Goal: Task Accomplishment & Management: Manage account settings

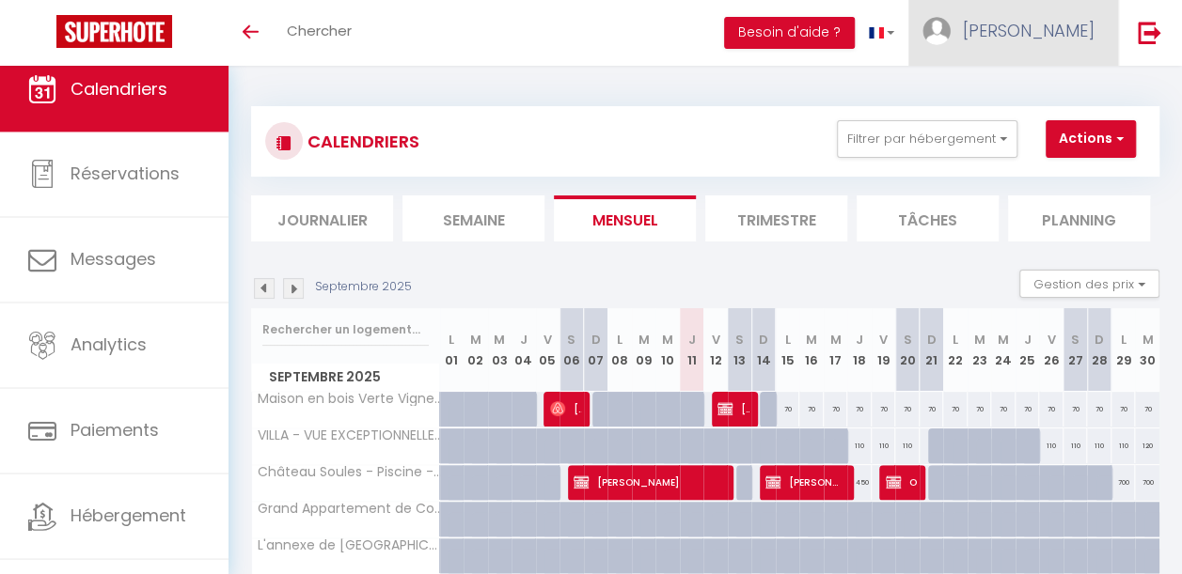
click at [1058, 28] on span "[PERSON_NAME]" at bounding box center [1029, 31] width 132 height 24
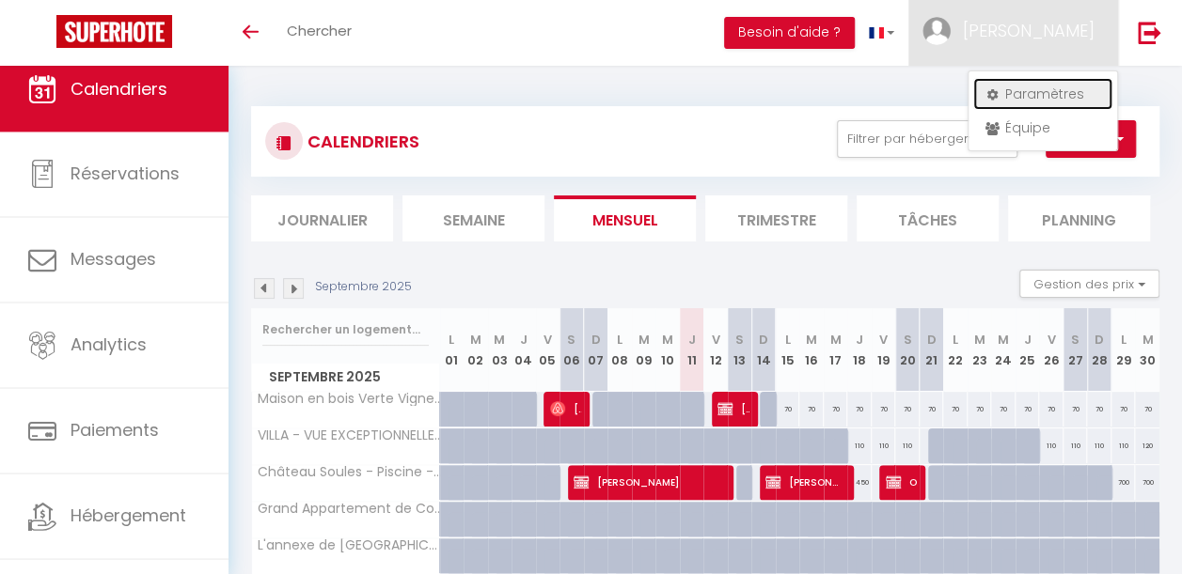
click at [1030, 105] on link "Paramètres" at bounding box center [1042, 94] width 139 height 32
select select "fr"
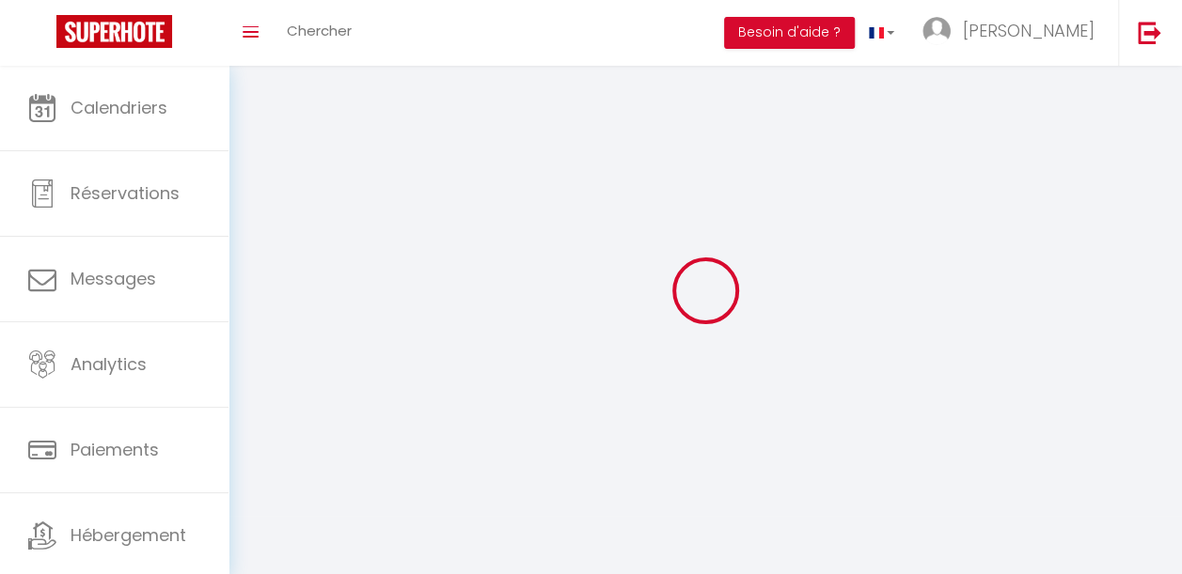
type input "[PERSON_NAME]"
type input "Muffatto"
type input "[PHONE_NUMBER]"
type input "[STREET_ADDRESS]"
type input "81600"
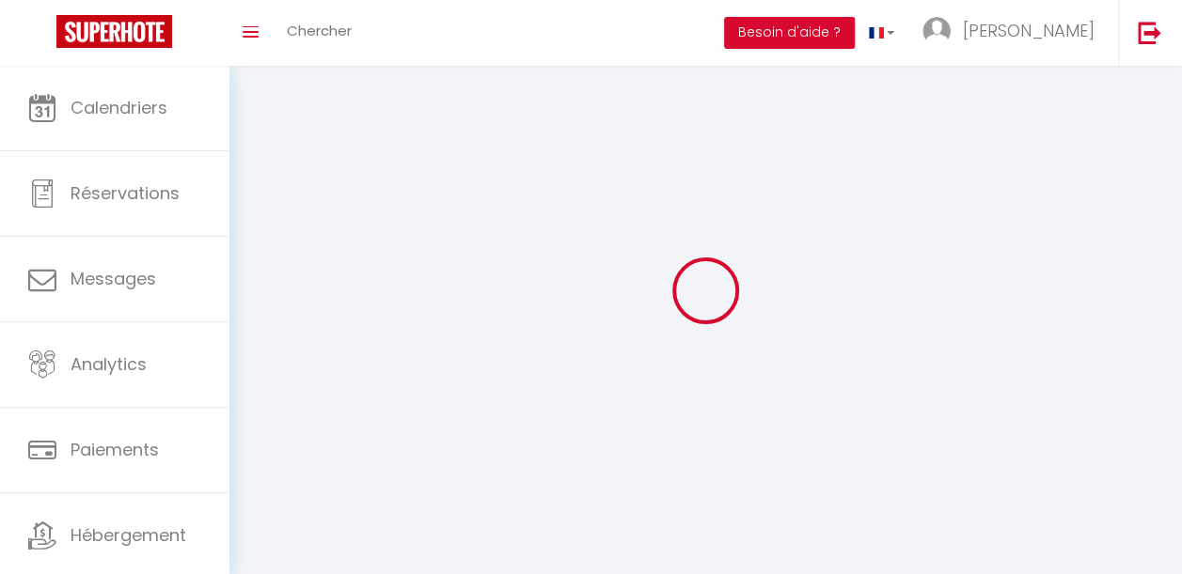
type input "GAILLAC"
select select "28"
type input "aXLsQUBaia8O8SuaHy16bOXEi"
type input "7gxhRQZoqBsFZEETSCOUd3a99"
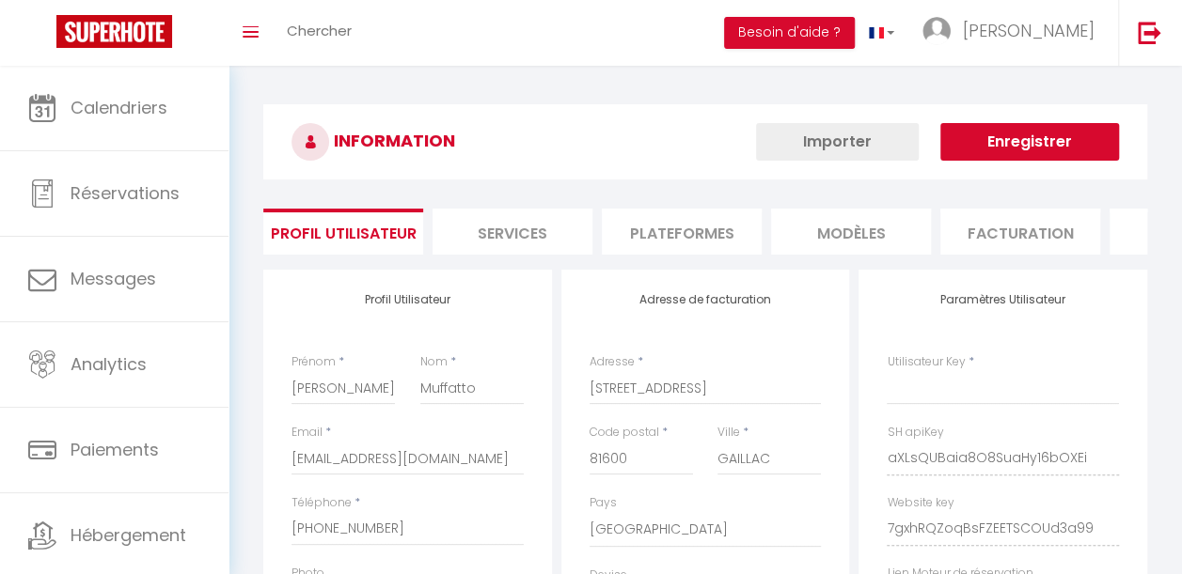
select select "fr"
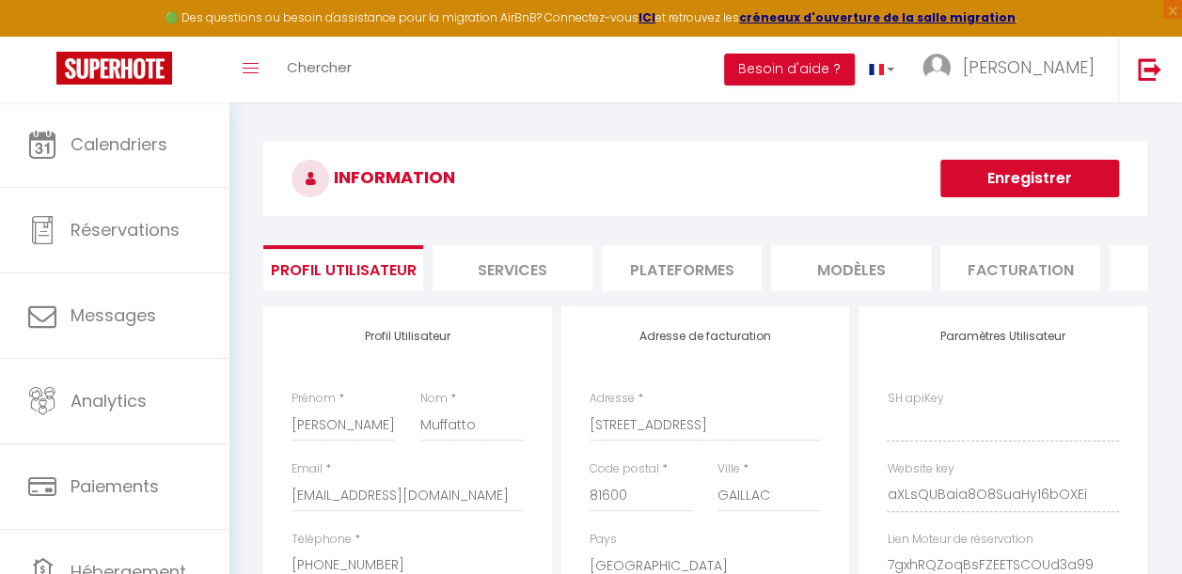
type input "aXLsQUBaia8O8SuaHy16bOXEi"
type input "7gxhRQZoqBsFZEETSCOUd3a99"
type input "[URL][DOMAIN_NAME]"
click at [668, 274] on li "Plateformes" at bounding box center [682, 268] width 160 height 46
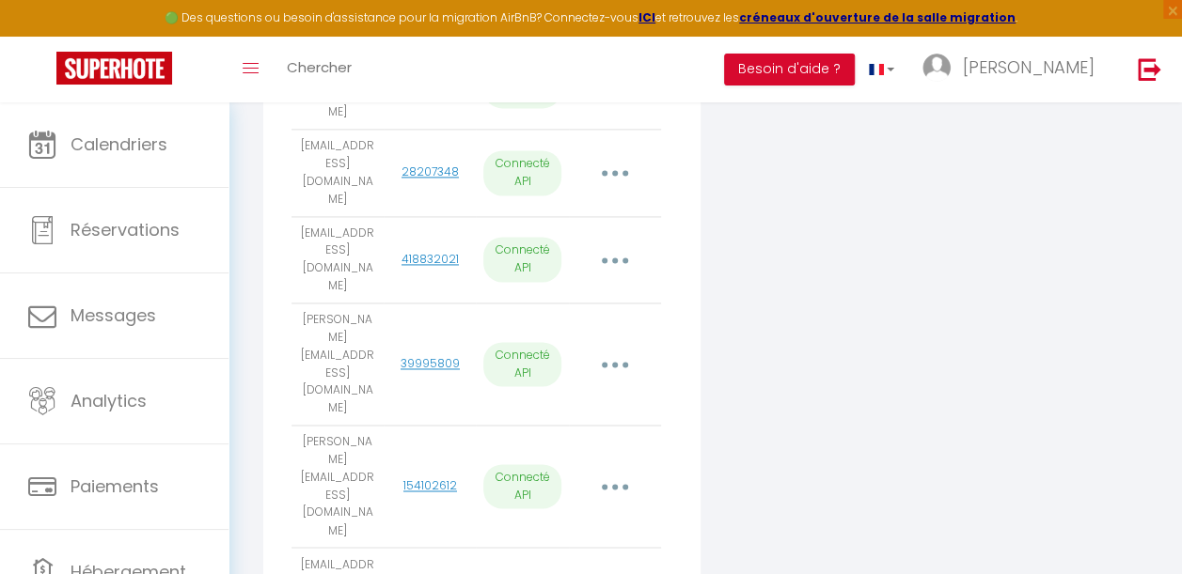
scroll to position [1258, 0]
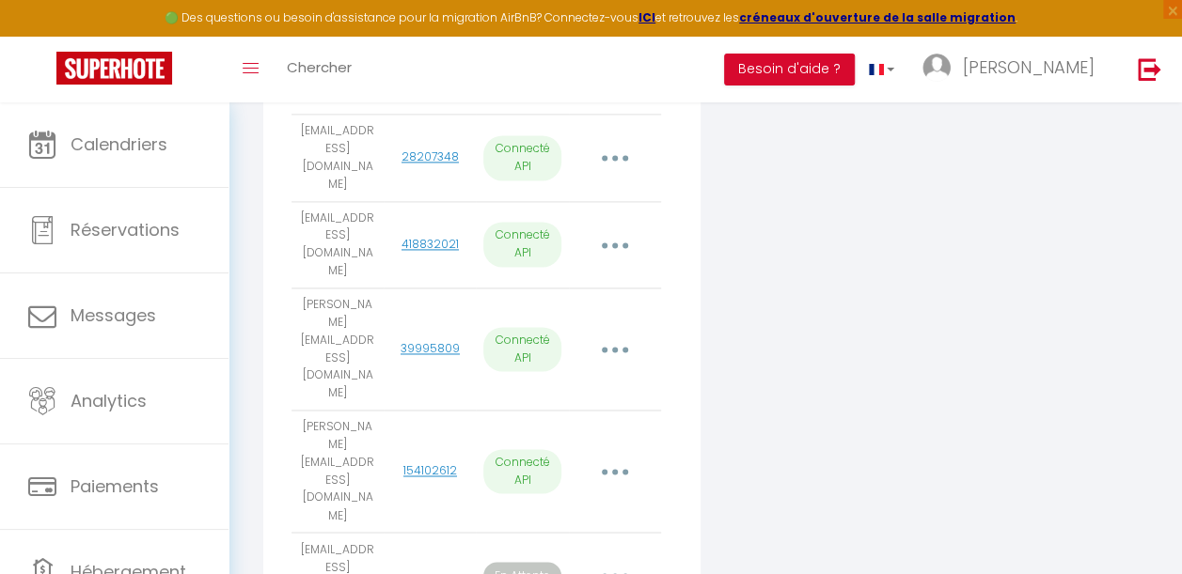
click at [615, 558] on button "button" at bounding box center [614, 576] width 50 height 36
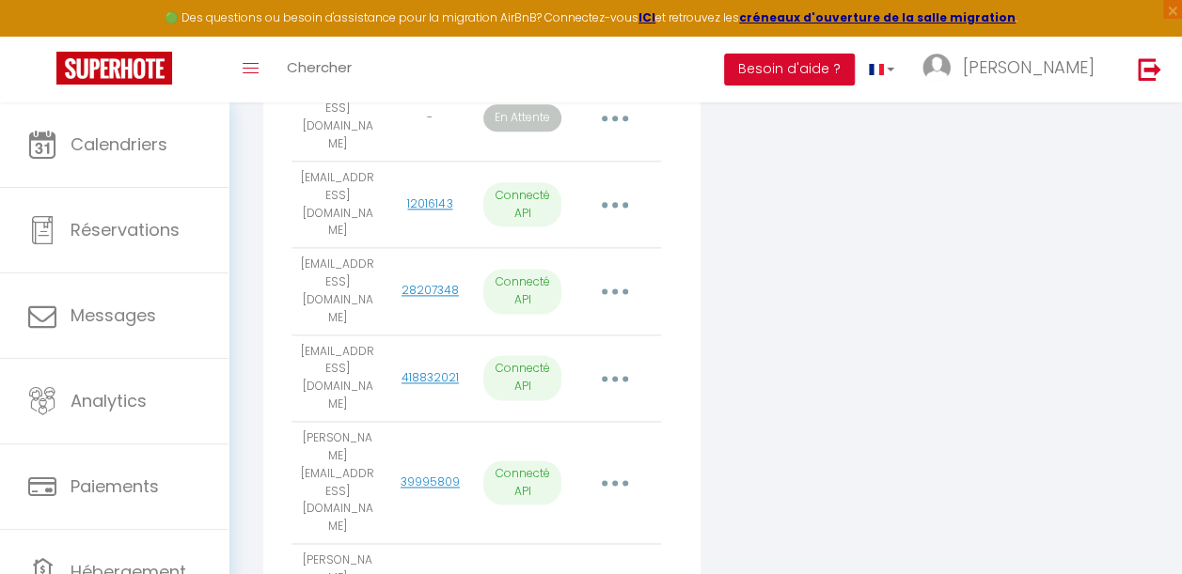
scroll to position [1136, 0]
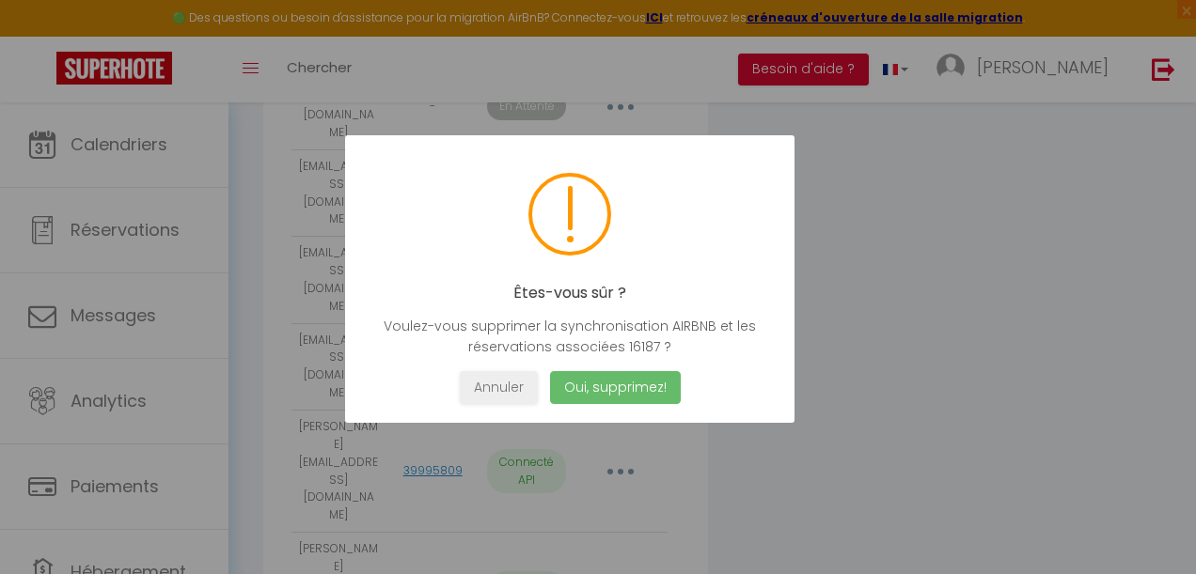
click at [618, 385] on button "Oui, supprimez!" at bounding box center [615, 387] width 131 height 33
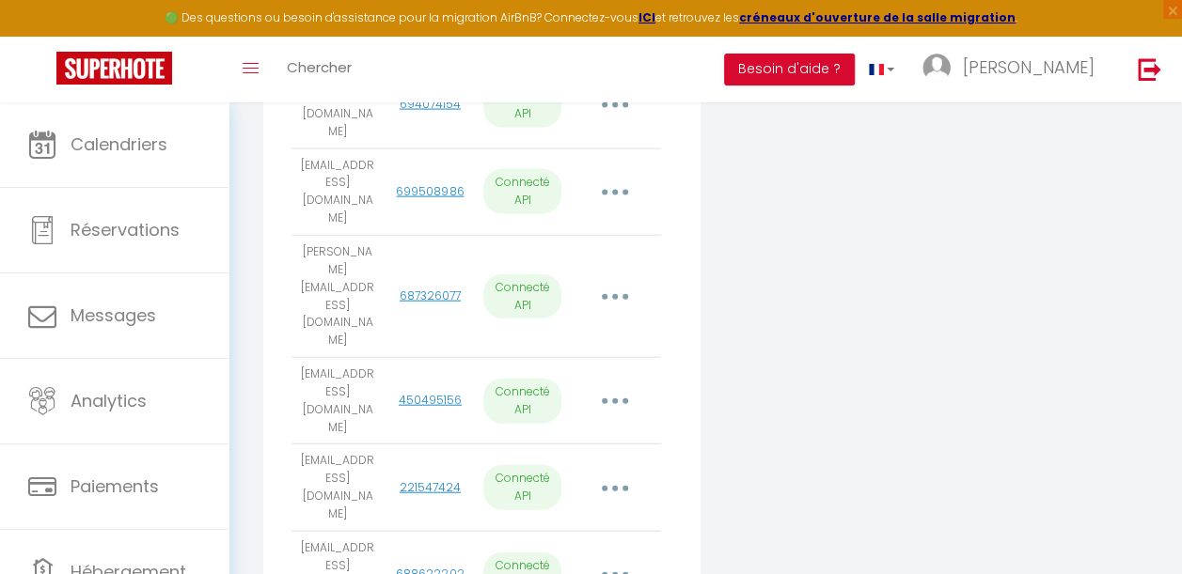
scroll to position [2004, 0]
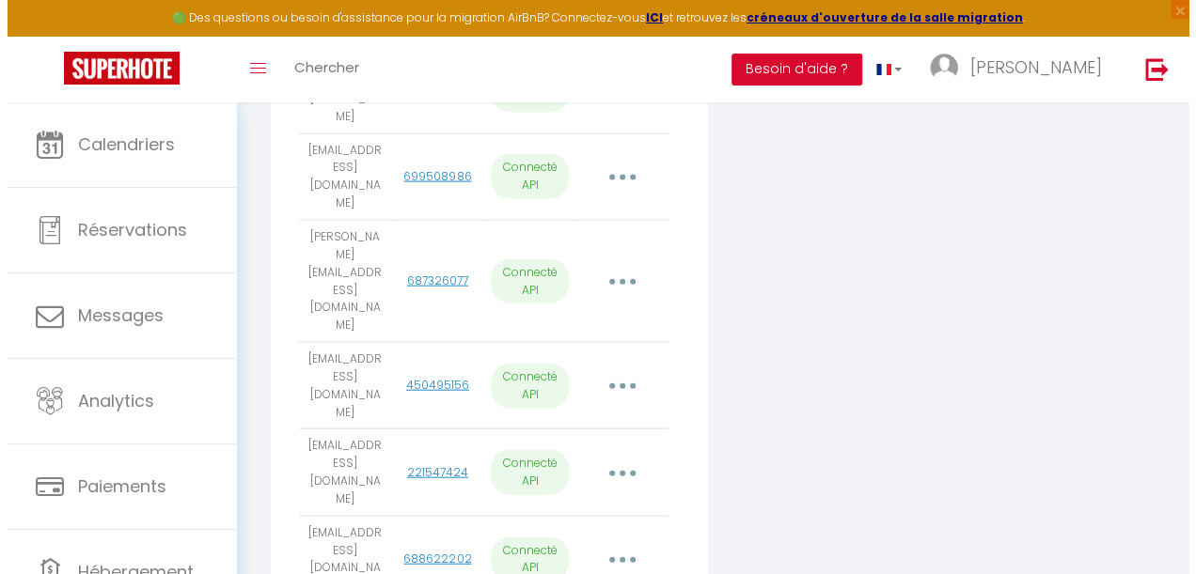
scroll to position [1988, 0]
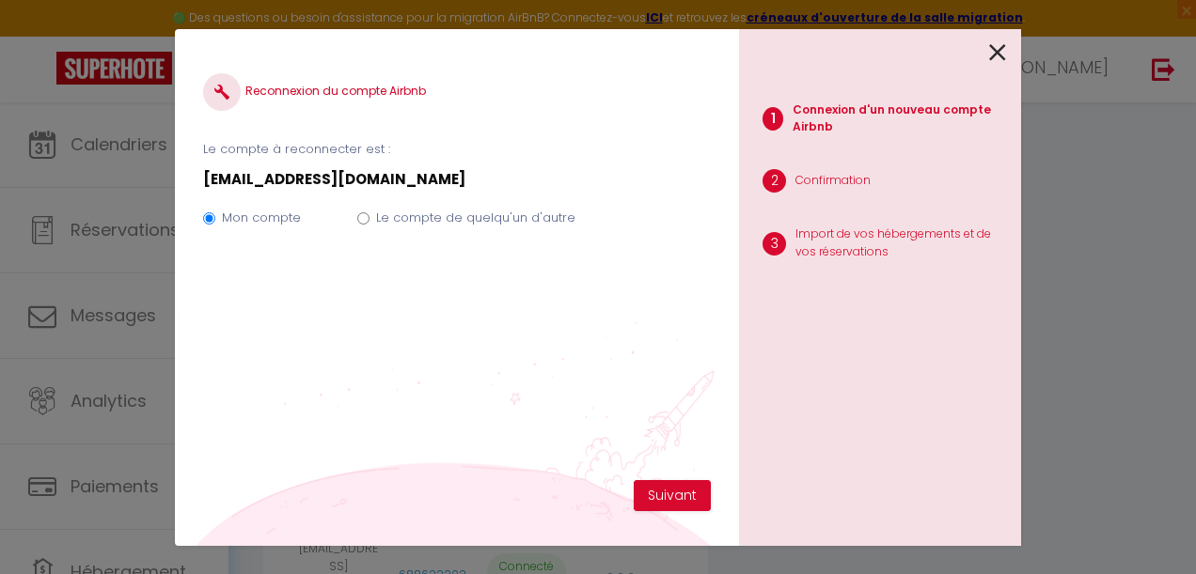
click at [481, 228] on label "Le compte de quelqu'un d'autre" at bounding box center [475, 218] width 199 height 19
click at [369, 225] on input "Le compte de quelqu'un d'autre" at bounding box center [363, 218] width 12 height 12
radio input "true"
radio input "false"
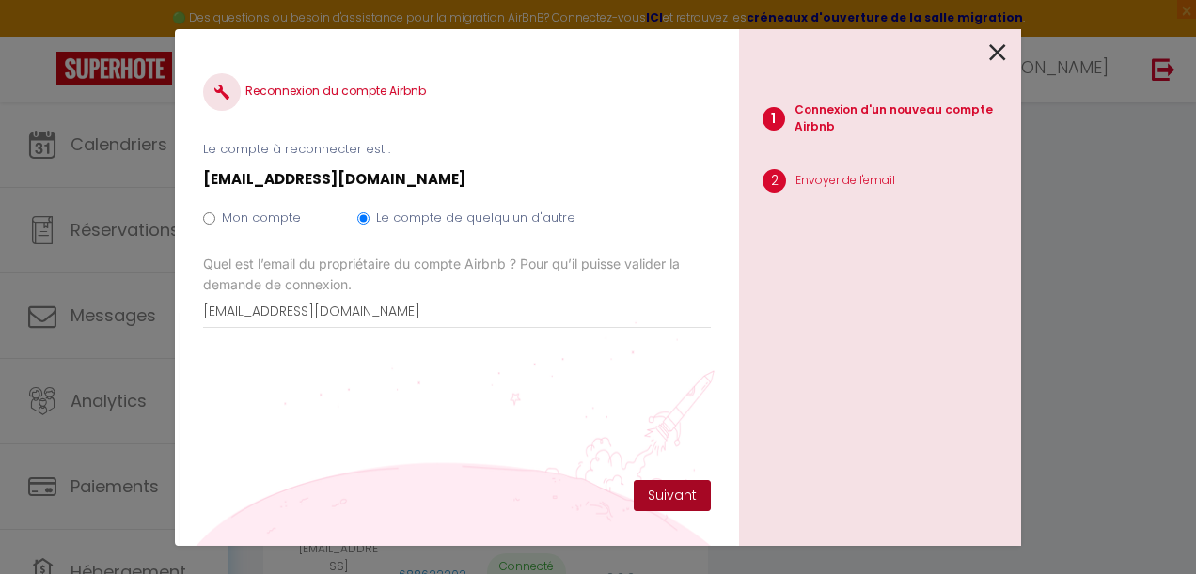
click at [694, 498] on button "Suivant" at bounding box center [672, 496] width 77 height 32
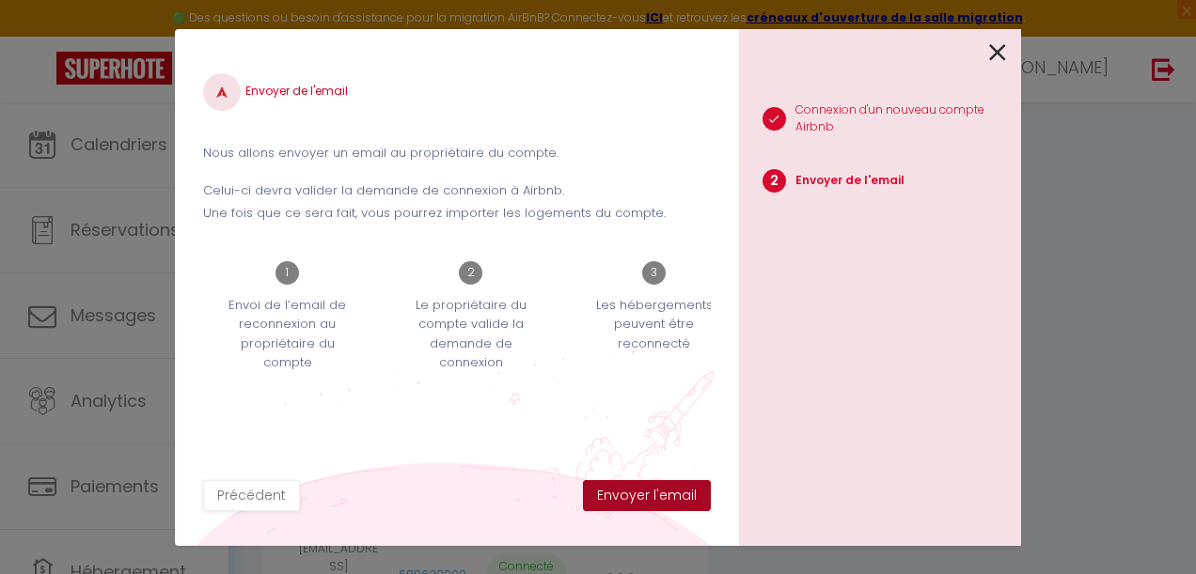
click at [652, 504] on button "Envoyer l'email" at bounding box center [647, 496] width 128 height 32
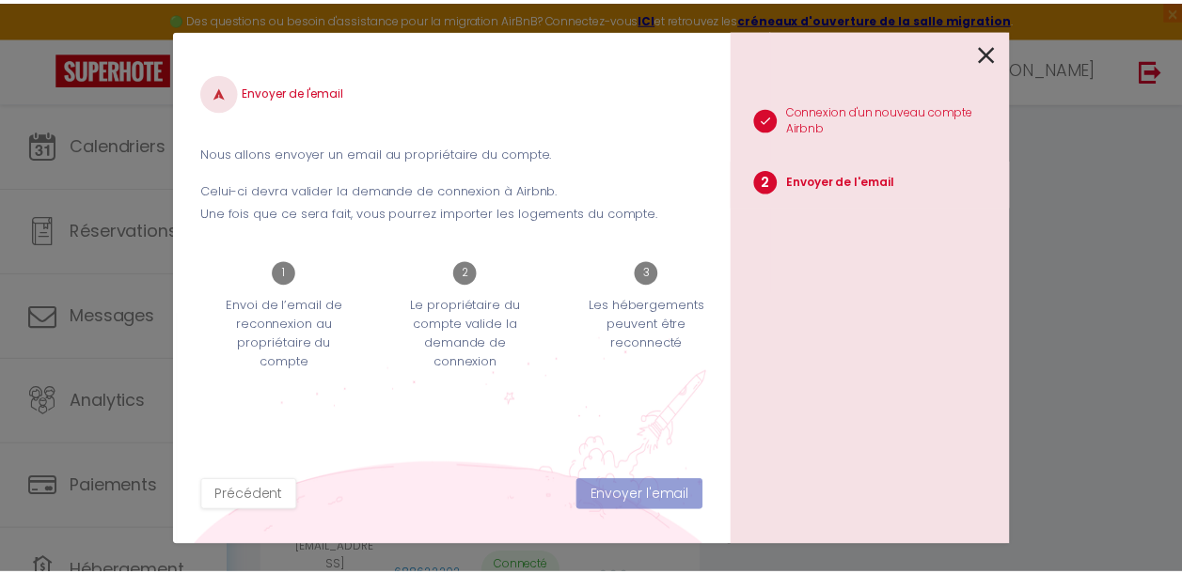
scroll to position [2004, 0]
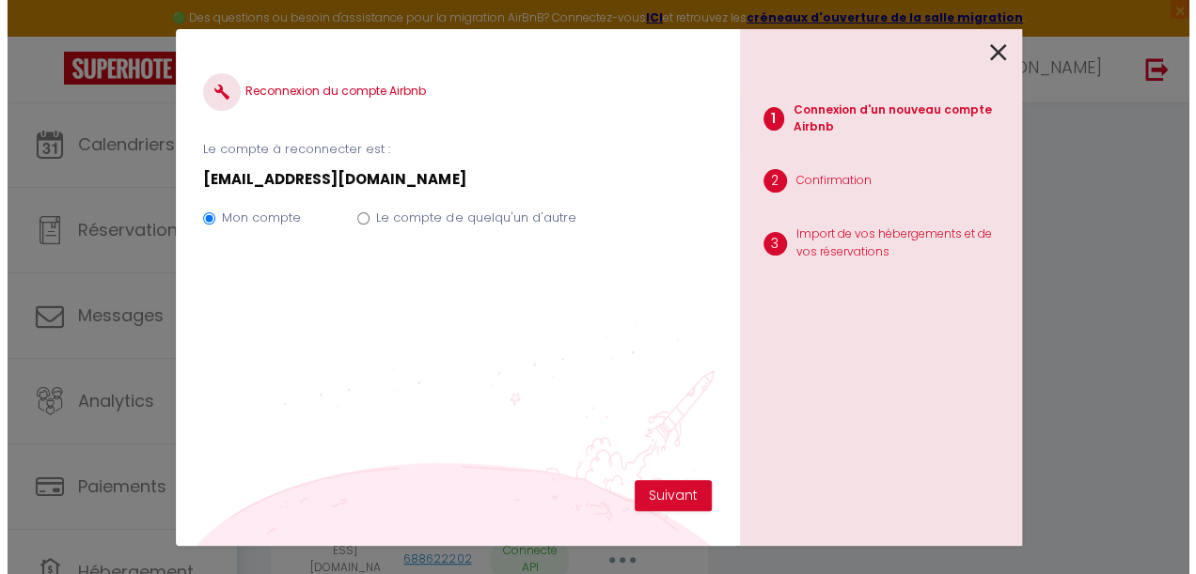
scroll to position [1988, 0]
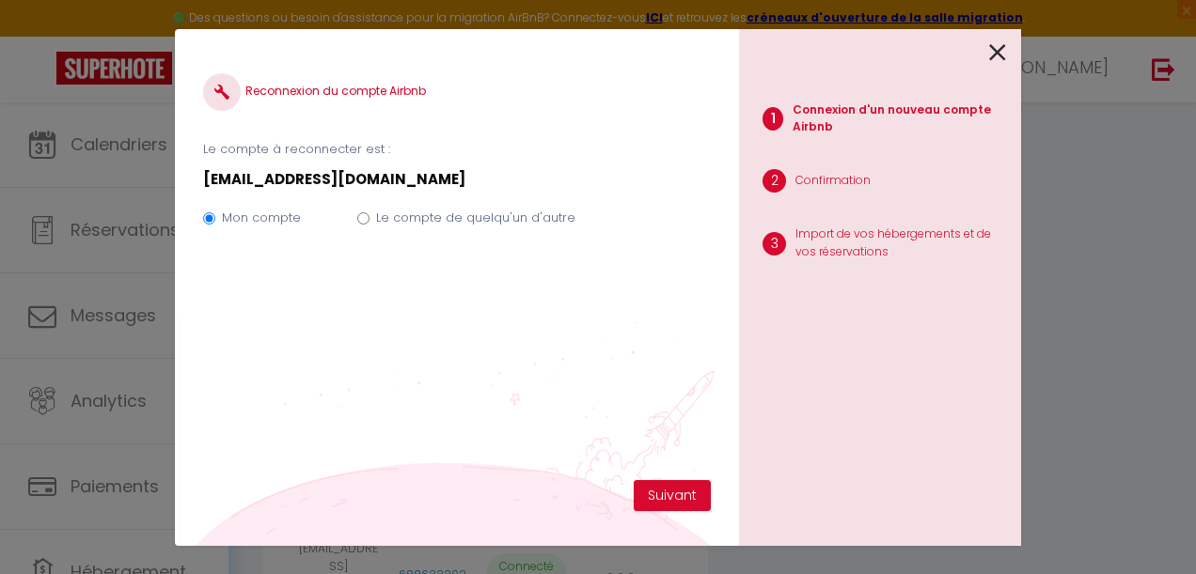
click at [426, 228] on label "Le compte de quelqu'un d'autre" at bounding box center [475, 218] width 199 height 19
click at [369, 225] on input "Le compte de quelqu'un d'autre" at bounding box center [363, 218] width 12 height 12
radio input "true"
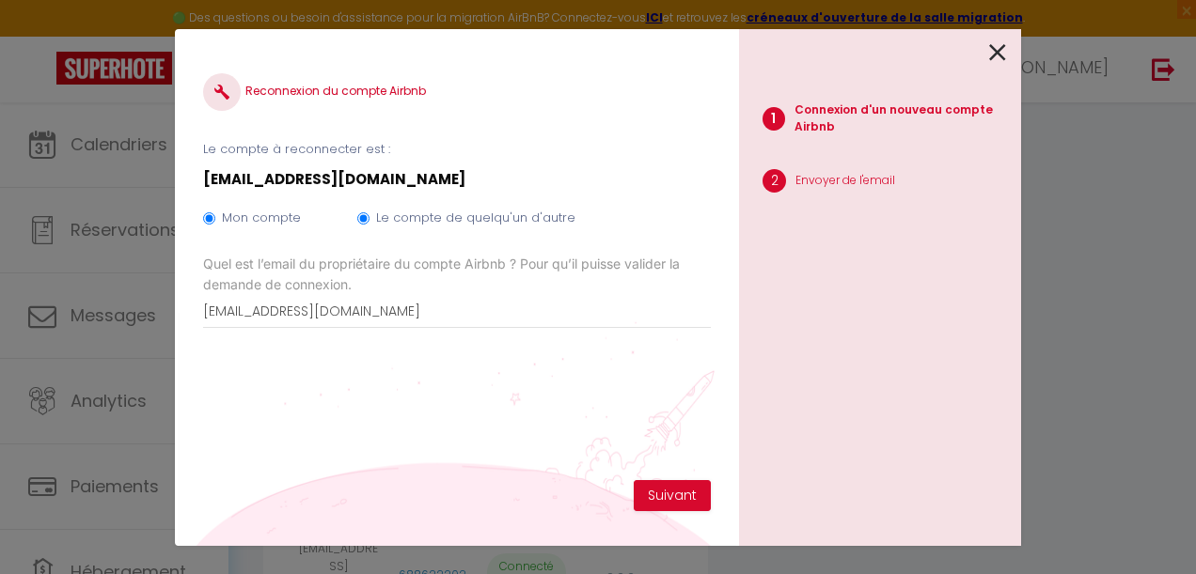
radio input "false"
click at [683, 490] on button "Suivant" at bounding box center [672, 496] width 77 height 32
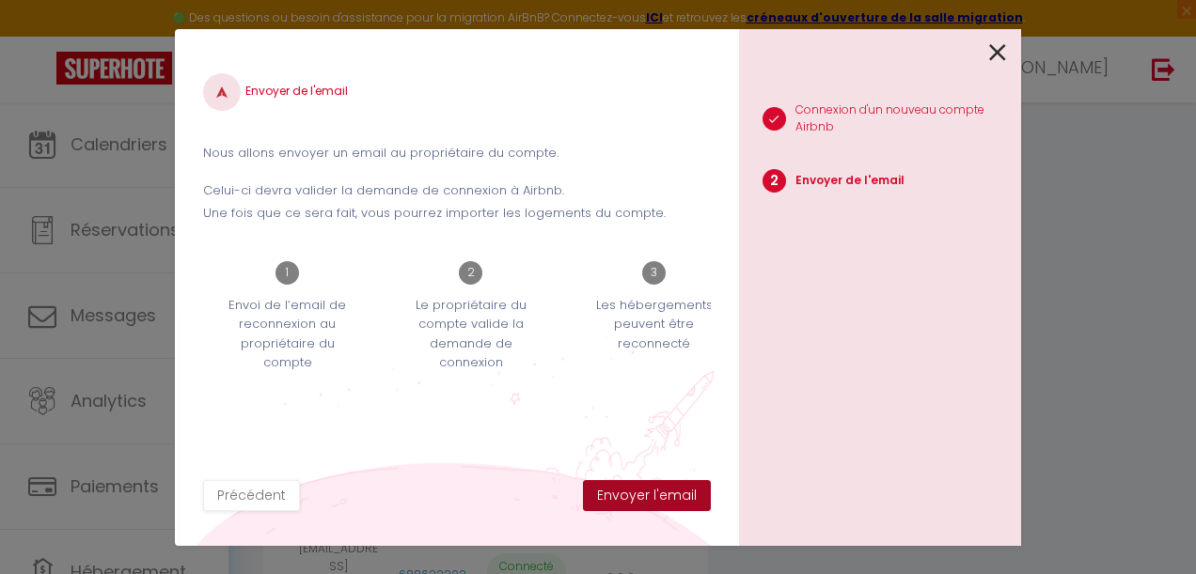
click at [683, 490] on button "Envoyer l'email" at bounding box center [647, 496] width 128 height 32
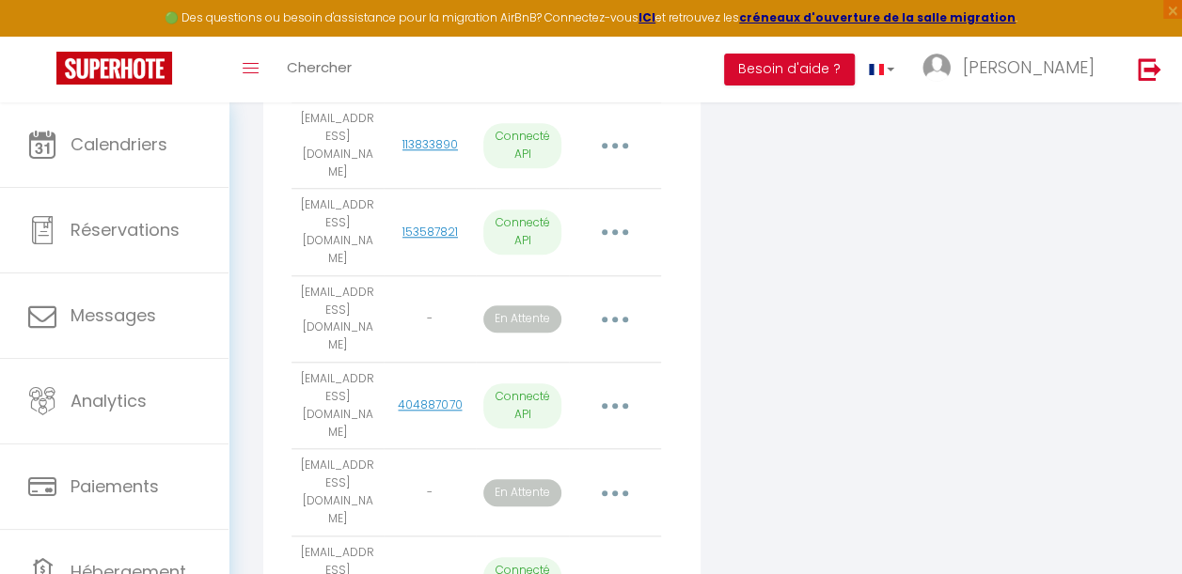
scroll to position [0, 0]
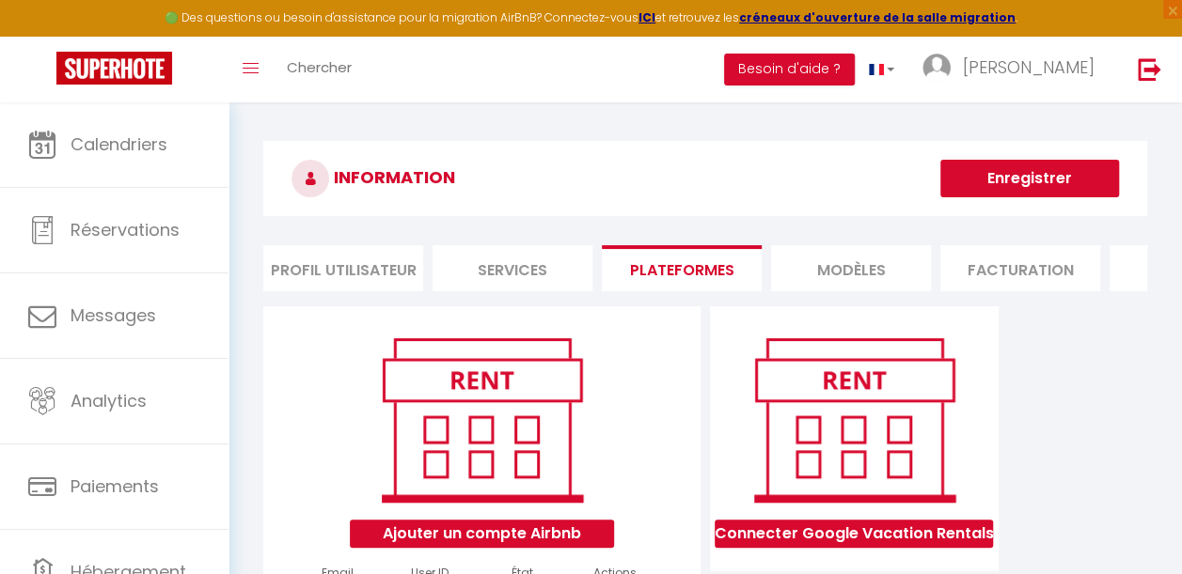
click at [478, 548] on button "Ajouter un compte Airbnb" at bounding box center [482, 534] width 264 height 28
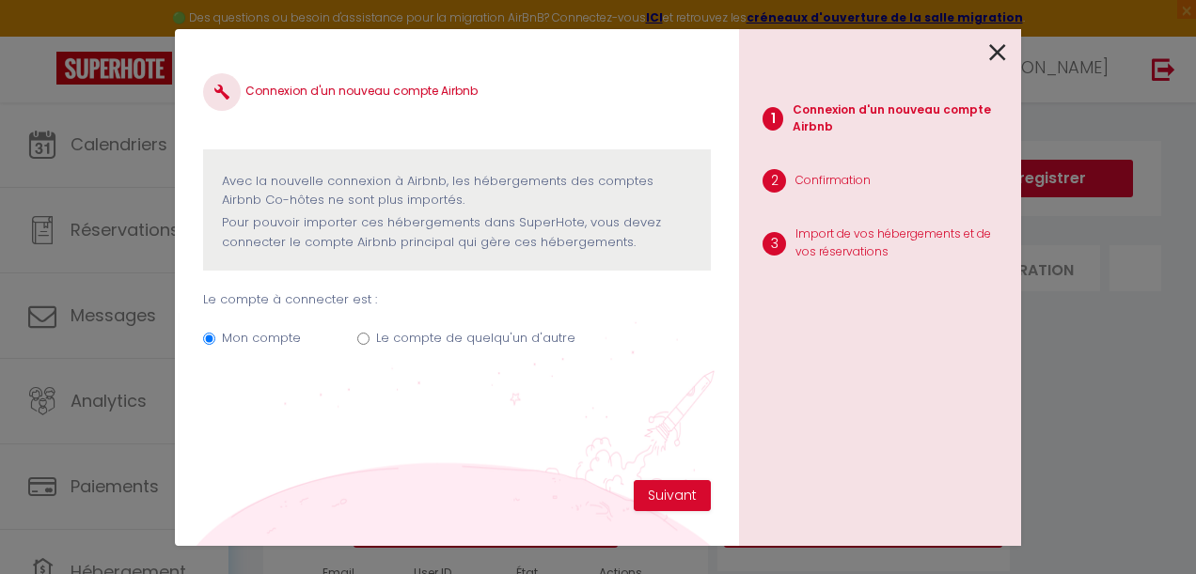
click at [477, 333] on label "Le compte de quelqu'un d'autre" at bounding box center [475, 338] width 199 height 19
click at [369, 333] on input "Le compte de quelqu'un d'autre" at bounding box center [363, 339] width 12 height 12
radio input "true"
radio input "false"
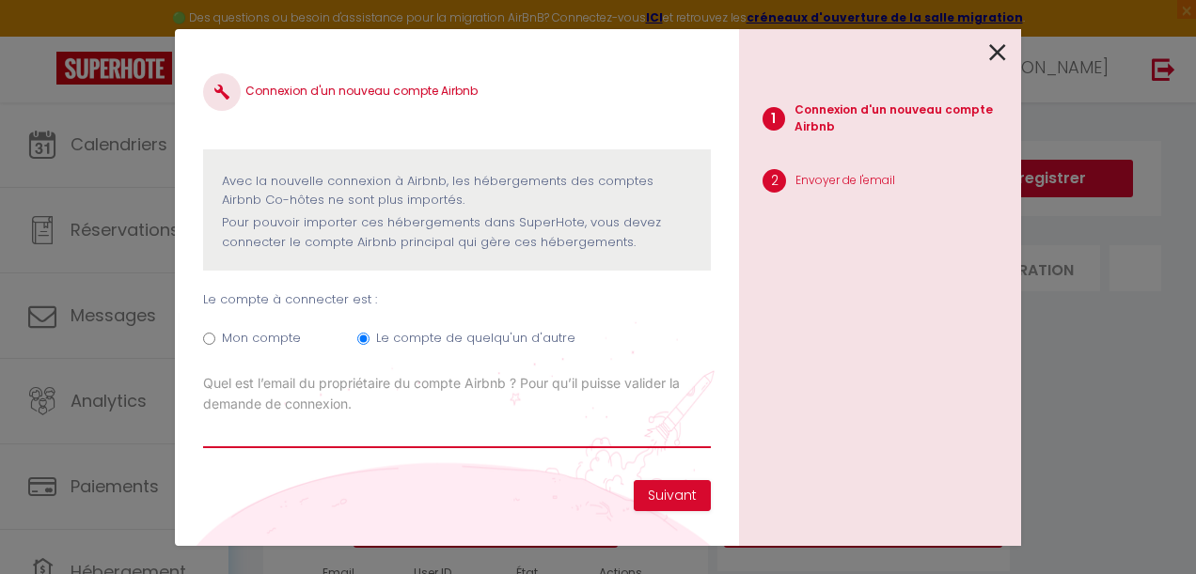
paste input "[EMAIL_ADDRESS][DOMAIN_NAME]"
type input "[EMAIL_ADDRESS][DOMAIN_NAME]"
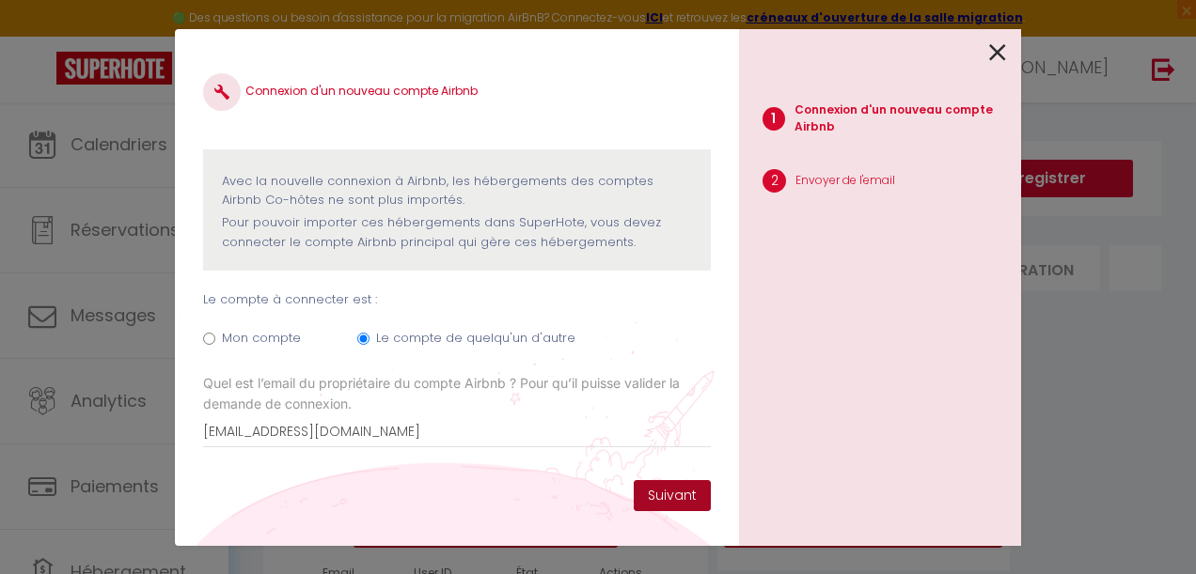
click at [664, 487] on button "Suivant" at bounding box center [672, 496] width 77 height 32
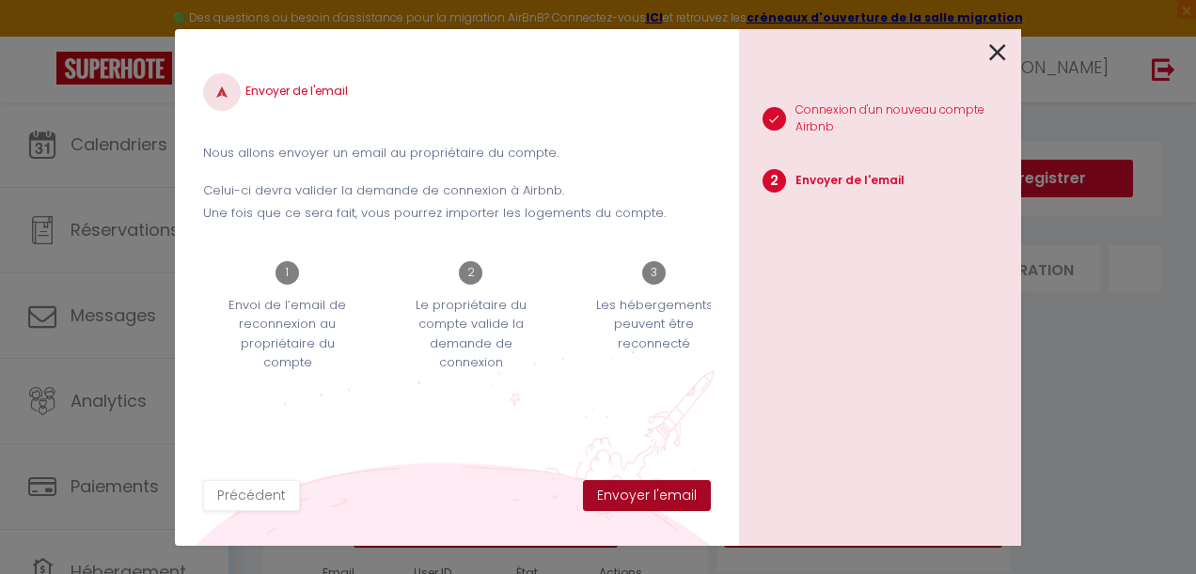
click at [664, 487] on button "Envoyer l'email" at bounding box center [647, 496] width 128 height 32
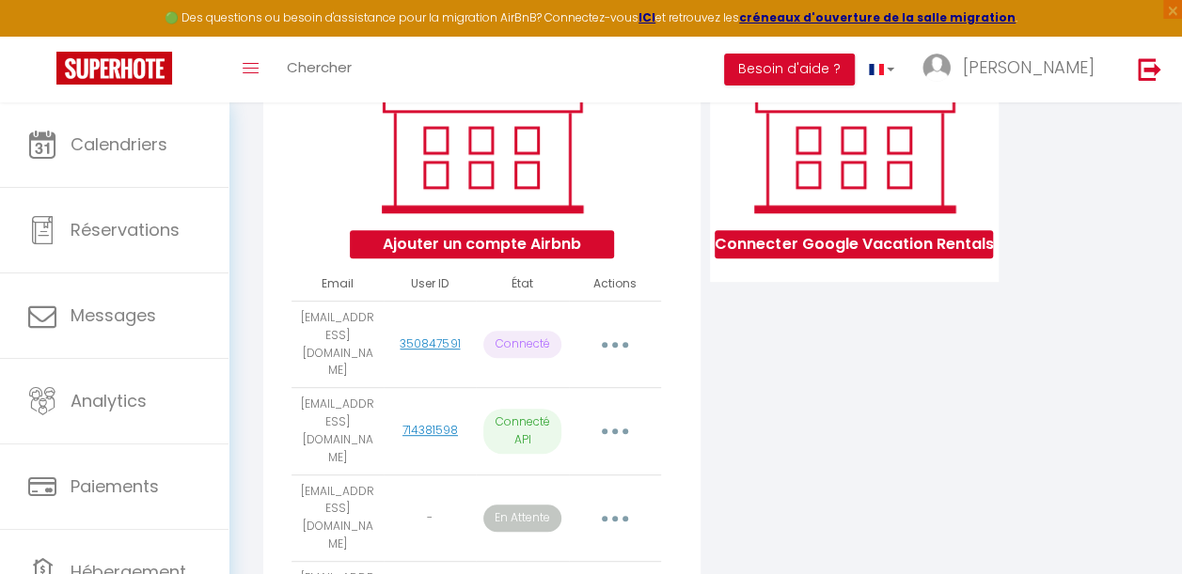
scroll to position [294, 0]
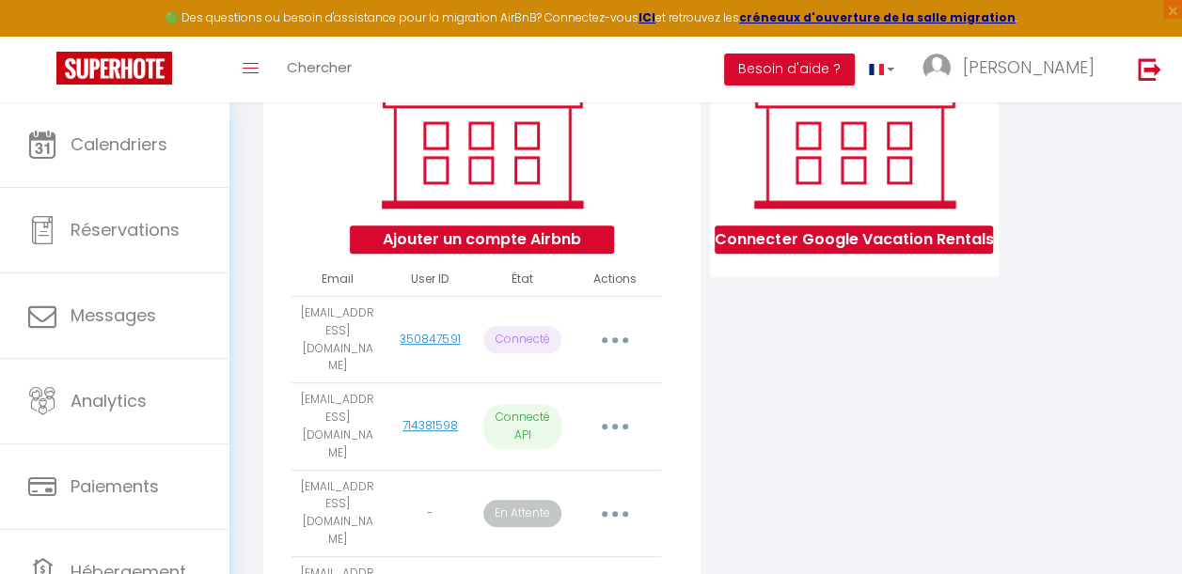
click at [615, 511] on icon "button" at bounding box center [615, 514] width 6 height 6
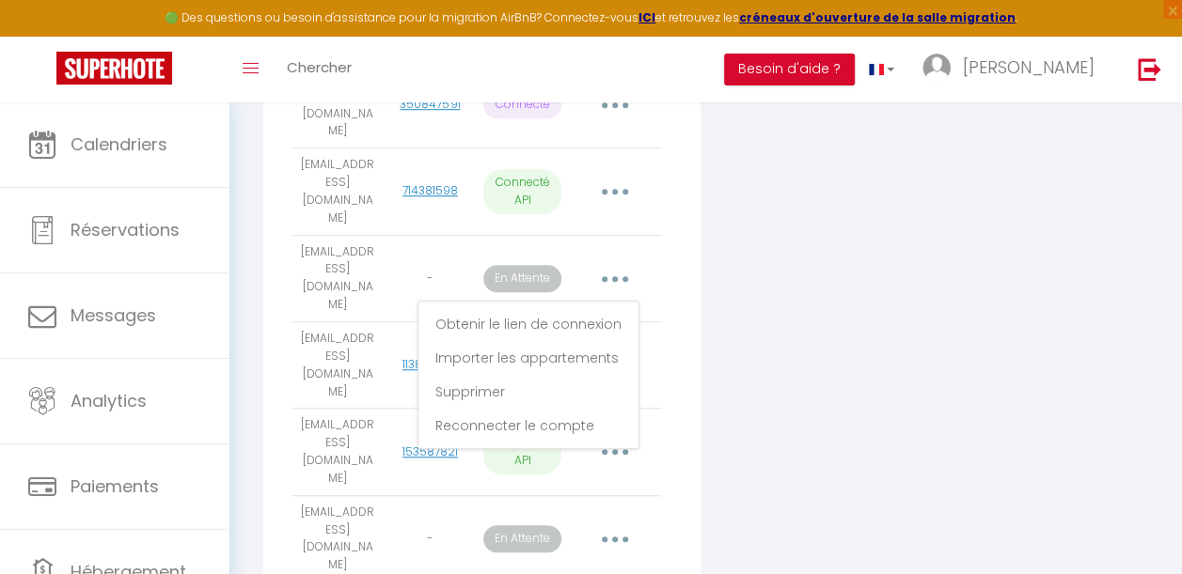
scroll to position [553, 0]
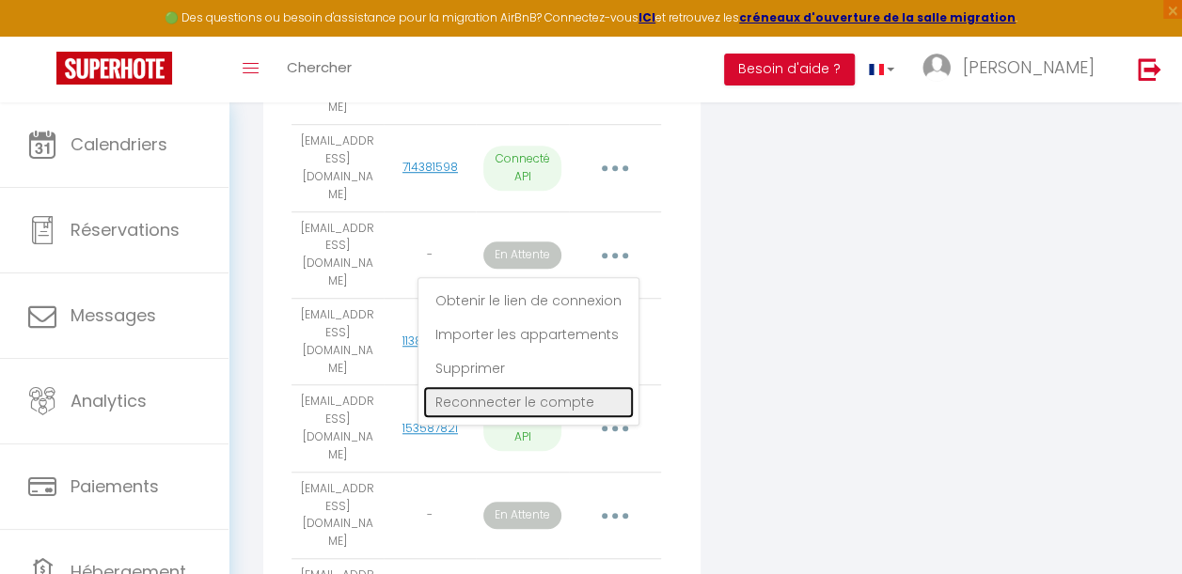
click at [504, 386] on link "Reconnecter le compte" at bounding box center [528, 402] width 211 height 32
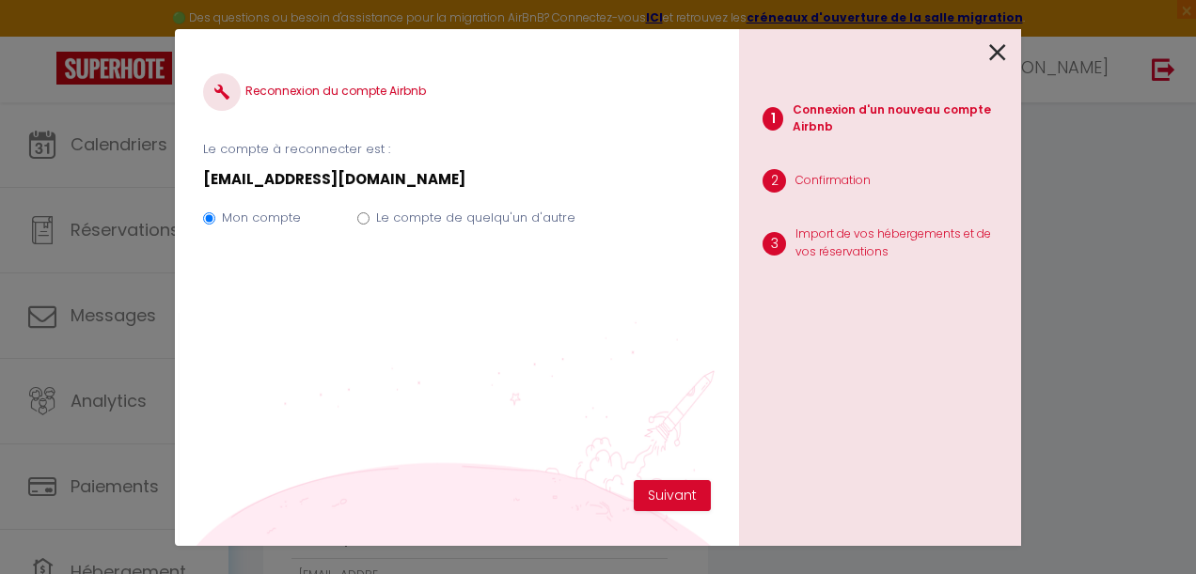
click at [485, 203] on div "Mon compte Le compte de quelqu'un d'autre" at bounding box center [457, 221] width 508 height 63
click at [485, 212] on label "Le compte de quelqu'un d'autre" at bounding box center [475, 218] width 199 height 19
click at [369, 212] on input "Le compte de quelqu'un d'autre" at bounding box center [363, 218] width 12 height 12
radio input "true"
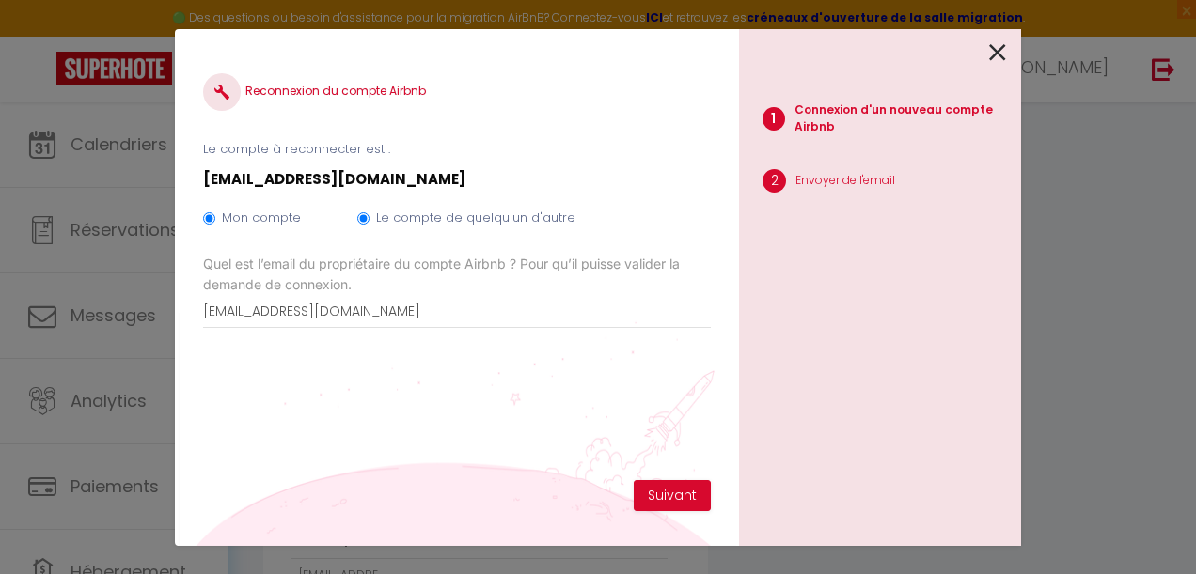
radio input "false"
click at [681, 495] on button "Suivant" at bounding box center [672, 496] width 77 height 32
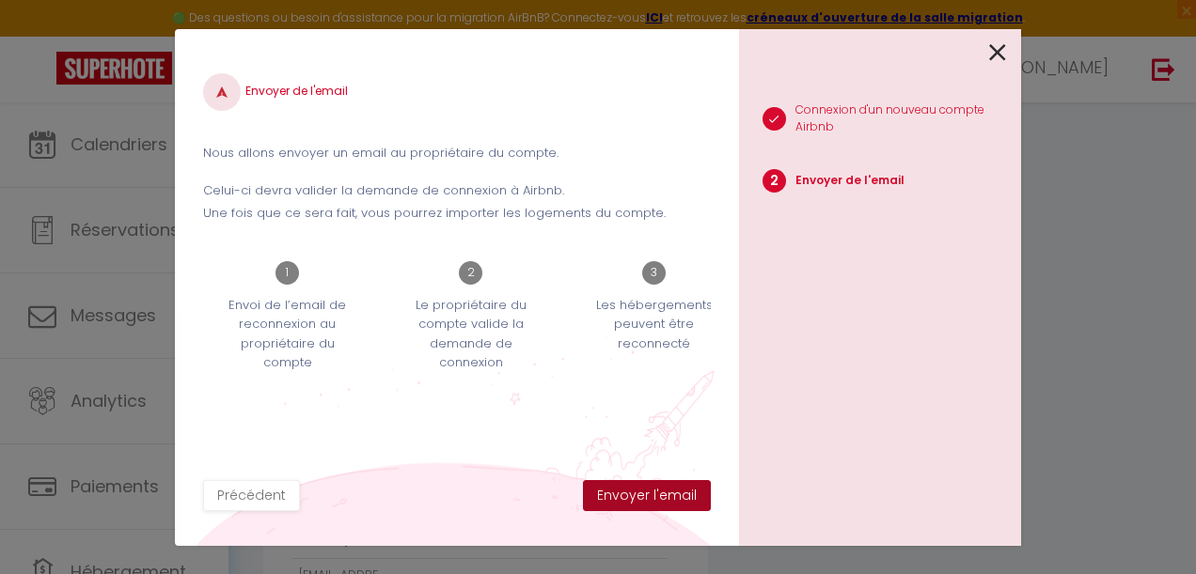
click at [681, 495] on button "Envoyer l'email" at bounding box center [647, 496] width 128 height 32
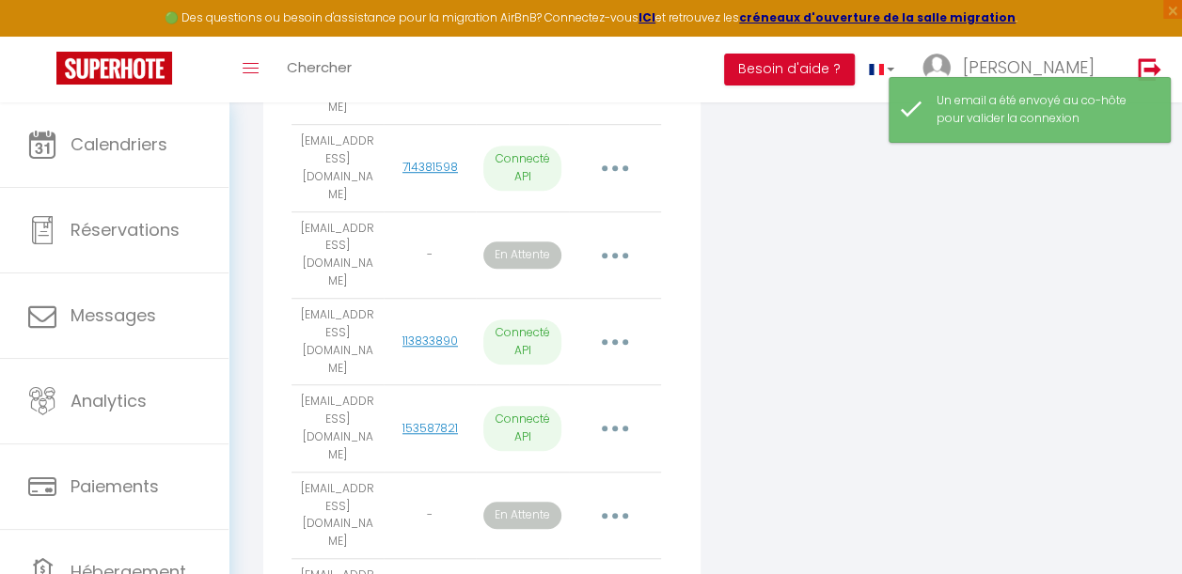
scroll to position [0, 0]
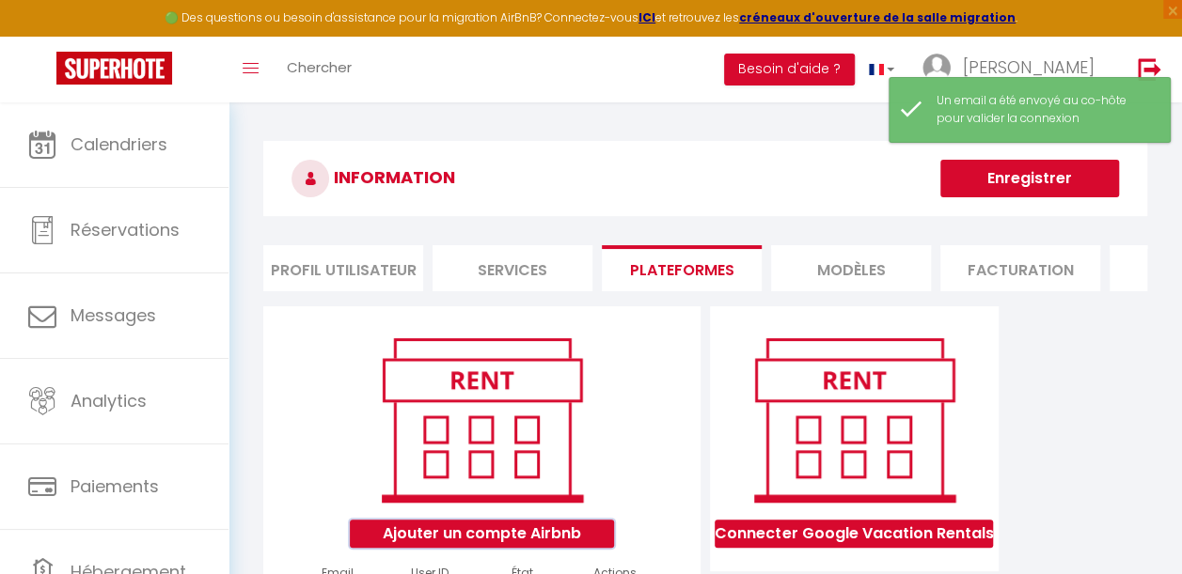
click at [388, 548] on button "Ajouter un compte Airbnb" at bounding box center [482, 534] width 264 height 28
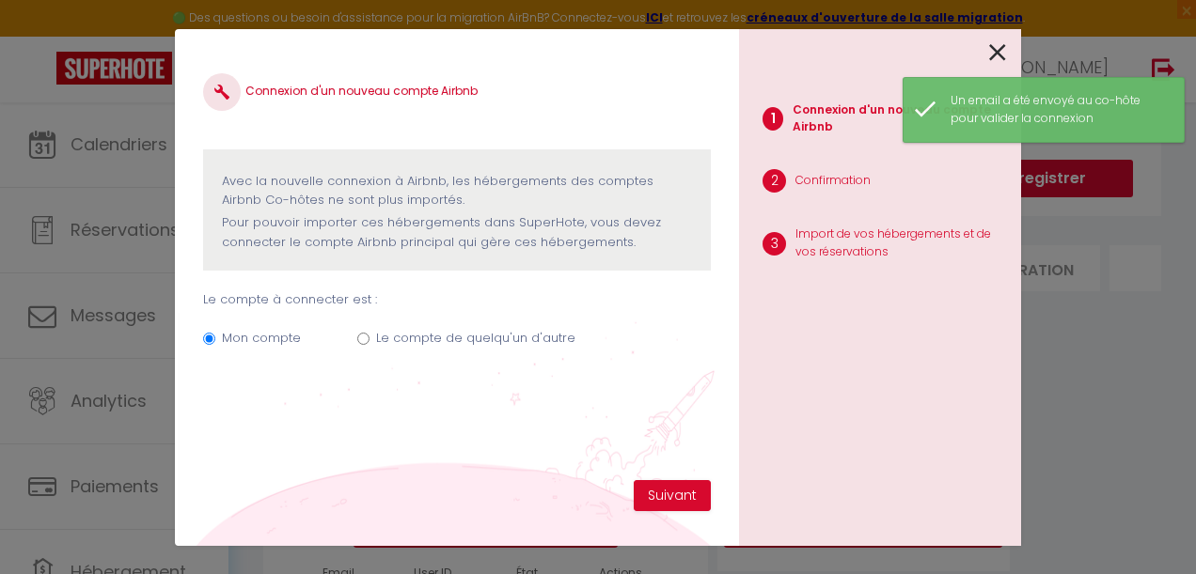
click at [389, 339] on label "Le compte de quelqu'un d'autre" at bounding box center [475, 338] width 199 height 19
click at [369, 339] on input "Le compte de quelqu'un d'autre" at bounding box center [363, 339] width 12 height 12
radio input "true"
radio input "false"
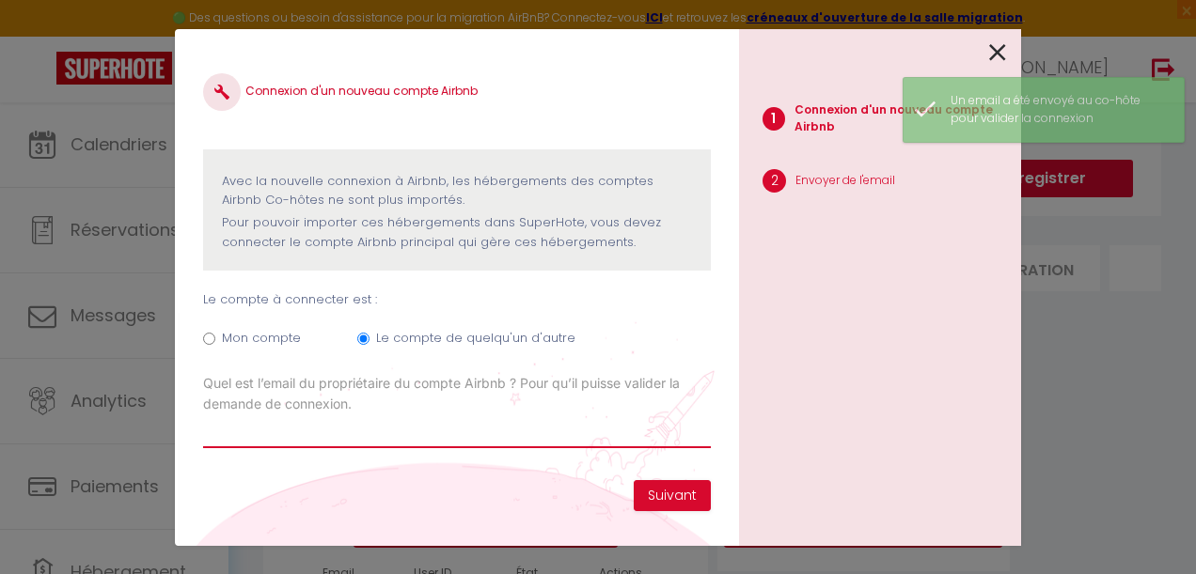
click at [279, 432] on input "Email connexion Airbnb" at bounding box center [457, 432] width 508 height 34
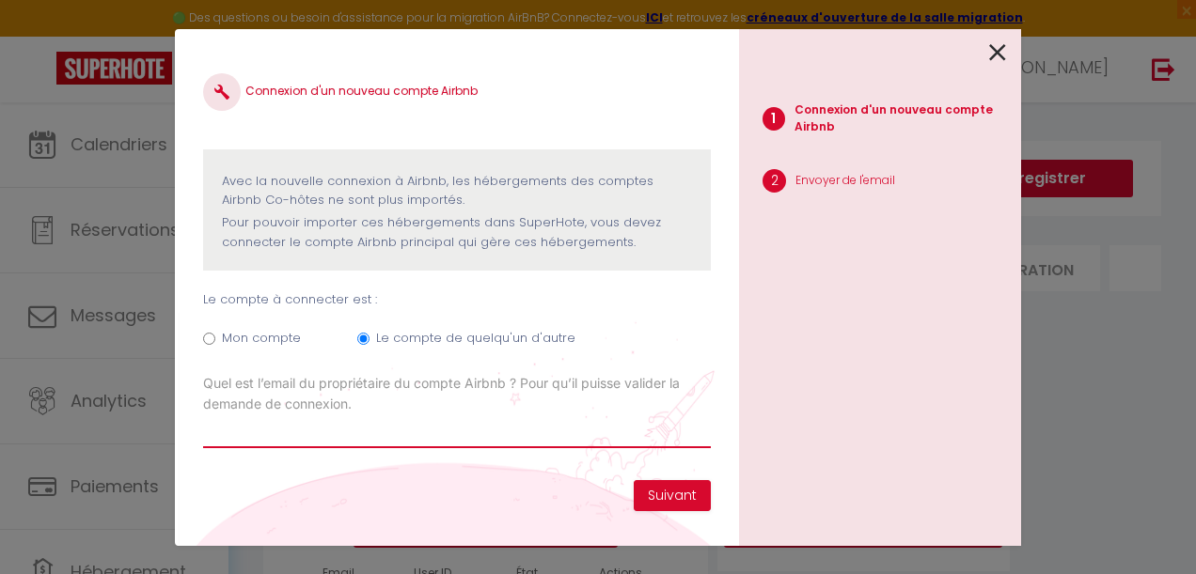
click at [361, 439] on input "Email connexion Airbnb" at bounding box center [457, 432] width 508 height 34
paste input "[PERSON_NAME][EMAIL_ADDRESS][DOMAIN_NAME]"
type input "[PERSON_NAME][EMAIL_ADDRESS][DOMAIN_NAME]"
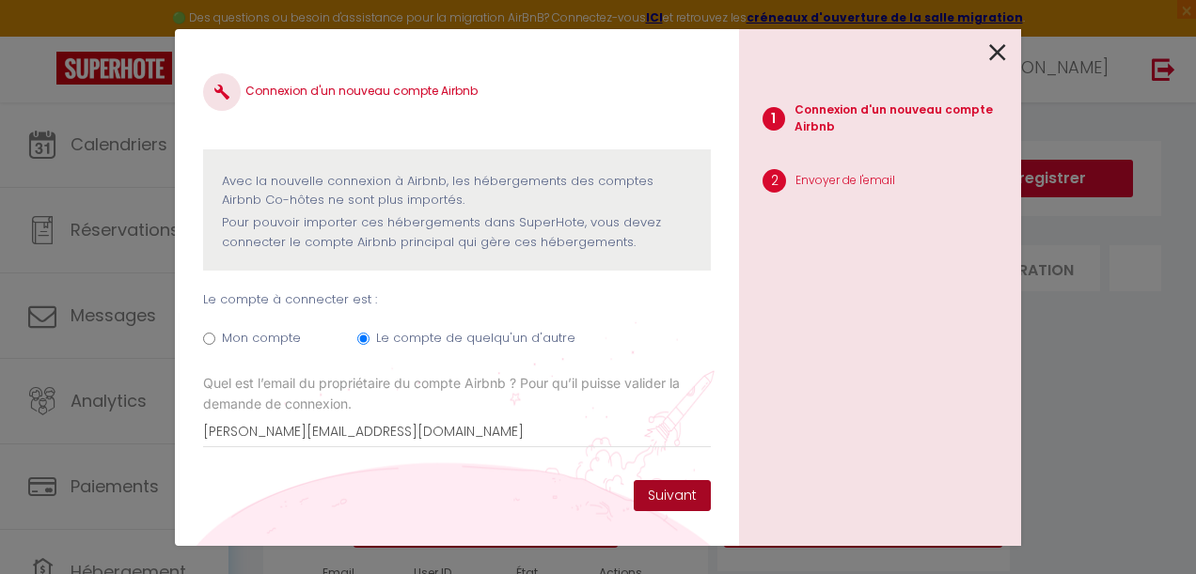
click at [666, 505] on button "Suivant" at bounding box center [672, 496] width 77 height 32
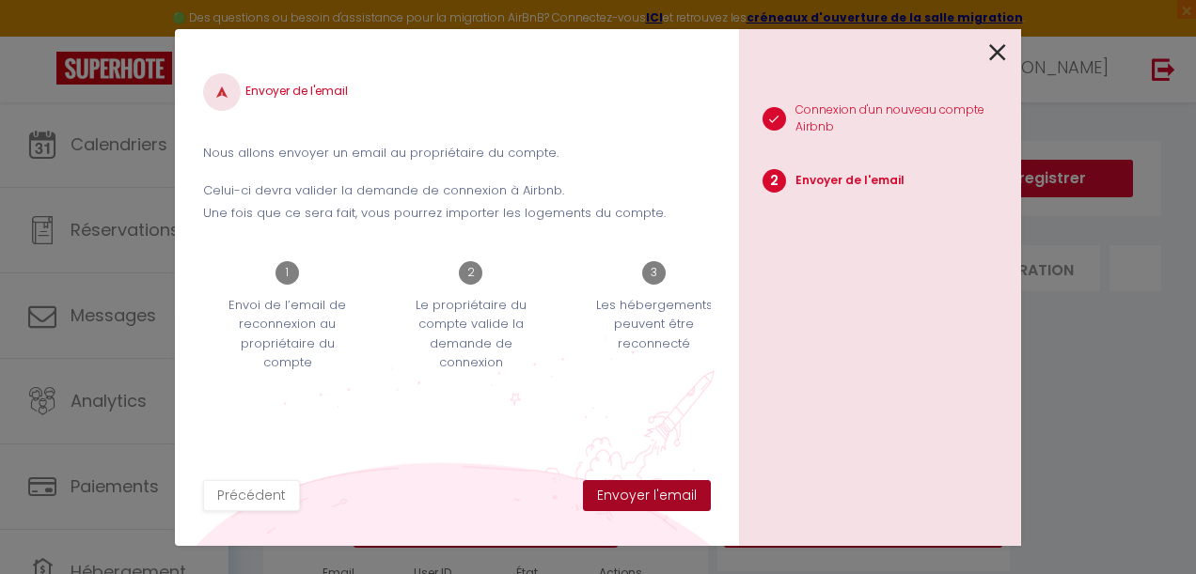
click at [666, 505] on button "Envoyer l'email" at bounding box center [647, 496] width 128 height 32
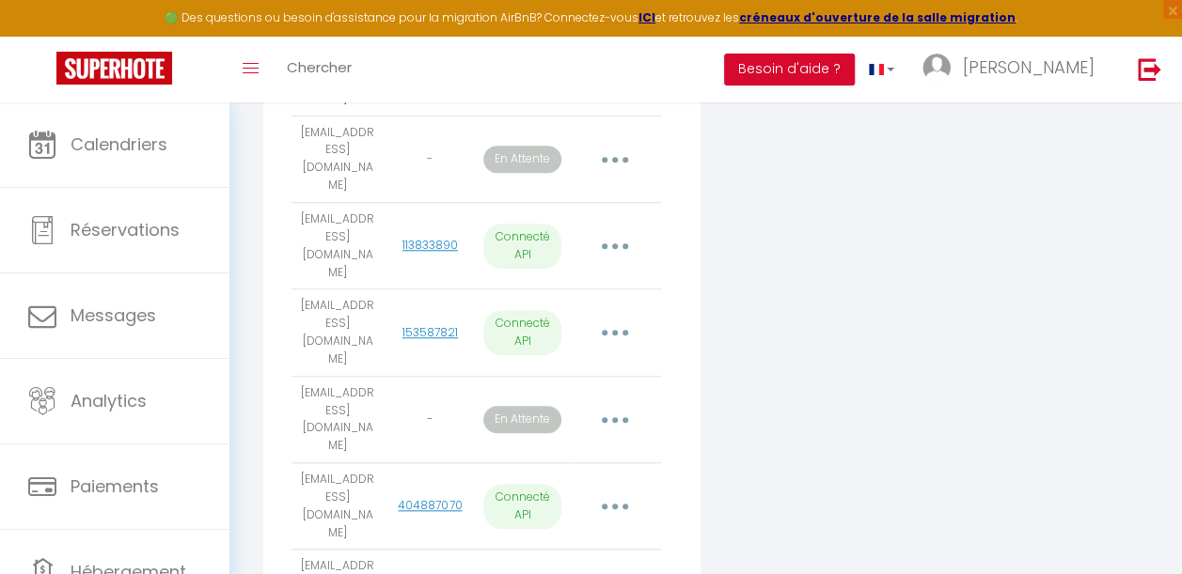
scroll to position [672, 0]
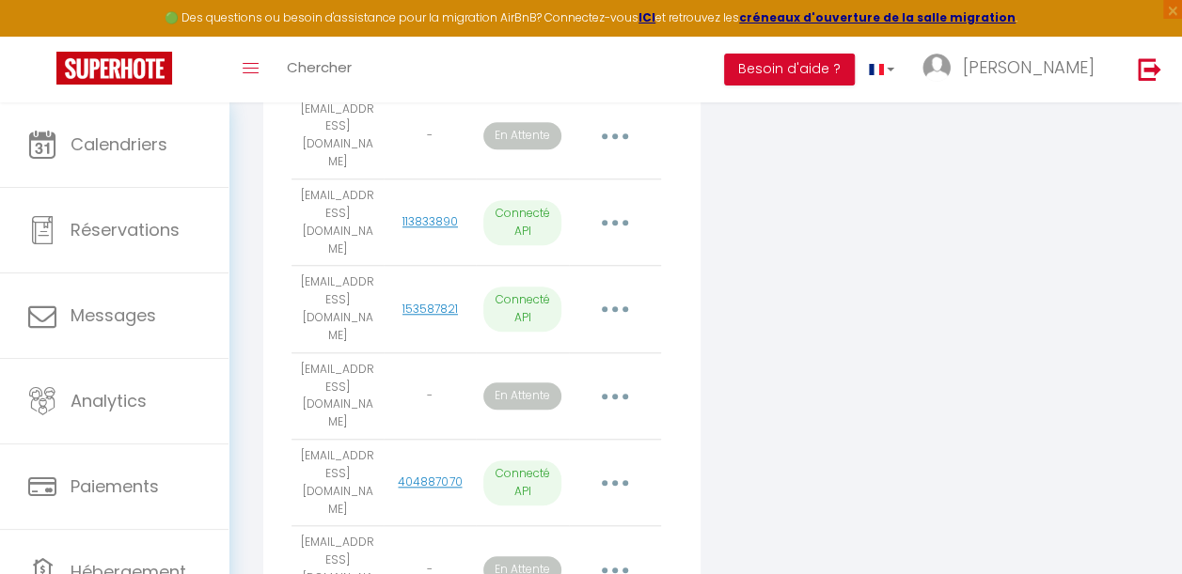
click at [616, 379] on button "button" at bounding box center [614, 397] width 50 height 36
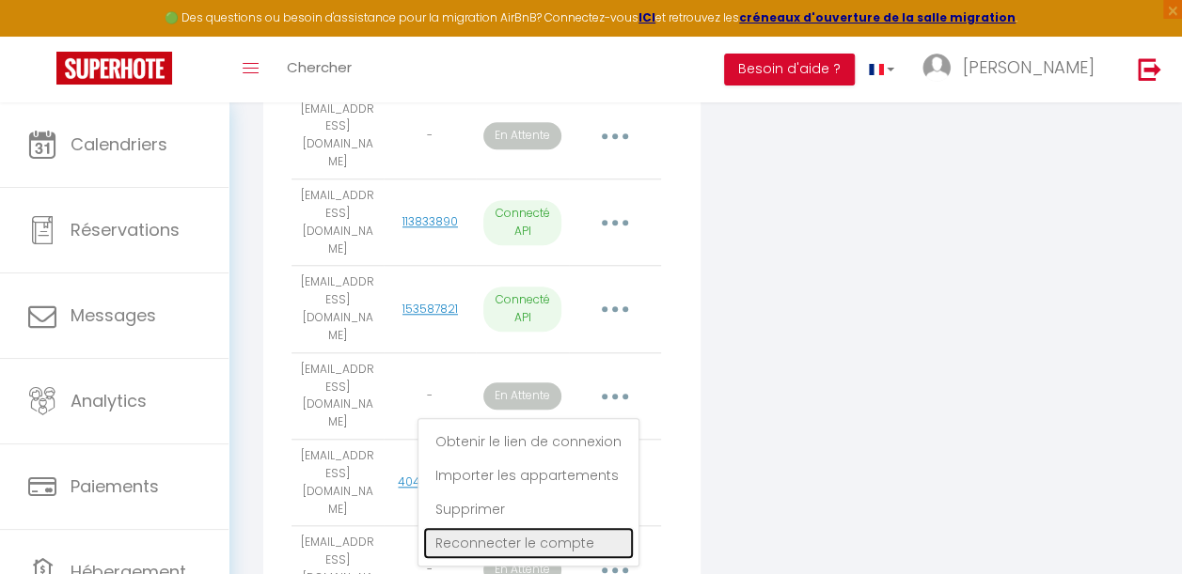
click at [500, 527] on link "Reconnecter le compte" at bounding box center [528, 543] width 211 height 32
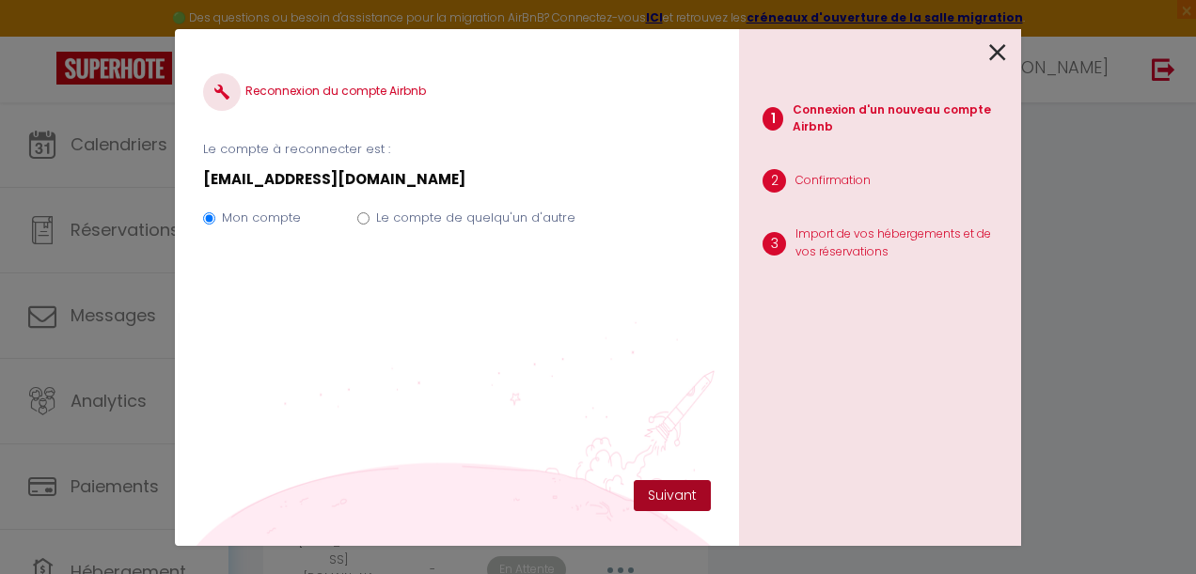
click at [651, 502] on button "Suivant" at bounding box center [672, 496] width 77 height 32
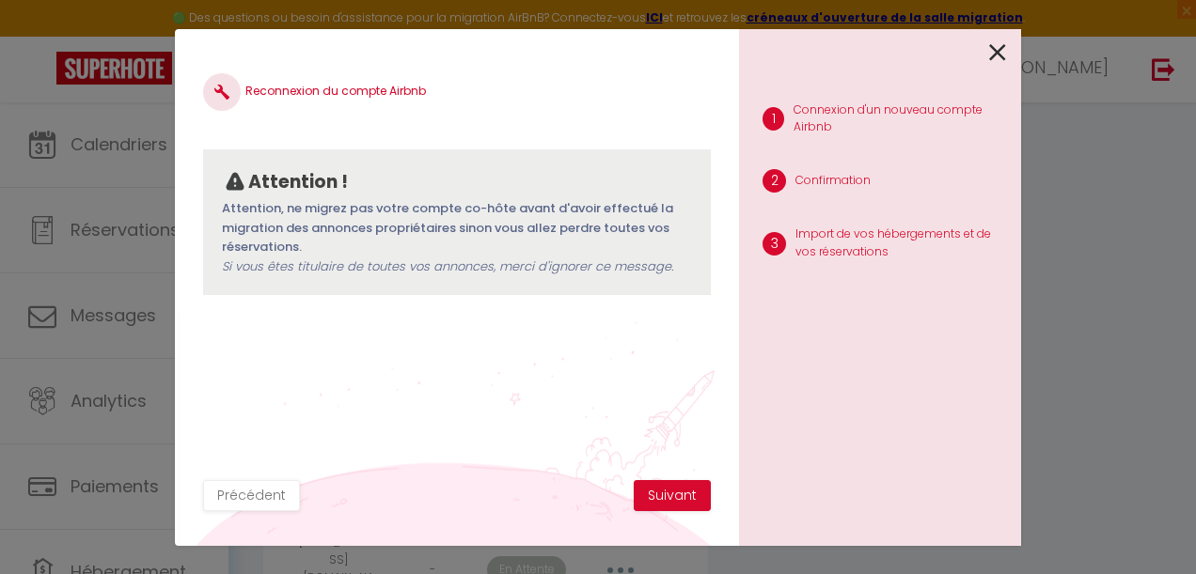
click at [259, 514] on div "Reconnexion du compte Airbnb Attention ! Attention, ne migrez pas votre compte …" at bounding box center [457, 287] width 564 height 517
click at [259, 504] on button "Précédent" at bounding box center [251, 496] width 97 height 32
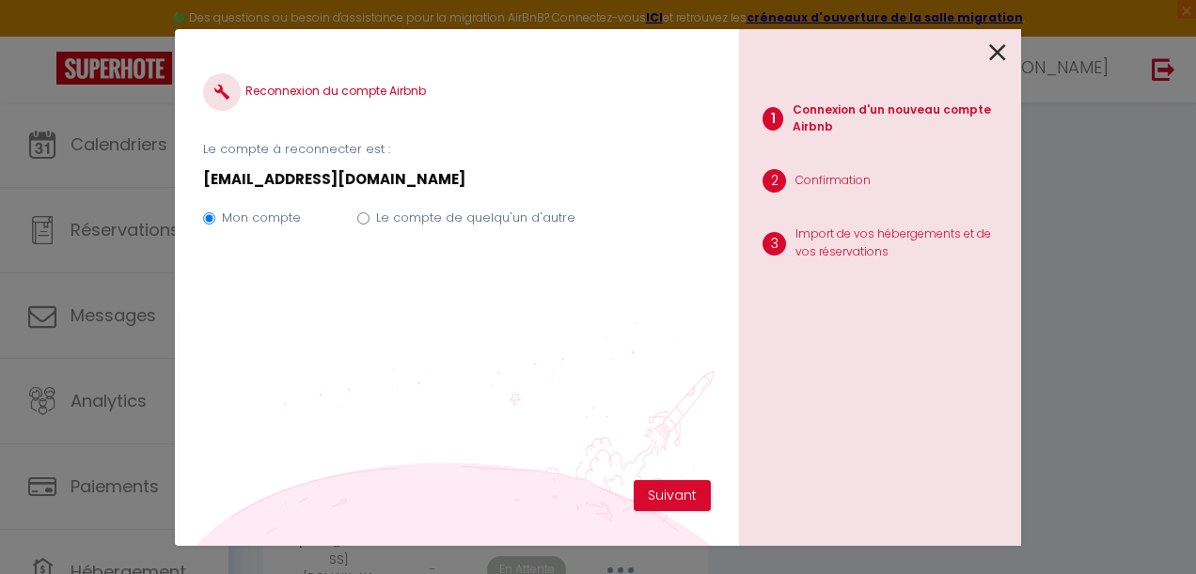
click at [408, 224] on label "Le compte de quelqu'un d'autre" at bounding box center [475, 218] width 199 height 19
click at [369, 224] on input "Le compte de quelqu'un d'autre" at bounding box center [363, 218] width 12 height 12
radio input "true"
radio input "false"
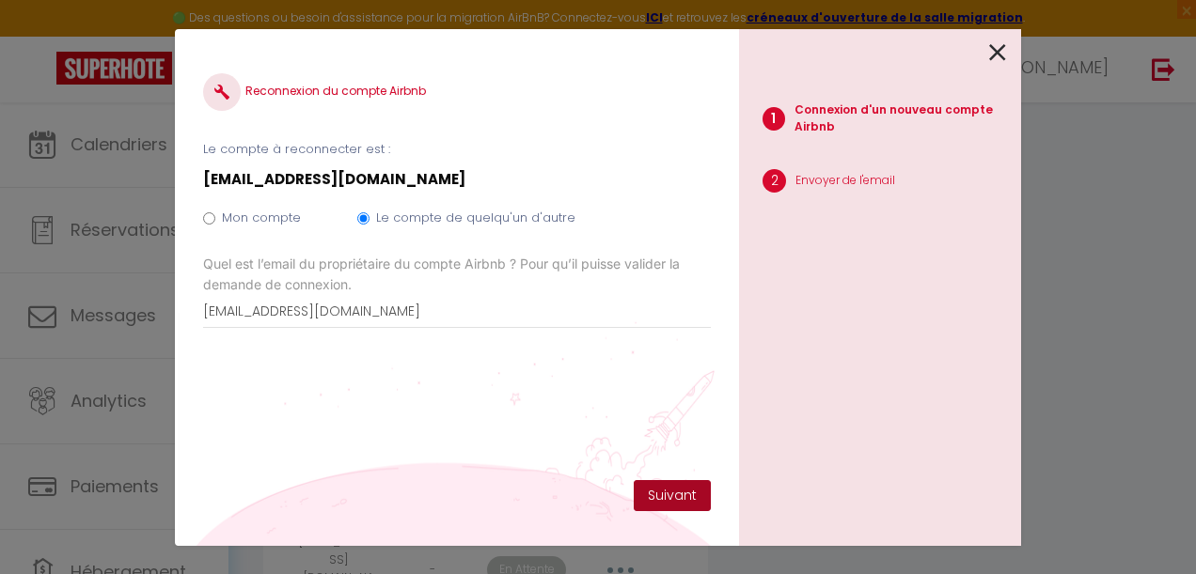
click at [665, 506] on button "Suivant" at bounding box center [672, 496] width 77 height 32
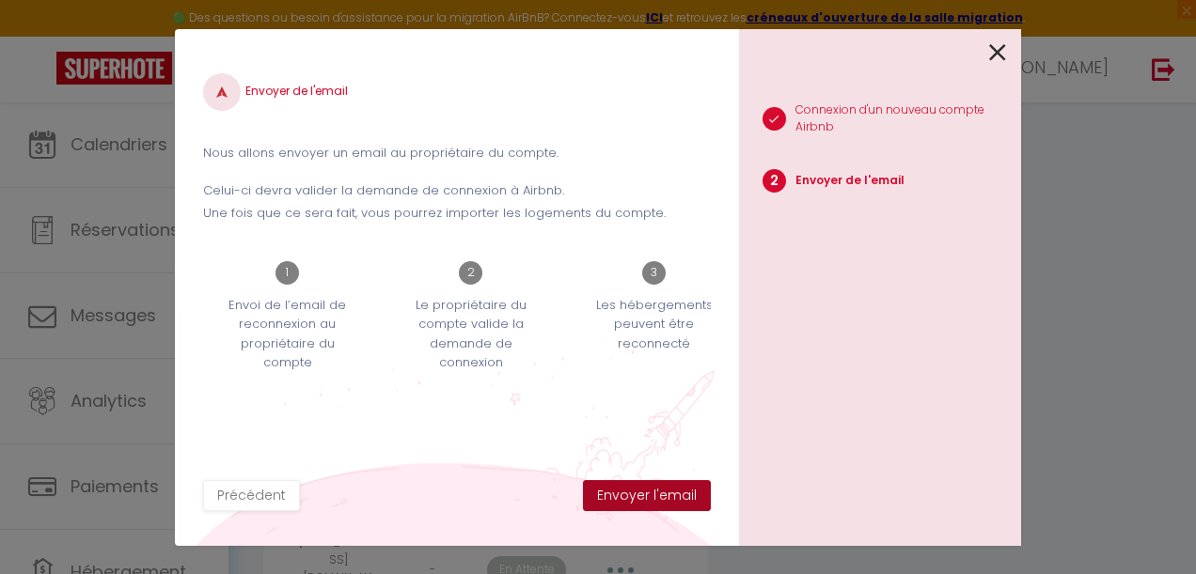
click at [665, 506] on button "Envoyer l'email" at bounding box center [647, 496] width 128 height 32
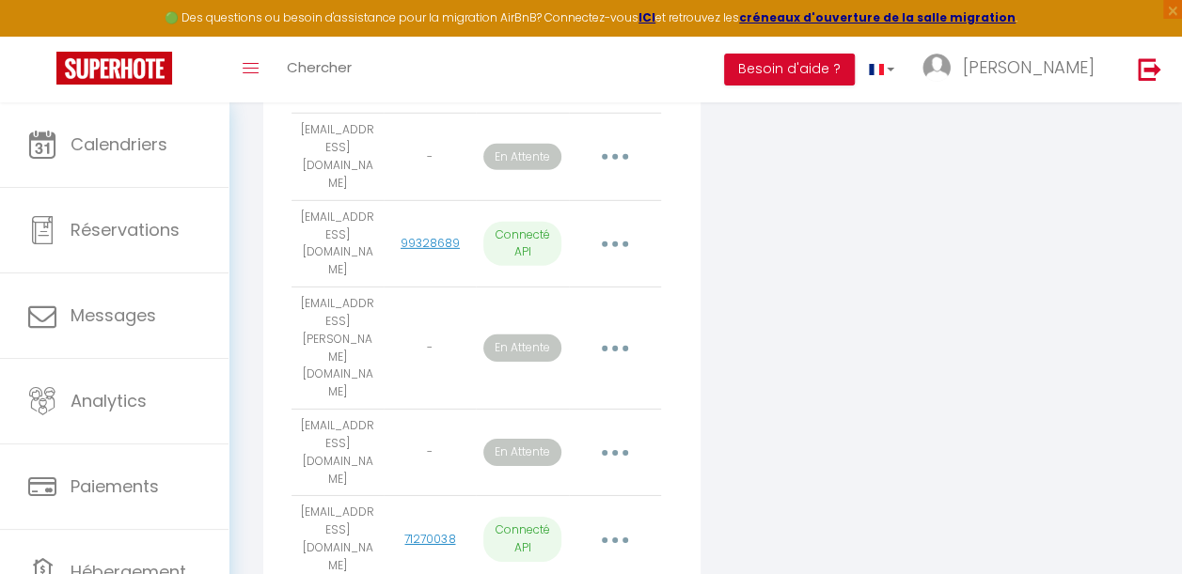
scroll to position [2798, 0]
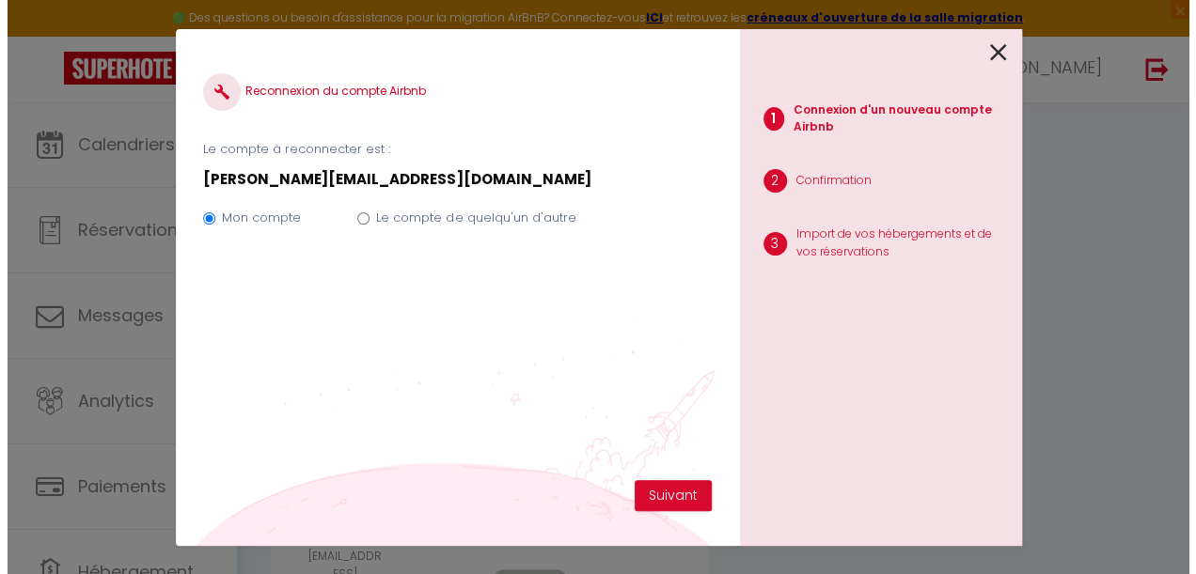
scroll to position [2728, 0]
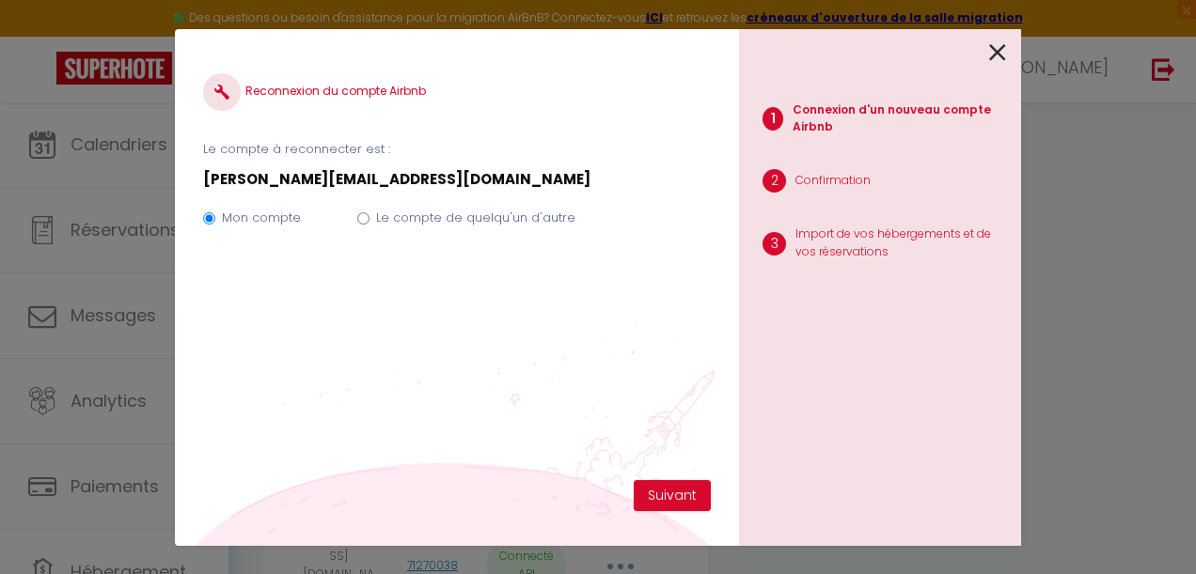
click at [449, 209] on label "Le compte de quelqu'un d'autre" at bounding box center [475, 218] width 199 height 19
click at [369, 212] on input "Le compte de quelqu'un d'autre" at bounding box center [363, 218] width 12 height 12
radio input "true"
radio input "false"
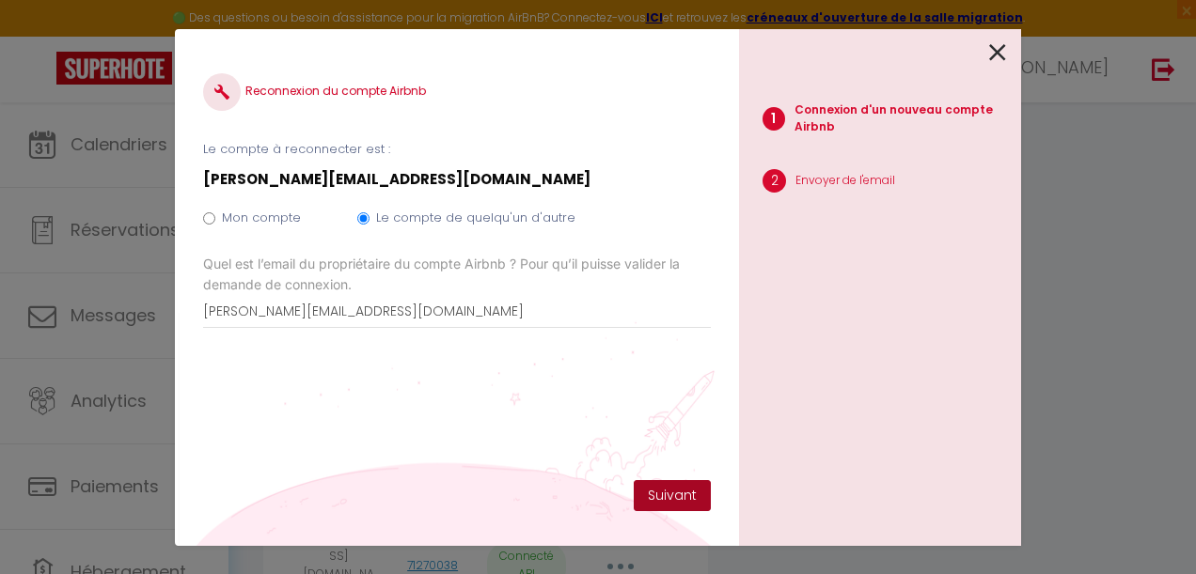
click at [683, 492] on button "Suivant" at bounding box center [672, 496] width 77 height 32
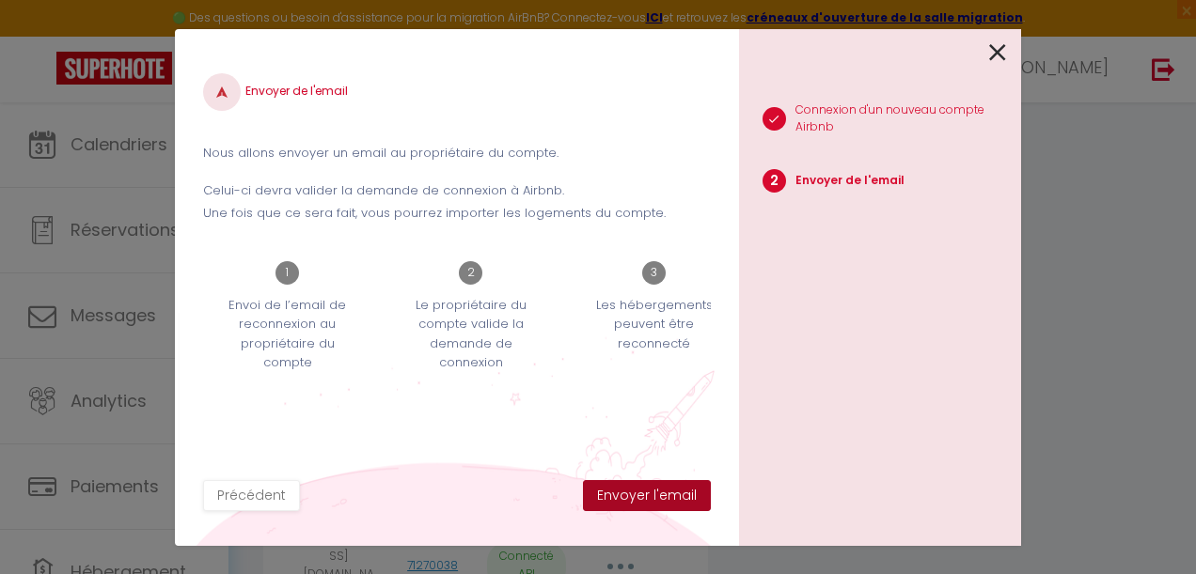
click at [655, 492] on button "Envoyer l'email" at bounding box center [647, 496] width 128 height 32
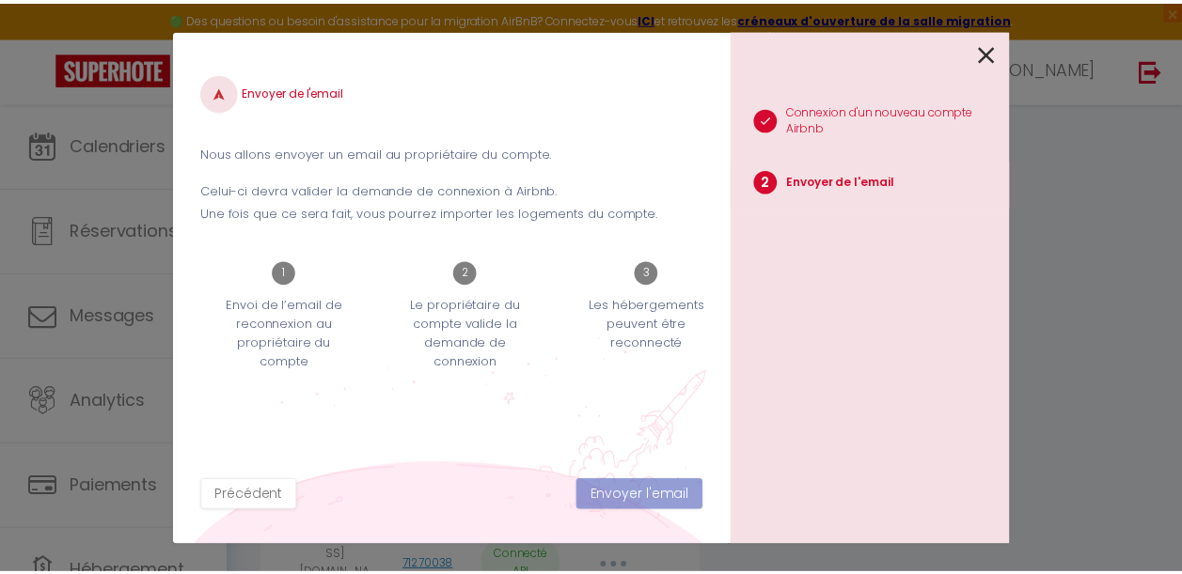
scroll to position [2781, 0]
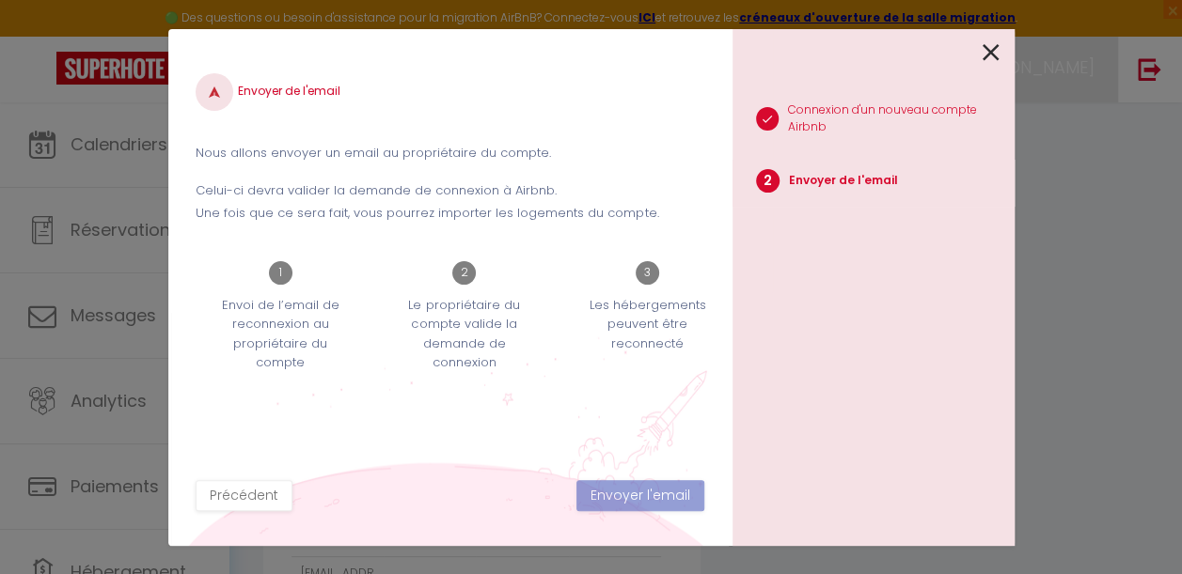
click at [1001, 47] on link "[PERSON_NAME]" at bounding box center [1013, 70] width 210 height 66
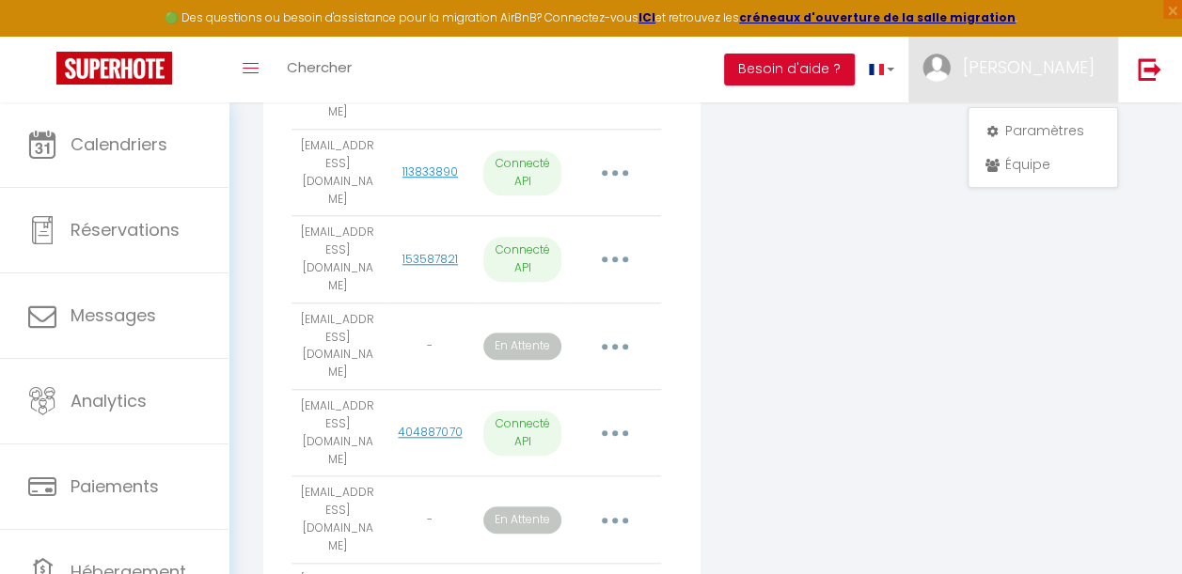
scroll to position [730, 0]
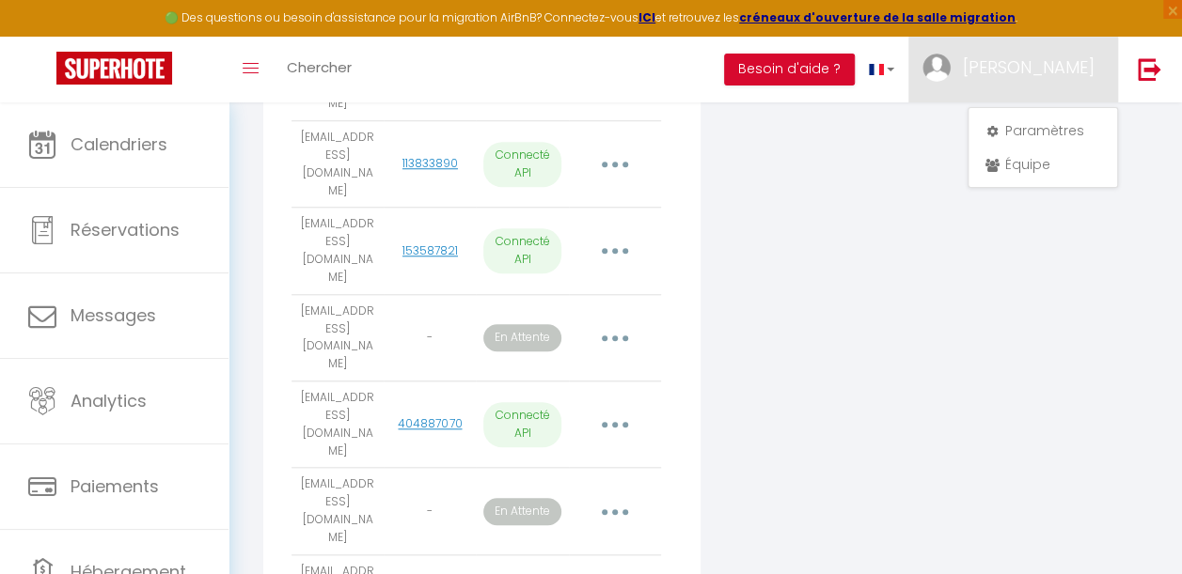
click at [613, 494] on button "button" at bounding box center [614, 512] width 50 height 36
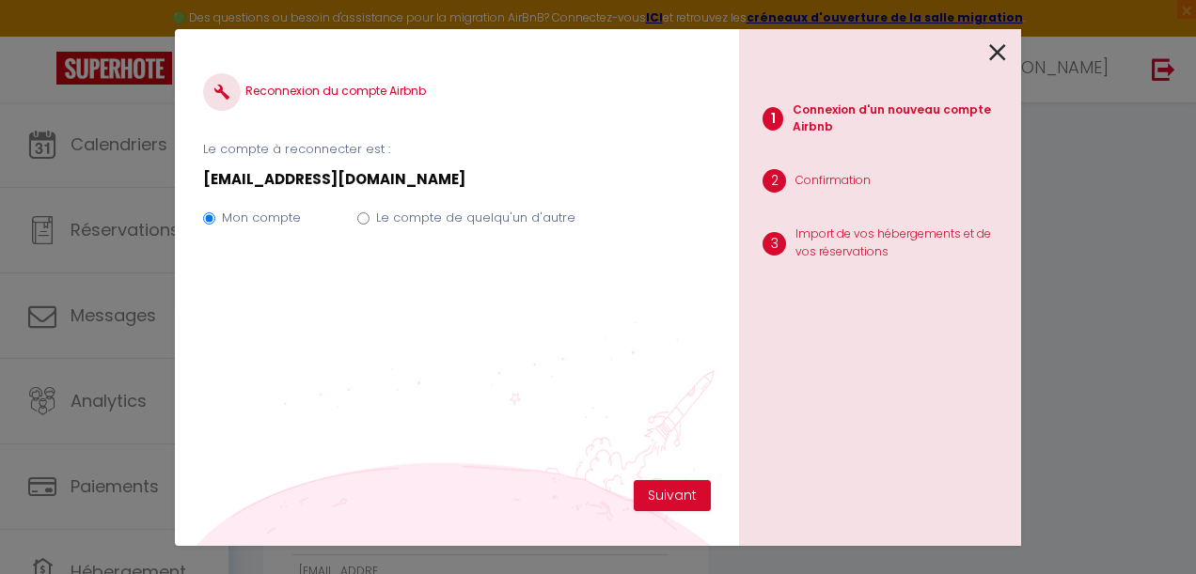
click at [472, 214] on label "Le compte de quelqu'un d'autre" at bounding box center [475, 218] width 199 height 19
click at [369, 214] on input "Le compte de quelqu'un d'autre" at bounding box center [363, 218] width 12 height 12
radio input "true"
radio input "false"
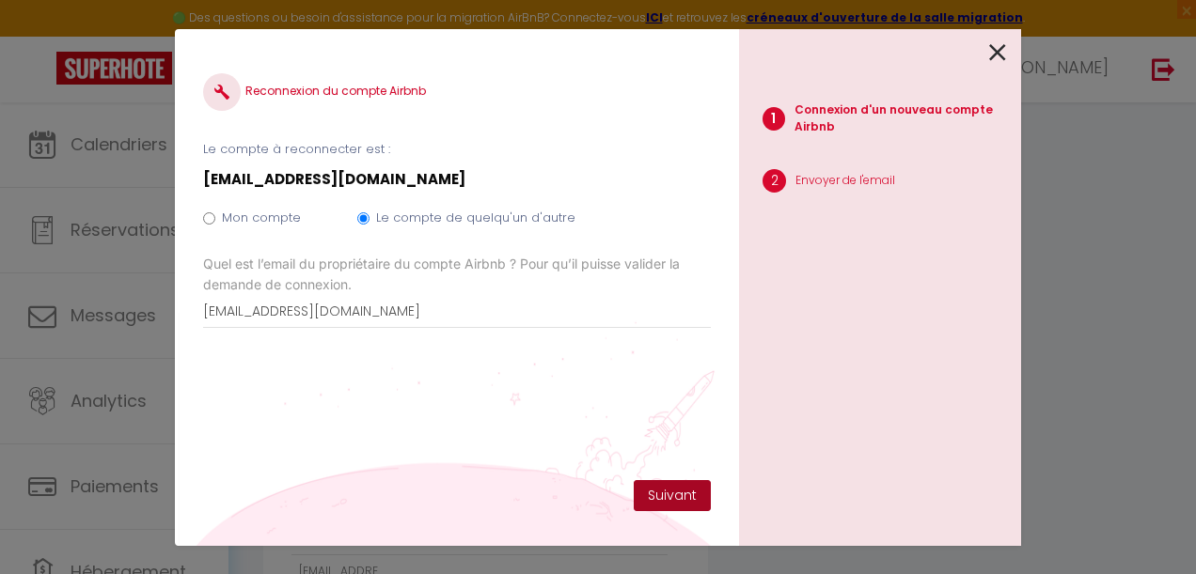
click at [664, 500] on button "Suivant" at bounding box center [672, 496] width 77 height 32
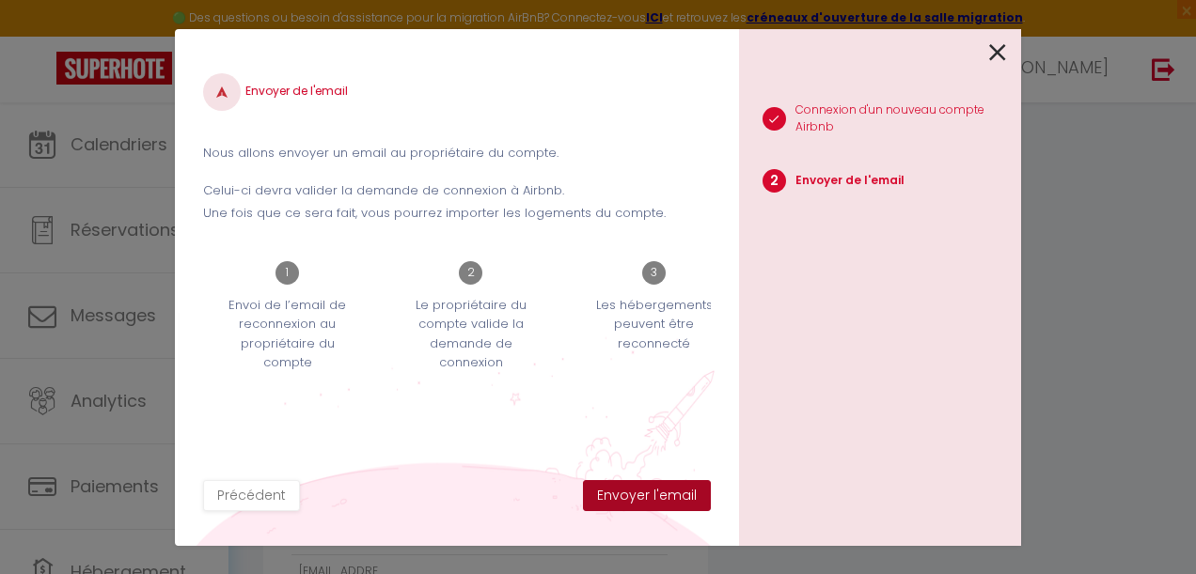
click at [665, 500] on button "Envoyer l'email" at bounding box center [647, 496] width 128 height 32
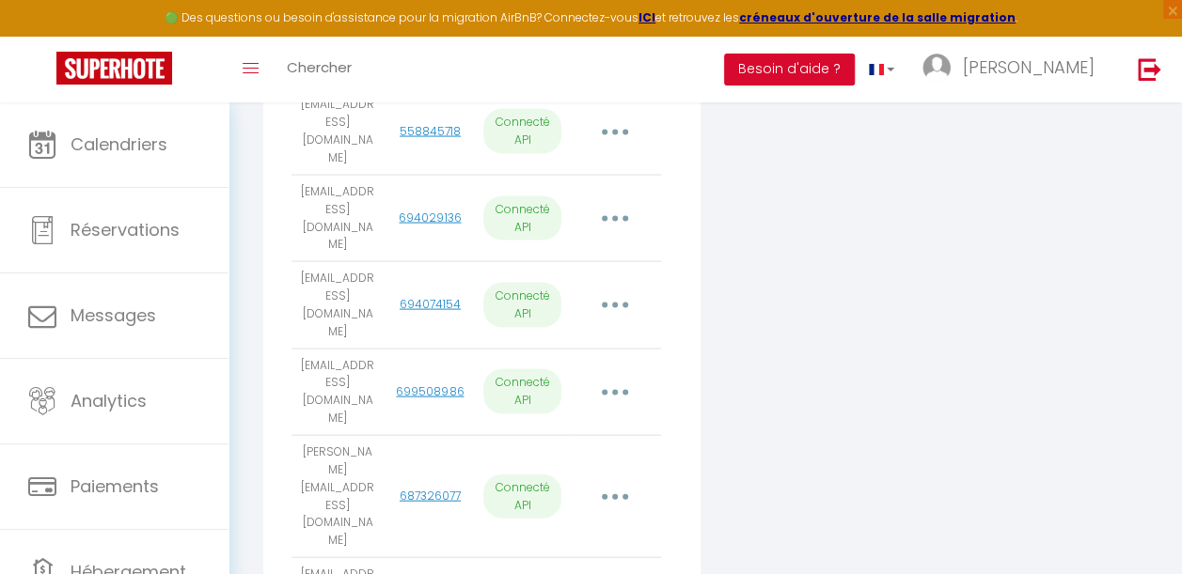
scroll to position [1821, 0]
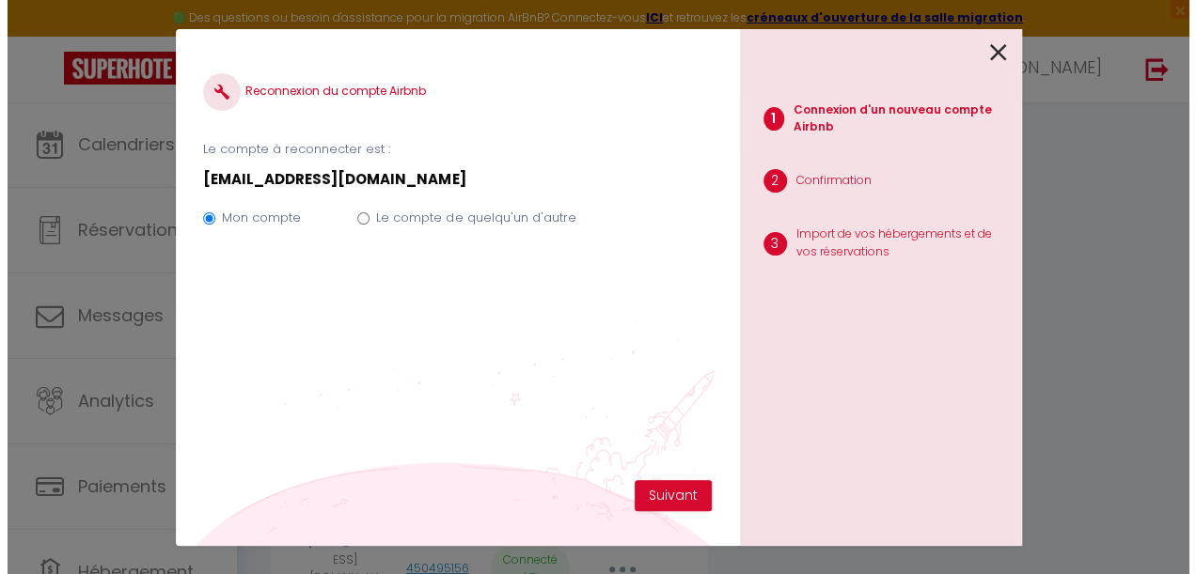
scroll to position [1804, 0]
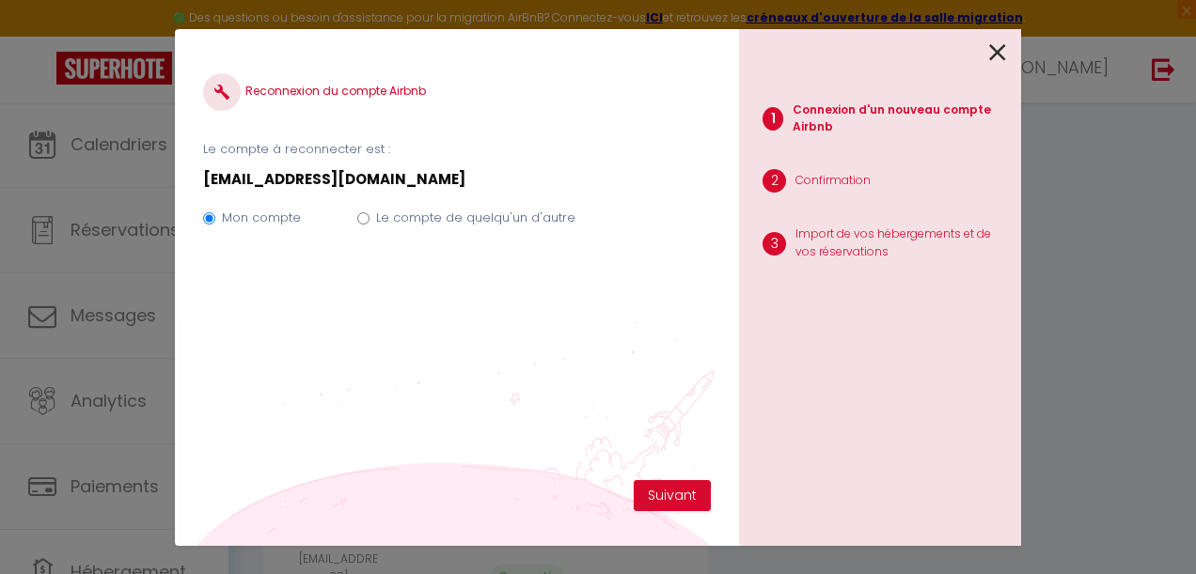
click at [517, 216] on label "Le compte de quelqu'un d'autre" at bounding box center [475, 218] width 199 height 19
click at [369, 216] on input "Le compte de quelqu'un d'autre" at bounding box center [363, 218] width 12 height 12
radio input "true"
radio input "false"
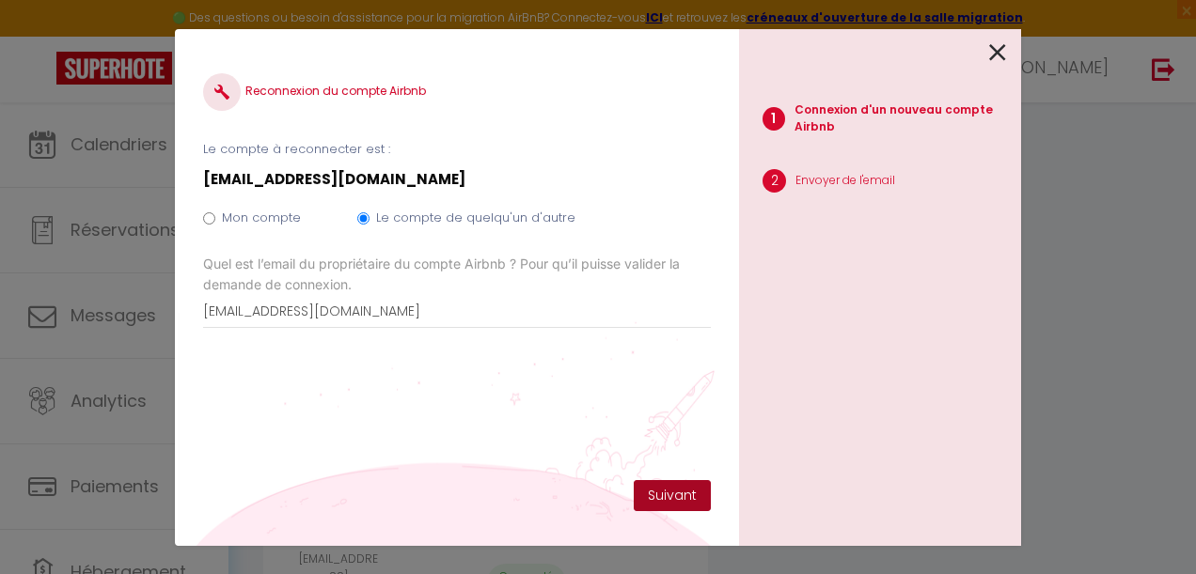
click at [671, 501] on button "Suivant" at bounding box center [672, 496] width 77 height 32
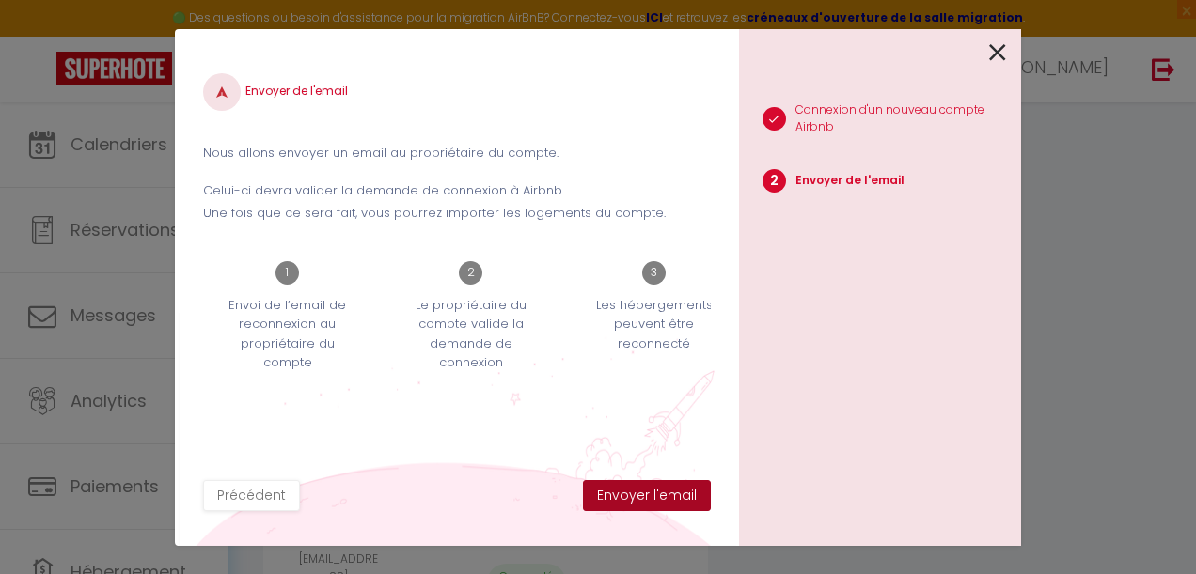
click at [639, 495] on button "Envoyer l'email" at bounding box center [647, 496] width 128 height 32
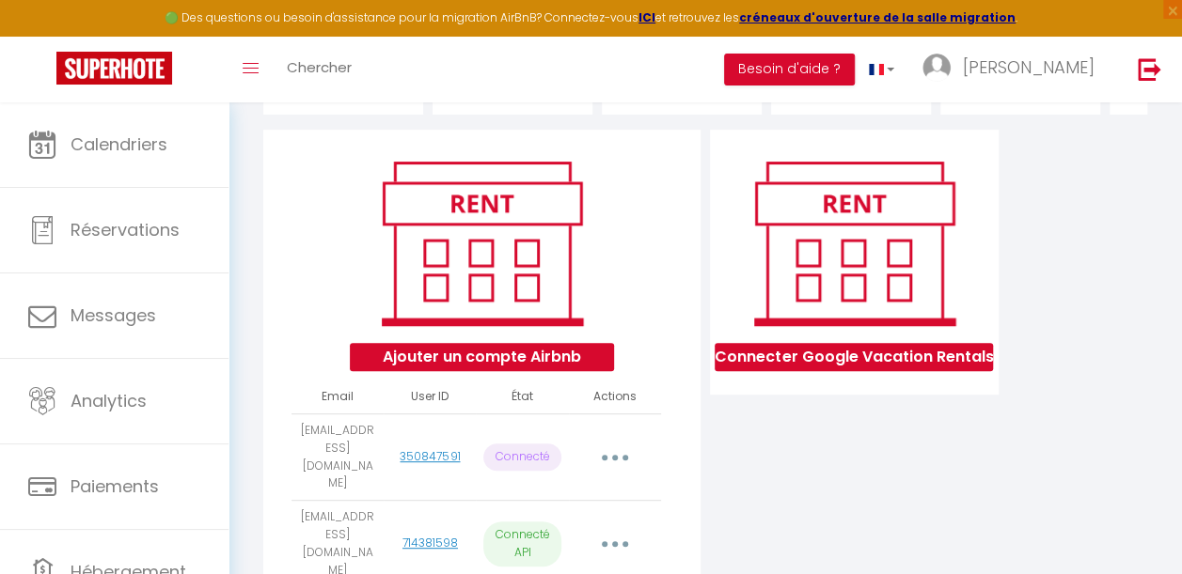
scroll to position [73, 0]
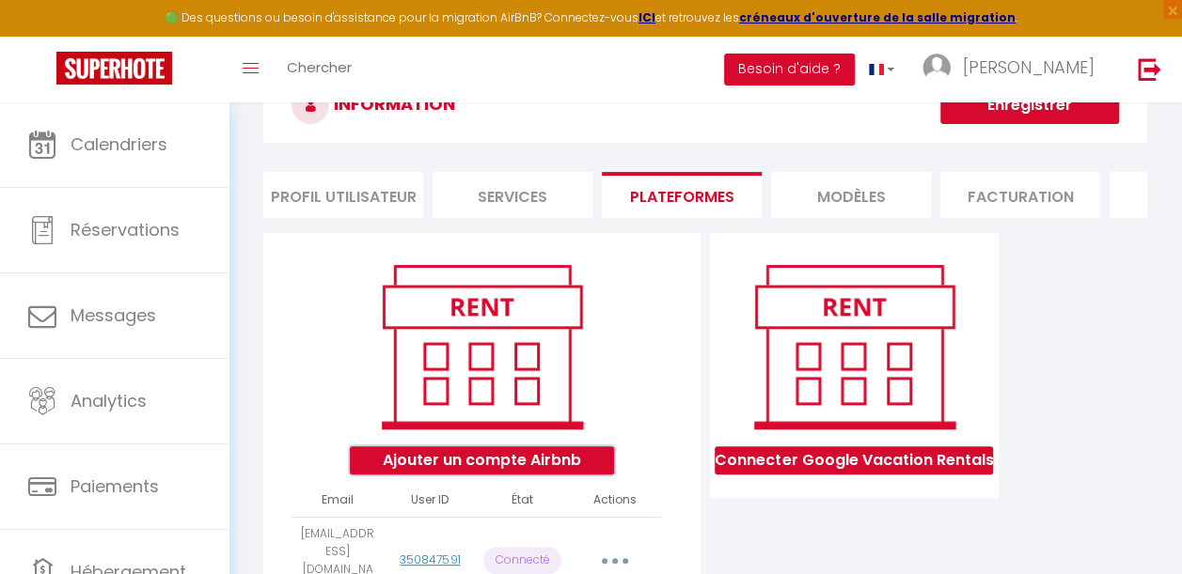
click at [482, 470] on button "Ajouter un compte Airbnb" at bounding box center [482, 461] width 264 height 28
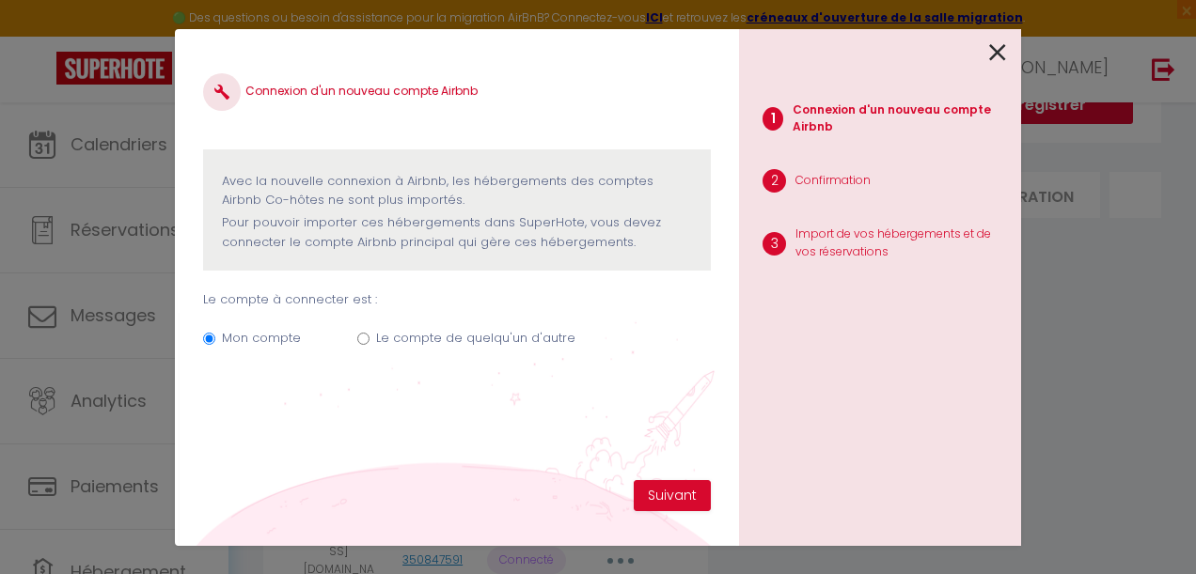
click at [404, 338] on label "Le compte de quelqu'un d'autre" at bounding box center [475, 338] width 199 height 19
click at [369, 338] on input "Le compte de quelqu'un d'autre" at bounding box center [363, 339] width 12 height 12
radio input "true"
radio input "false"
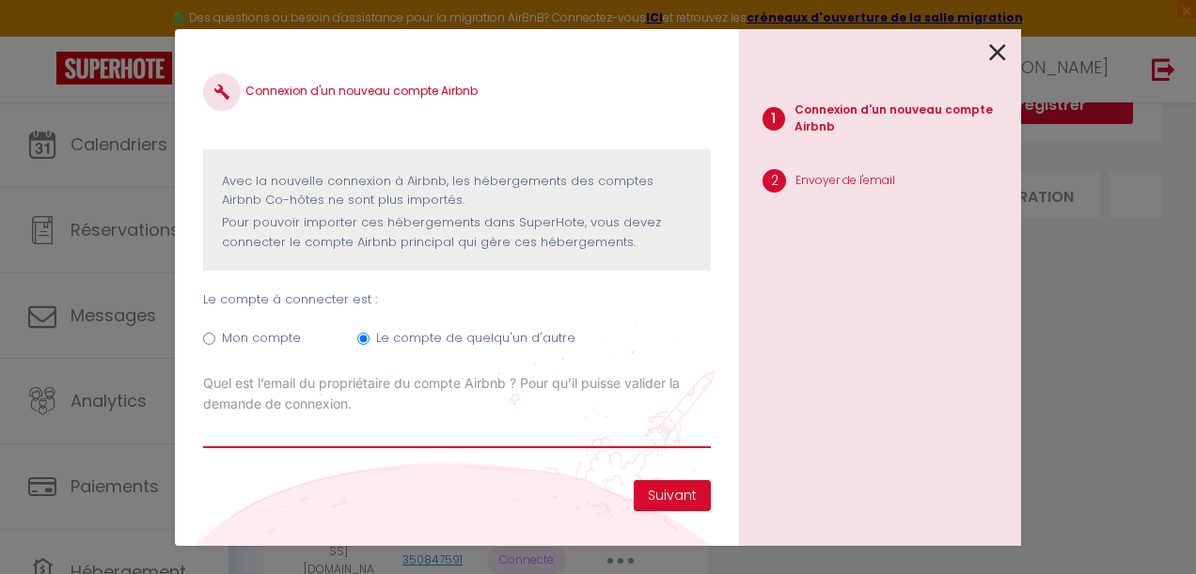
click at [301, 435] on input "Email connexion Airbnb" at bounding box center [457, 432] width 508 height 34
paste input "[EMAIL_ADDRESS][DOMAIN_NAME]"
type input "[EMAIL_ADDRESS][DOMAIN_NAME]"
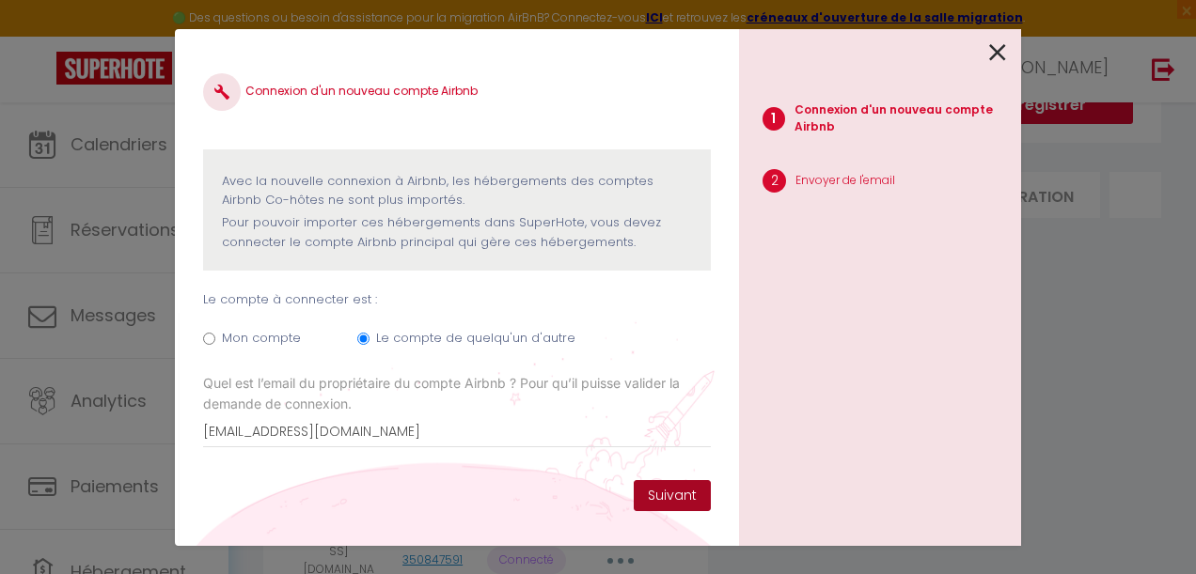
click at [668, 493] on button "Suivant" at bounding box center [672, 496] width 77 height 32
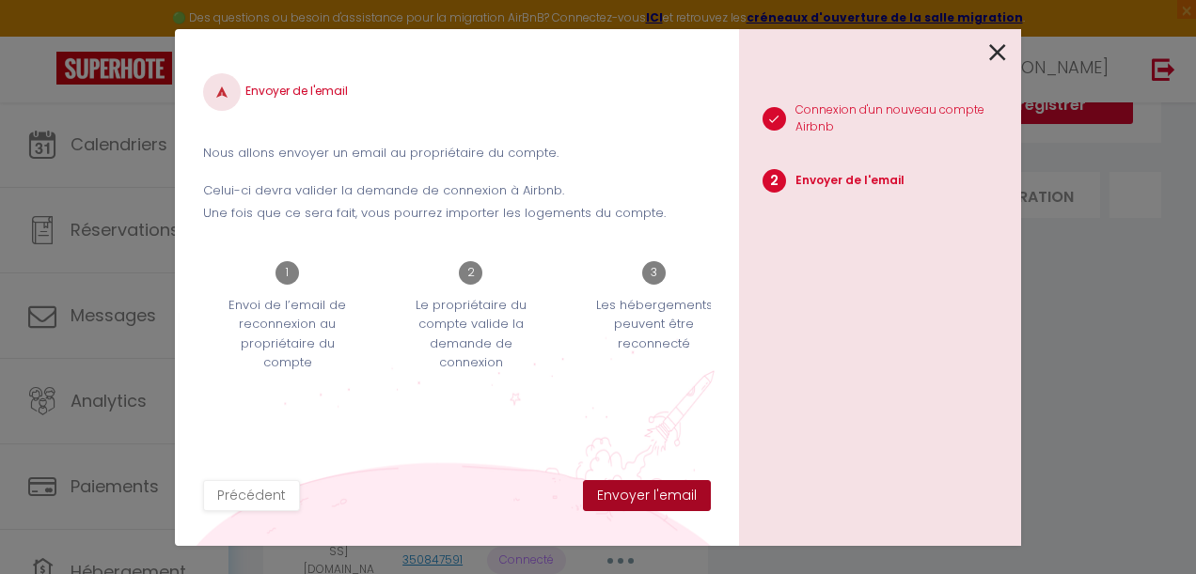
click at [668, 493] on button "Envoyer l'email" at bounding box center [647, 496] width 128 height 32
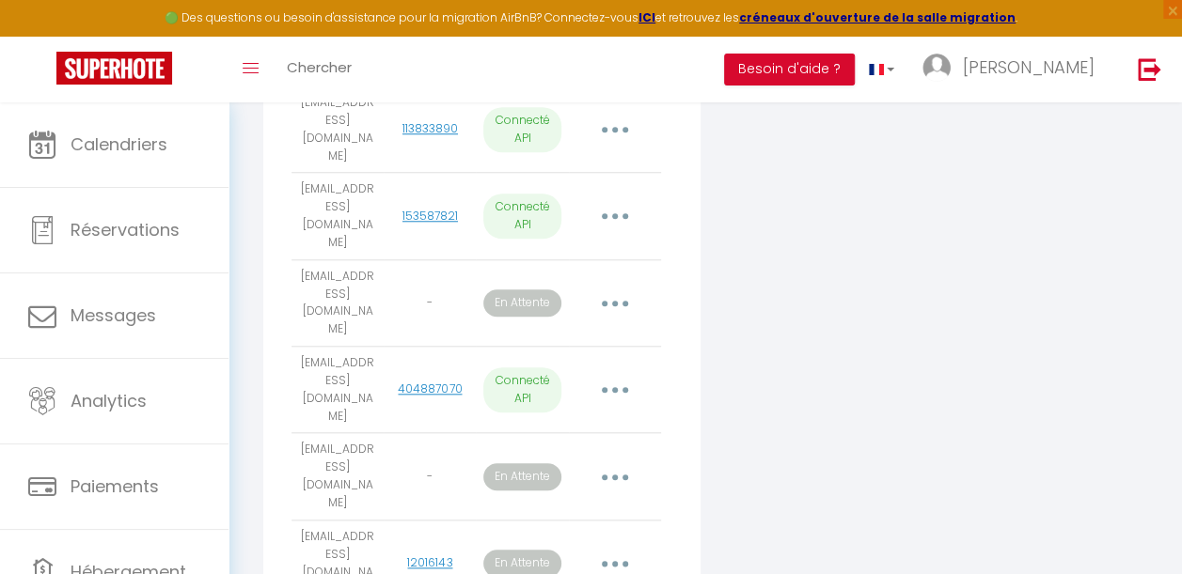
scroll to position [784, 0]
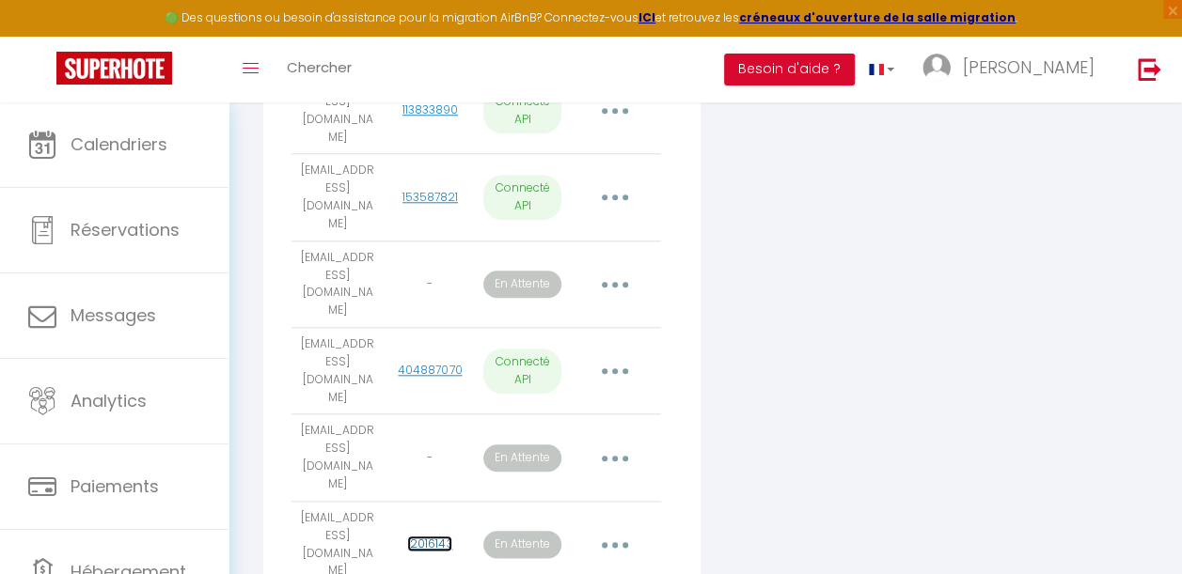
click at [419, 536] on link "12016143" at bounding box center [429, 544] width 45 height 16
click at [607, 527] on button "button" at bounding box center [614, 545] width 50 height 36
click at [498, 531] on p "En Attente" at bounding box center [521, 544] width 77 height 27
click at [516, 531] on p "En Attente" at bounding box center [521, 544] width 77 height 27
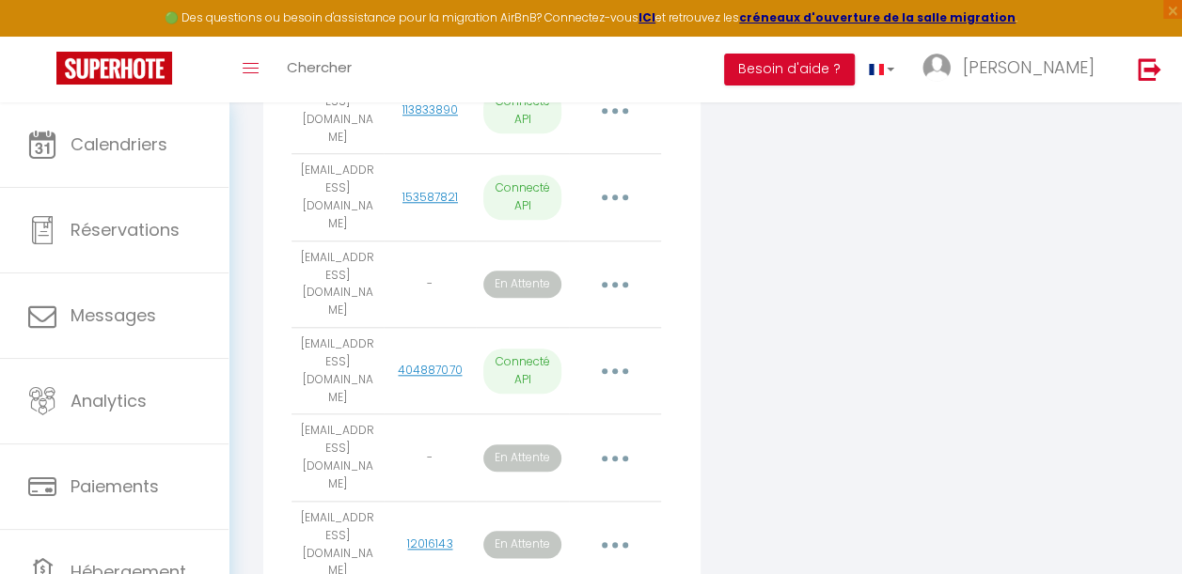
click at [516, 531] on p "En Attente" at bounding box center [521, 544] width 77 height 27
click at [334, 501] on td "[EMAIL_ADDRESS][DOMAIN_NAME]" at bounding box center [337, 544] width 92 height 86
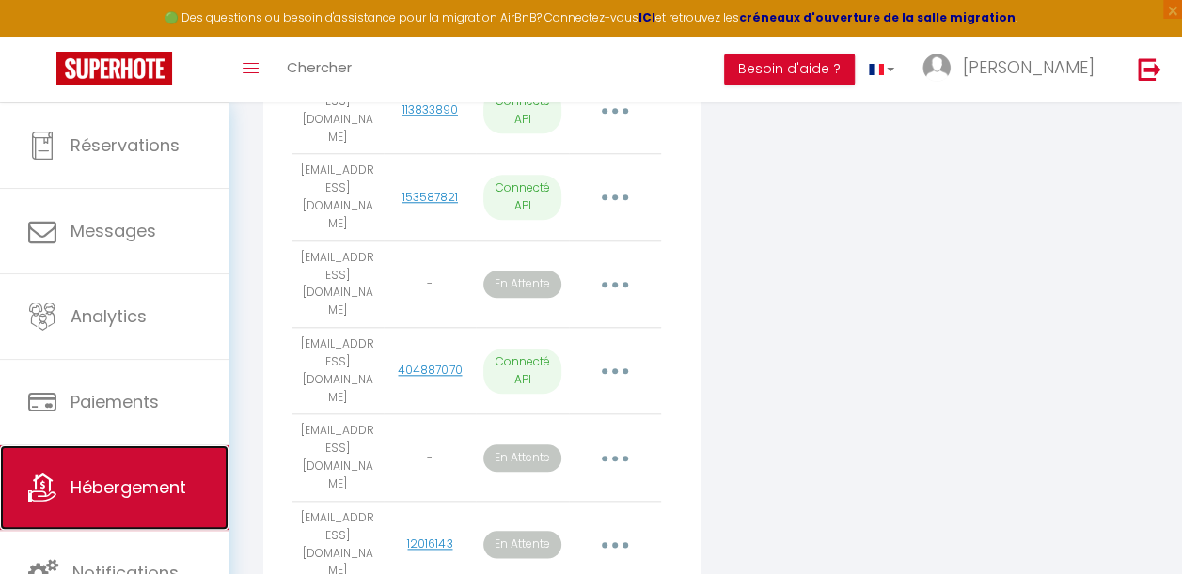
click at [160, 495] on span "Hébergement" at bounding box center [129, 488] width 116 height 24
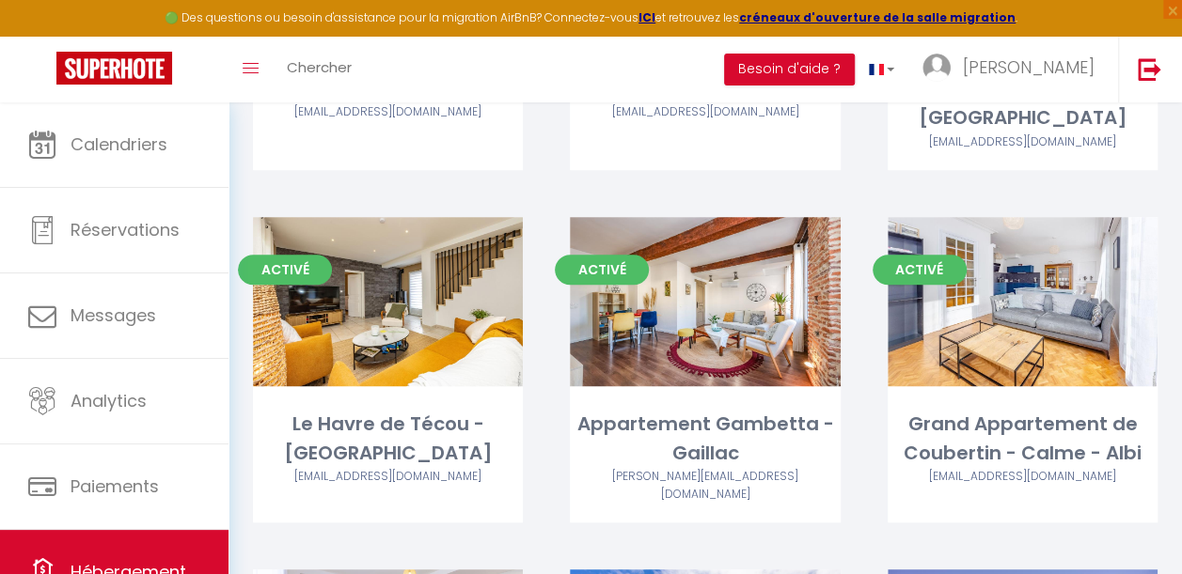
scroll to position [4123, 0]
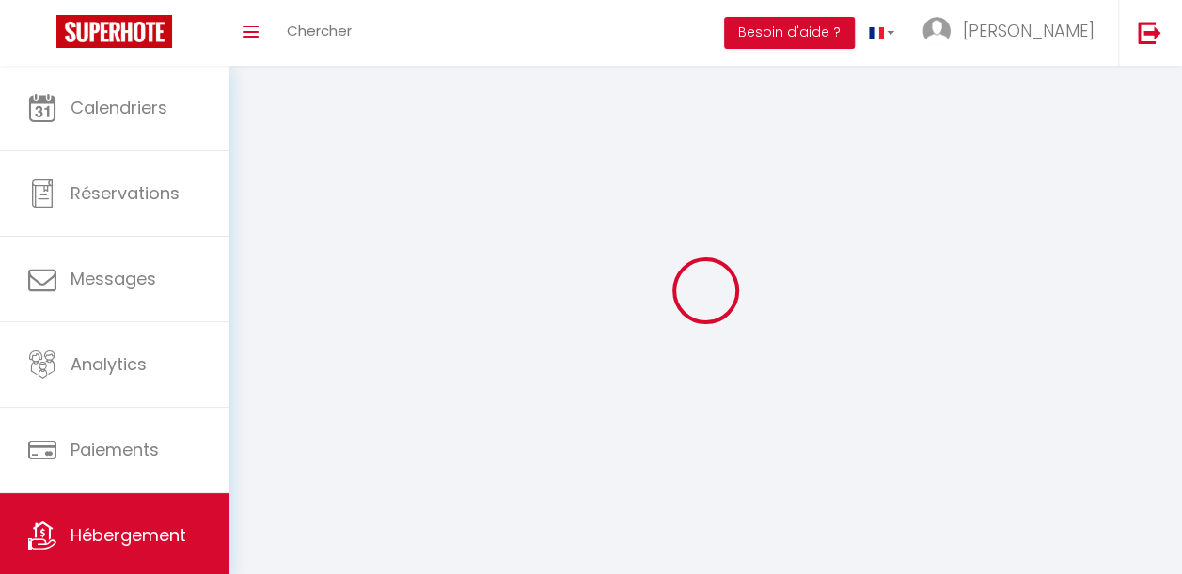
select select
select select "28"
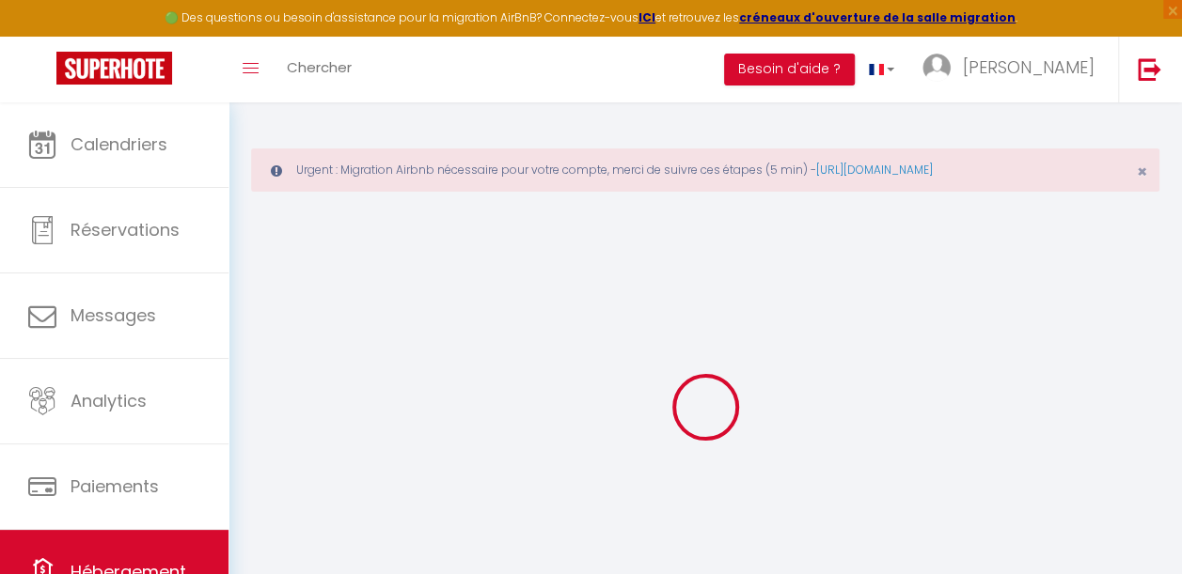
select select
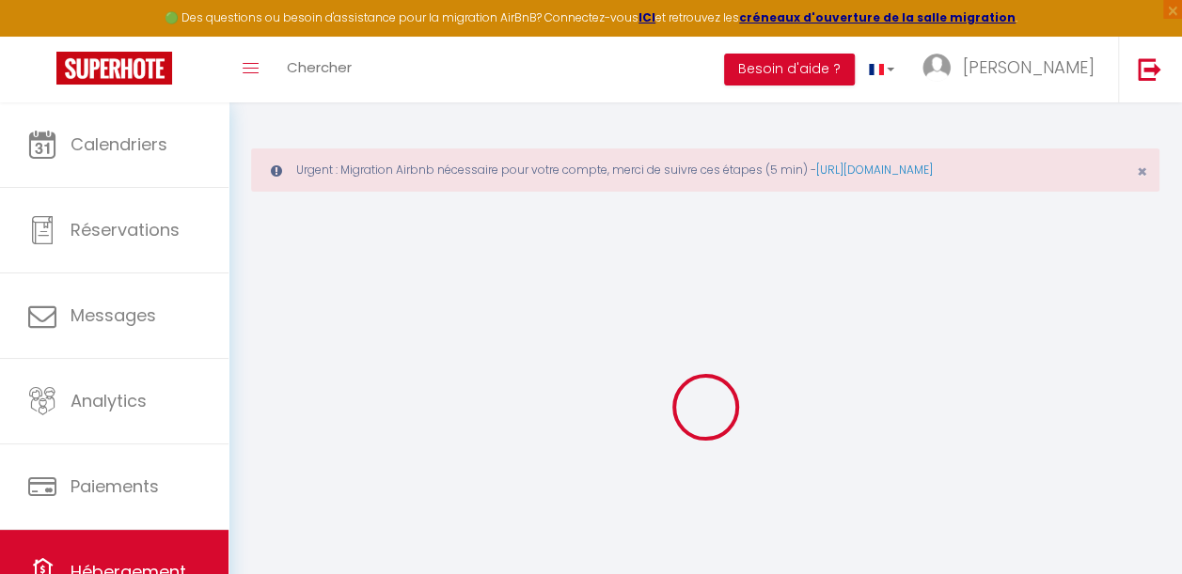
select select
checkbox input "false"
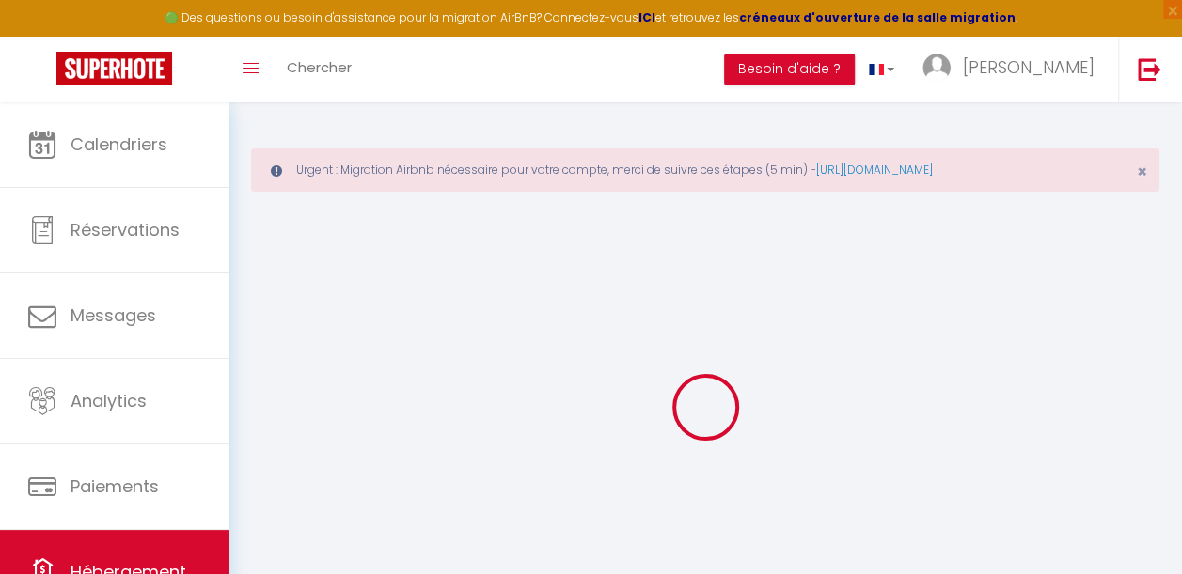
select select
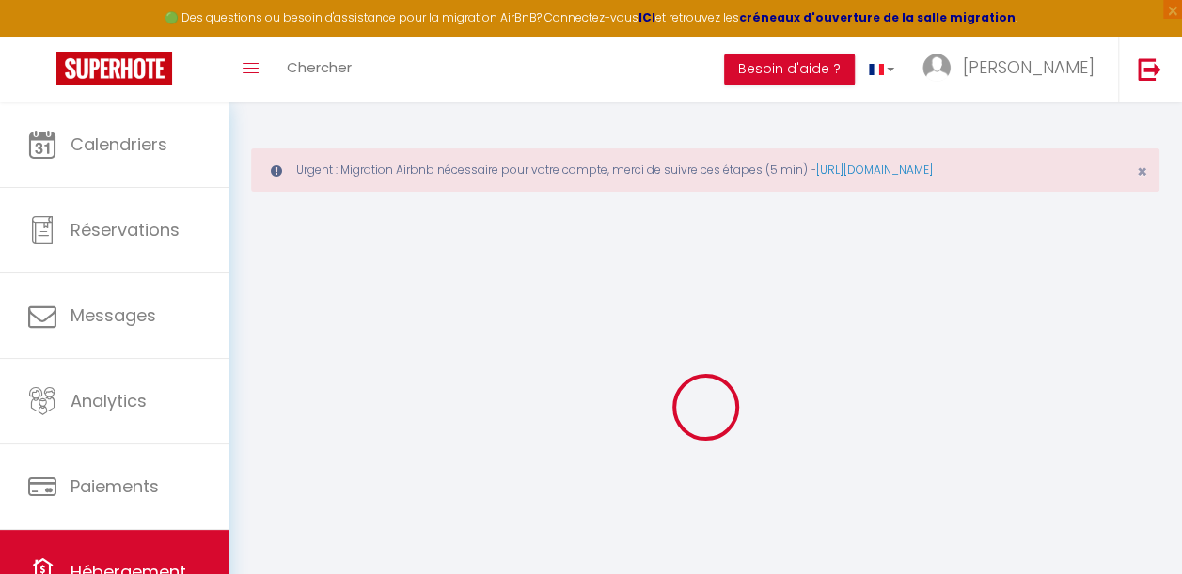
select select
checkbox input "false"
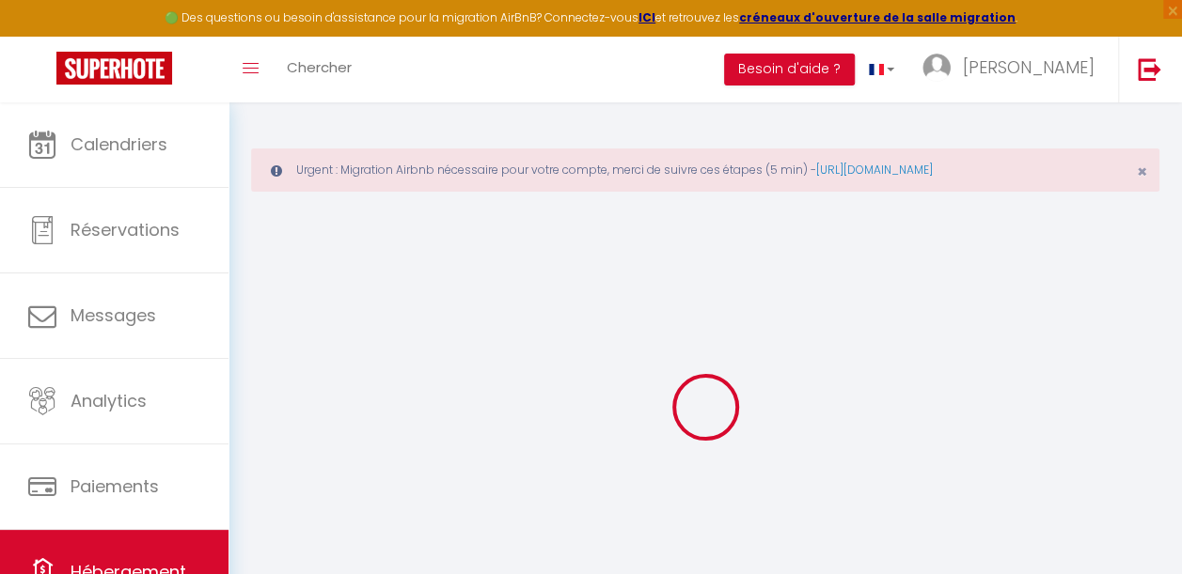
checkbox input "false"
select select
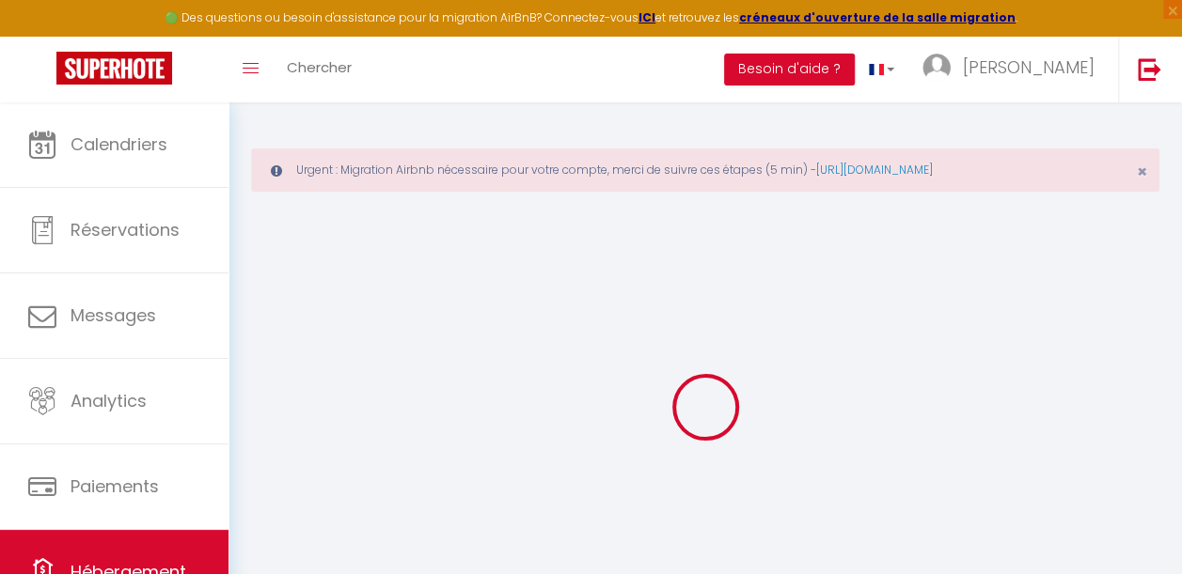
select select
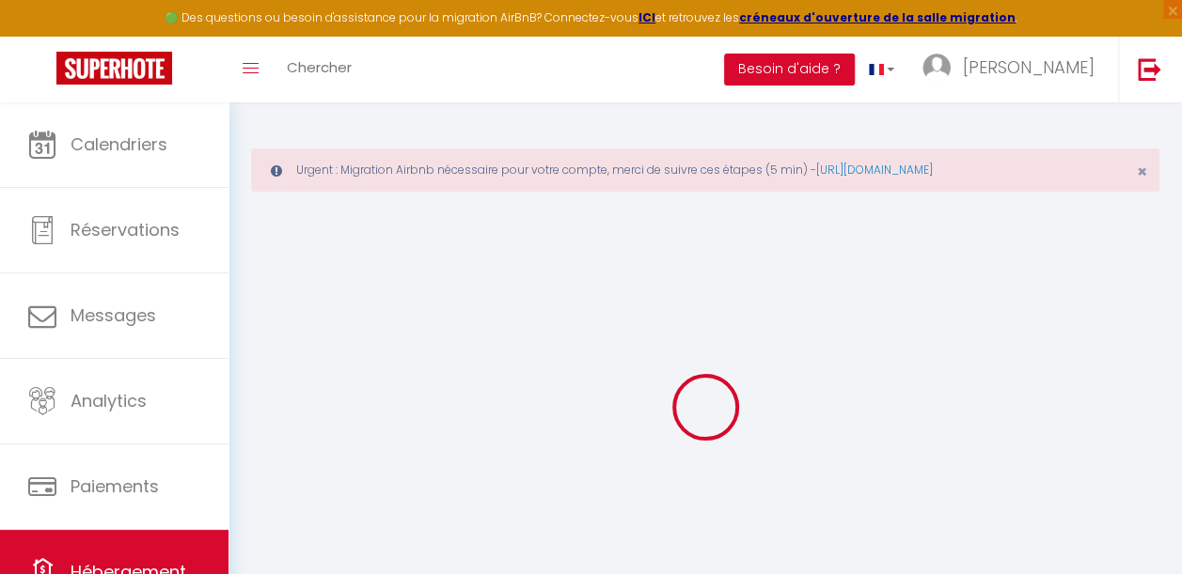
checkbox input "false"
select select
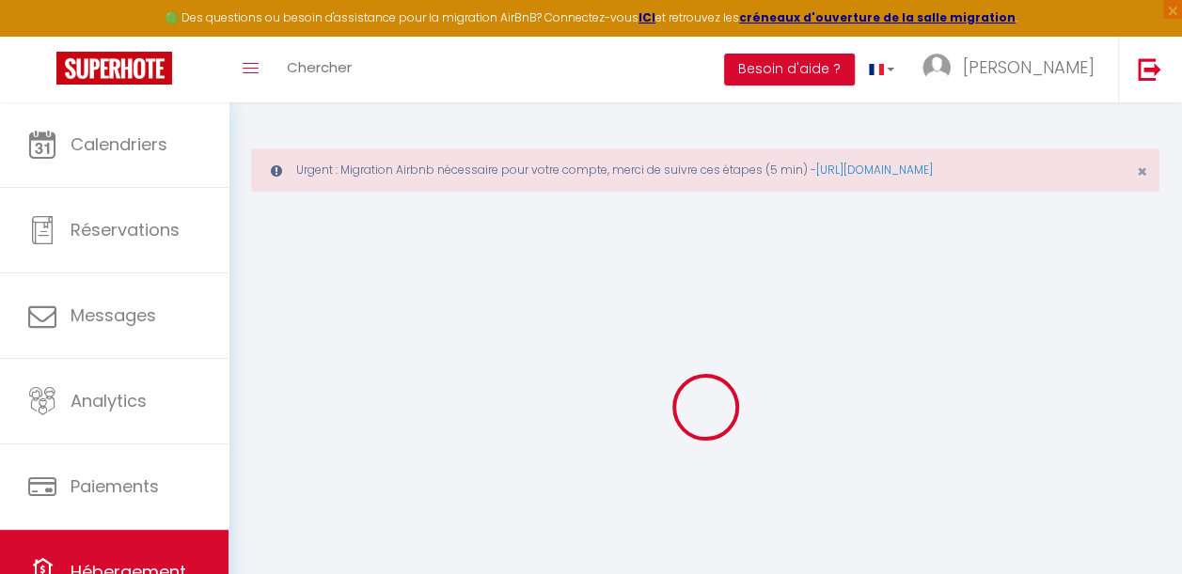
select select
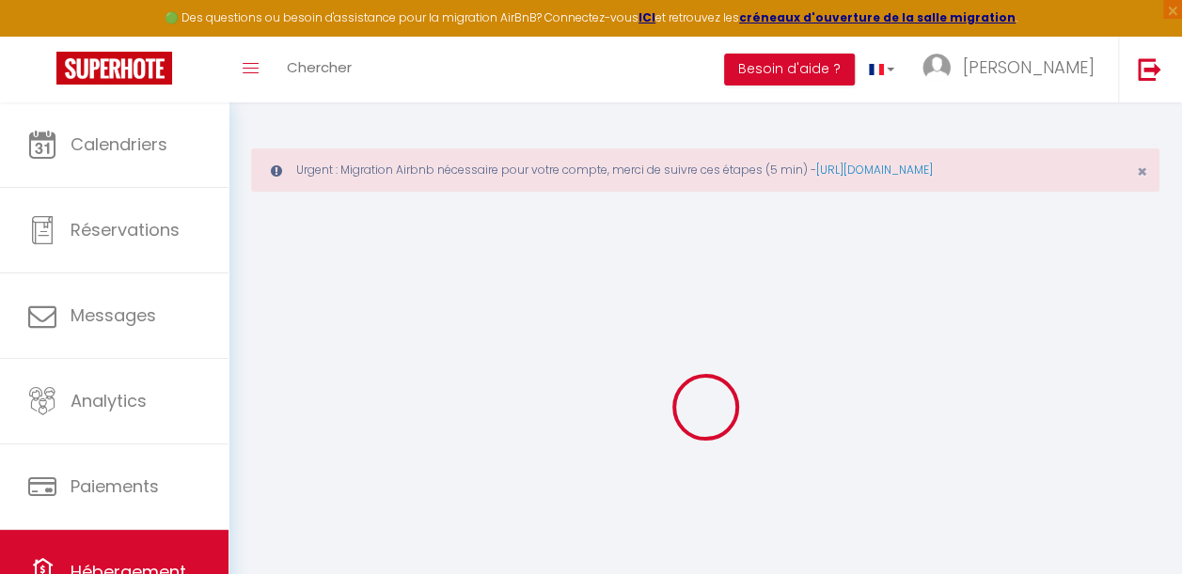
select select
checkbox input "false"
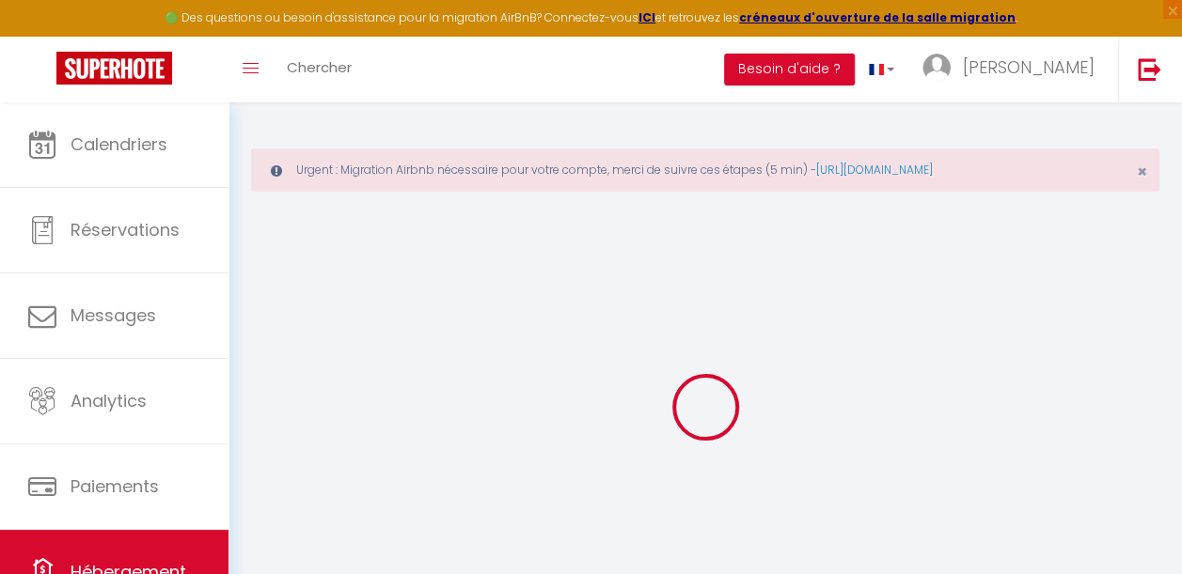
checkbox input "false"
select select
type input "Maison La Fauvette - Campagne - Jardin"
type input "SCEA"
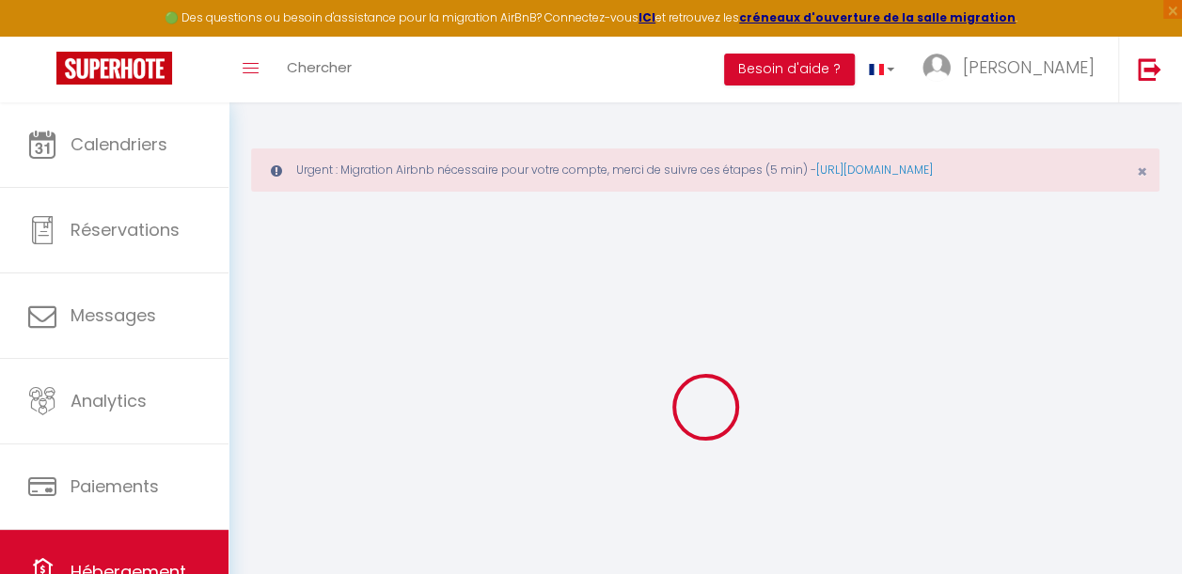
type input "Les Vignals"
type input "[STREET_ADDRESS]"
type input "81150"
type input "Cestayrols"
select select "houses"
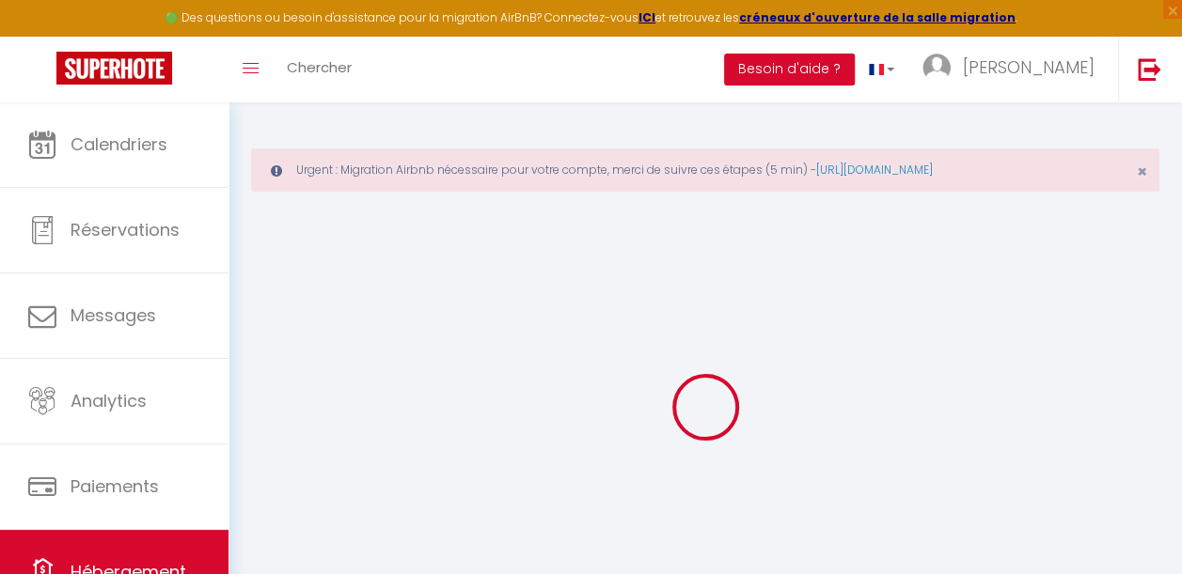
select select "12"
select select "6"
type input "150"
type input "220"
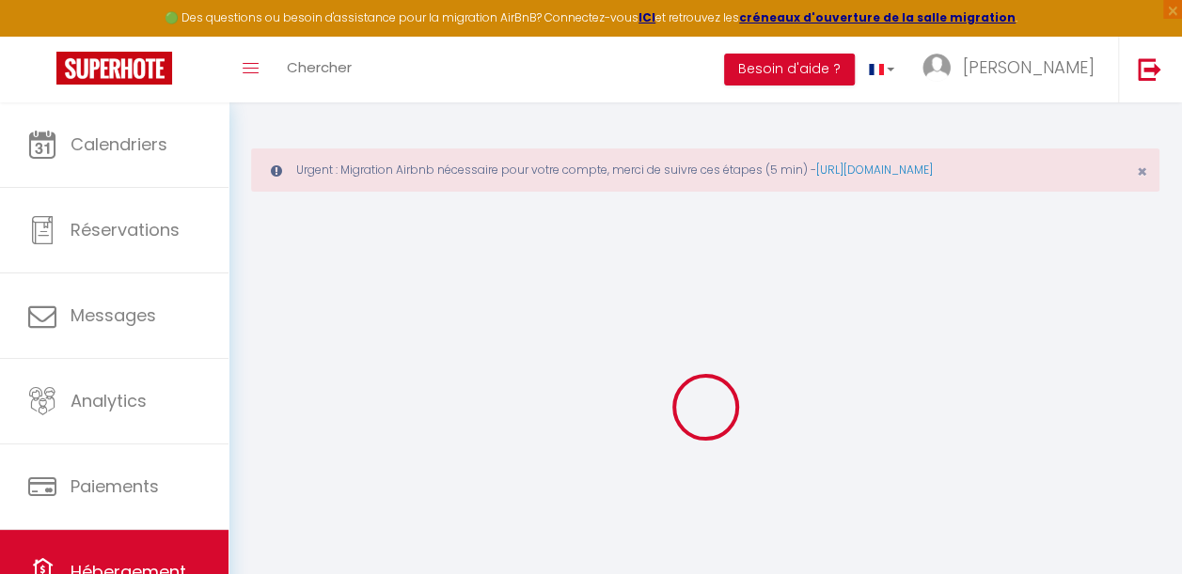
type input "5"
type input "2.30"
type input "1000"
select select
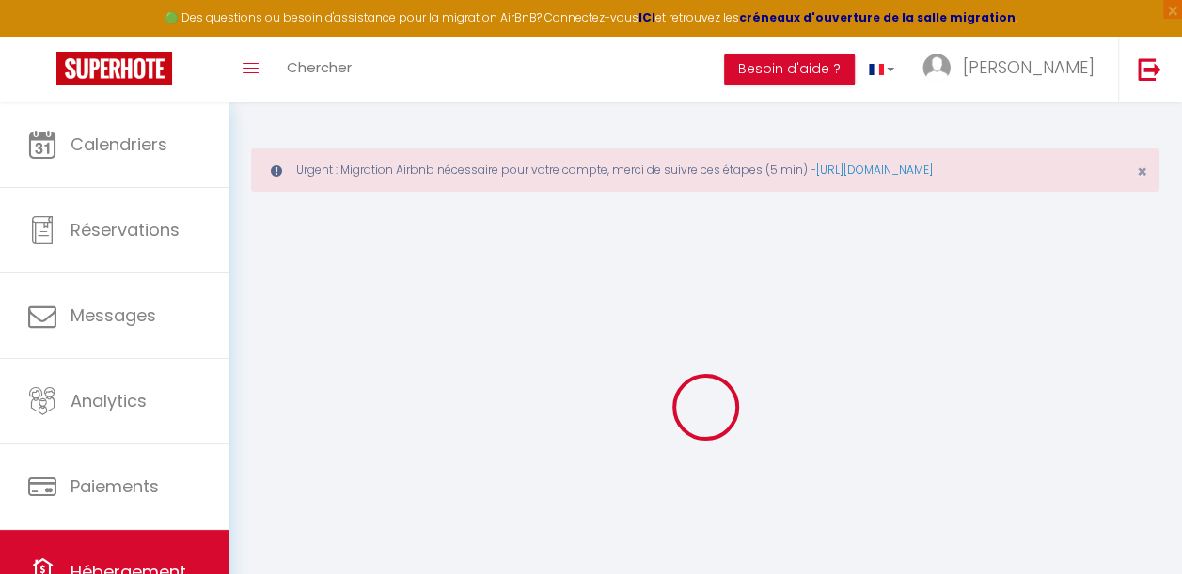
select select
type input "Hameau de la Colombarie"
type input "81140"
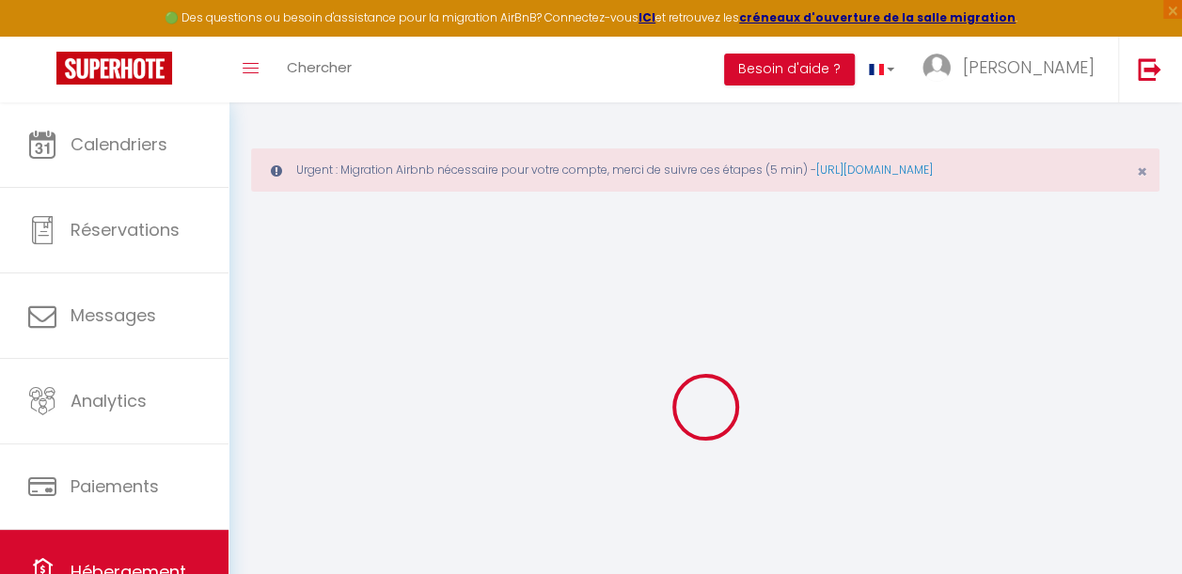
type input "[GEOGRAPHIC_DATA]"
type input "[EMAIL_ADDRESS][DOMAIN_NAME]"
select select "15660"
checkbox input "false"
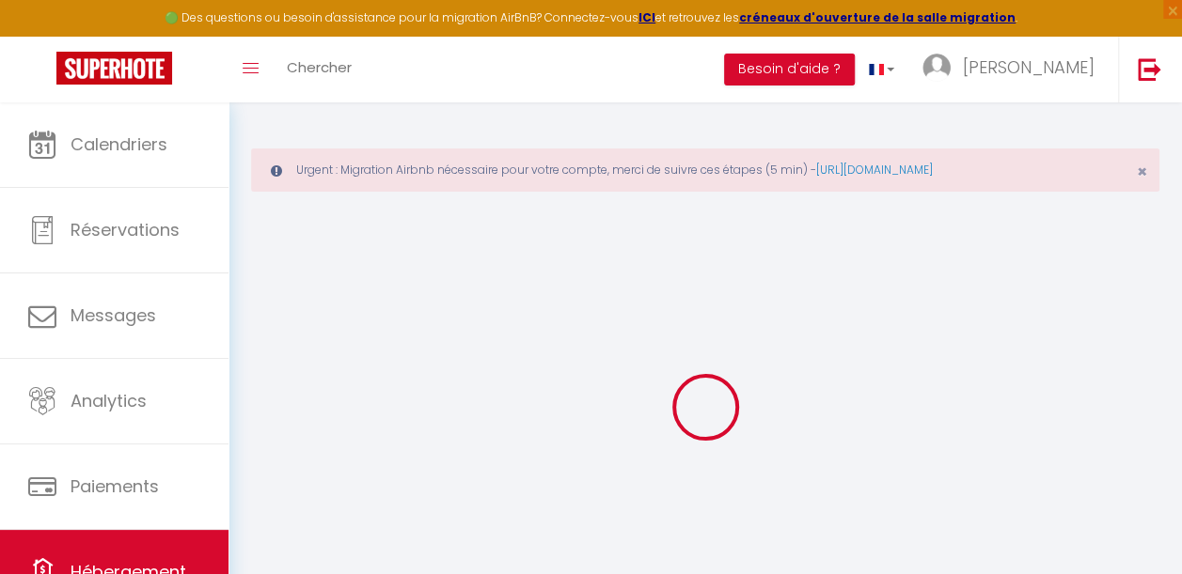
checkbox input "false"
radio input "true"
type input "0"
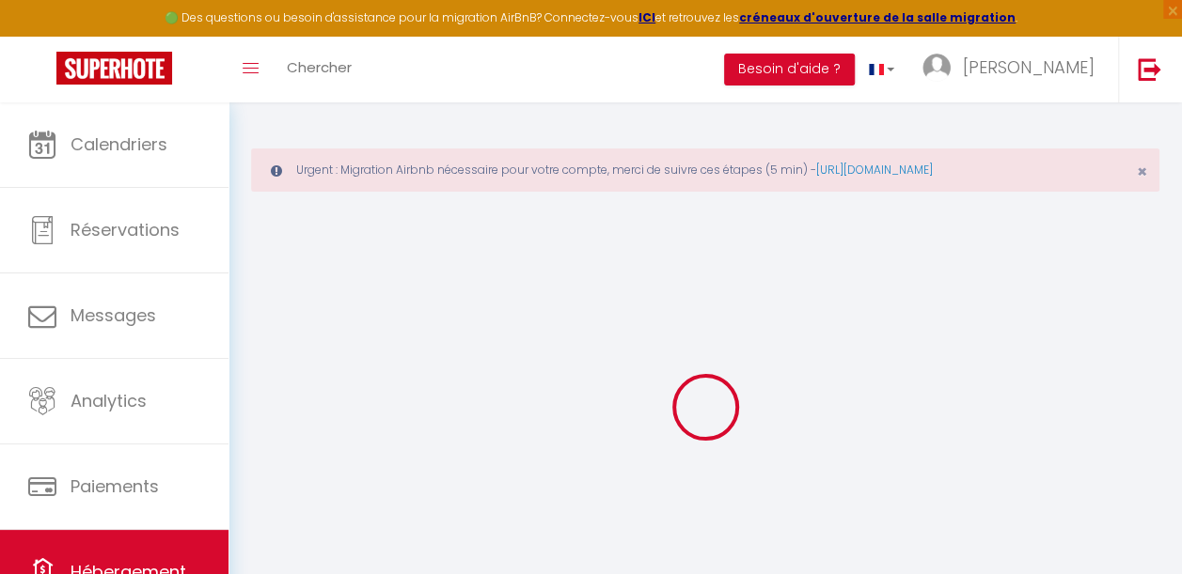
type input "0"
select select "+ 18 %"
select select "+ 20 %"
select select "+ 5 %"
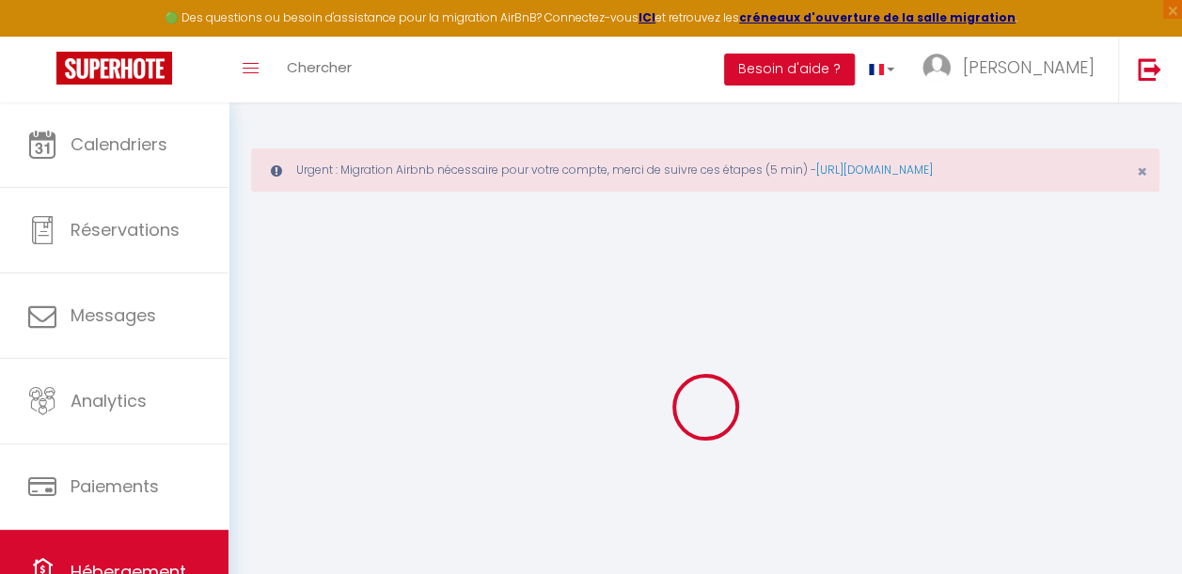
select select "+ 10 %"
checkbox input "false"
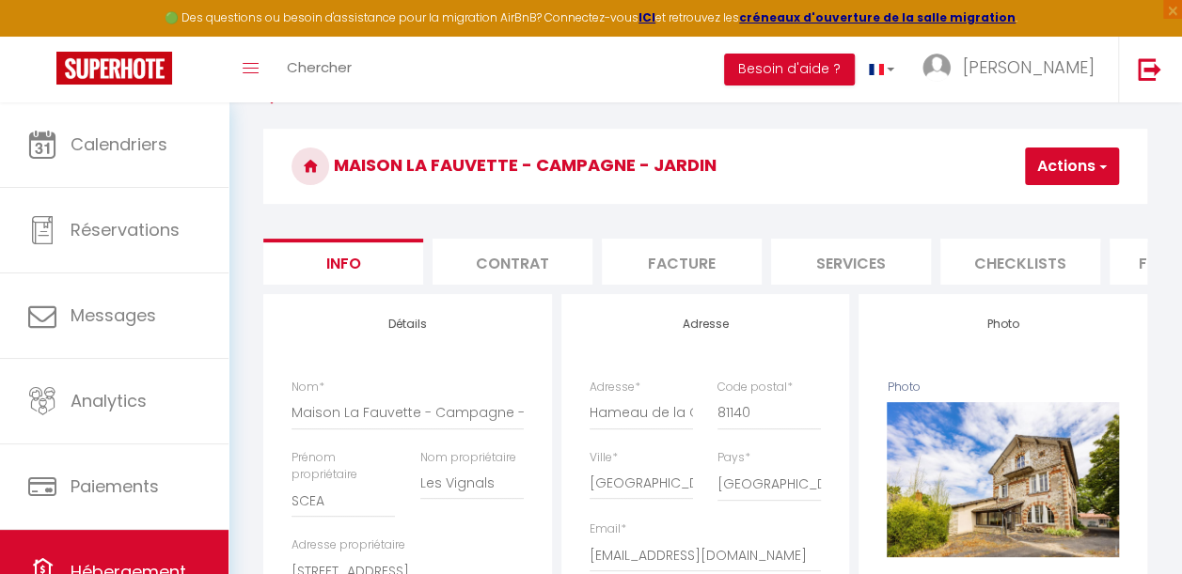
scroll to position [2, 0]
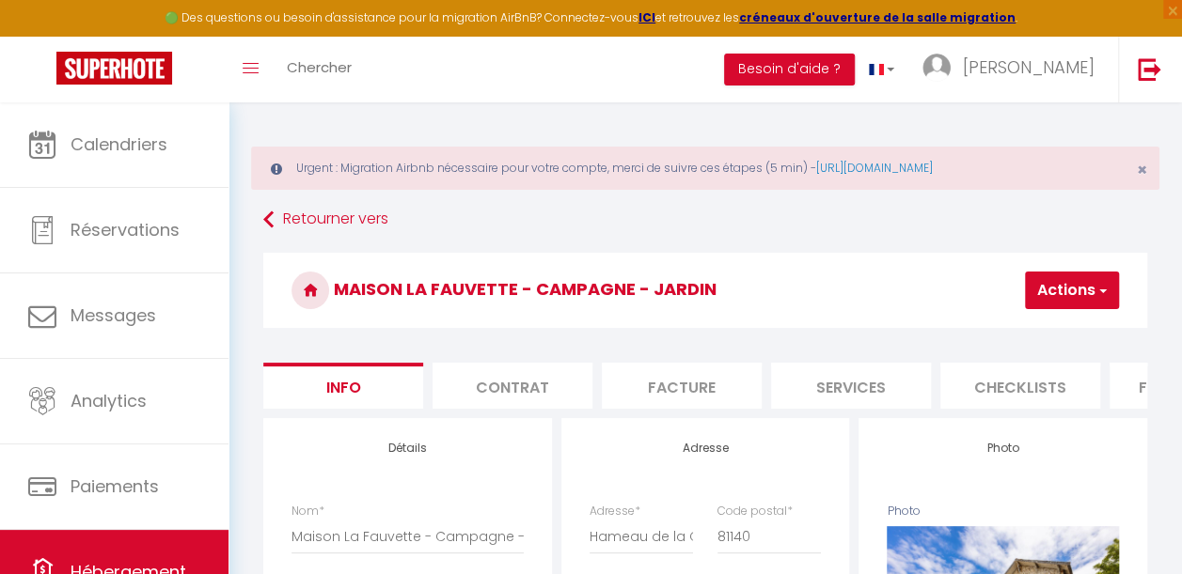
drag, startPoint x: 502, startPoint y: 407, endPoint x: 739, endPoint y: 417, distance: 237.1
click at [739, 409] on ul "Info Contrat Facture Services Checklists Formulaires Plateformes Paramètres web…" at bounding box center [705, 386] width 884 height 46
click at [892, 388] on li "Plateformes" at bounding box center [835, 386] width 160 height 46
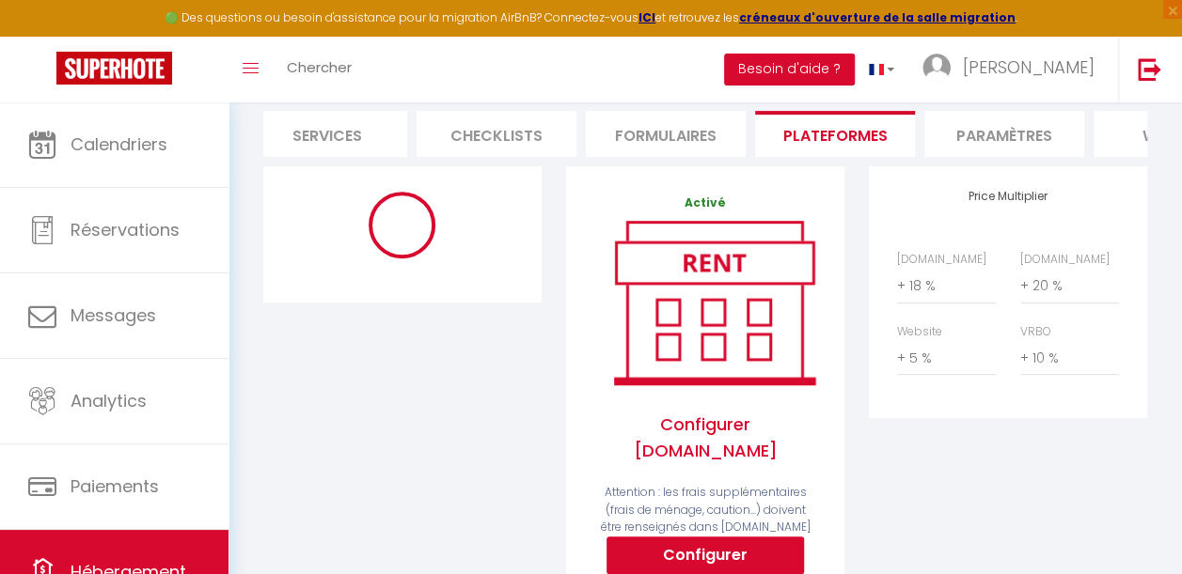
scroll to position [263, 0]
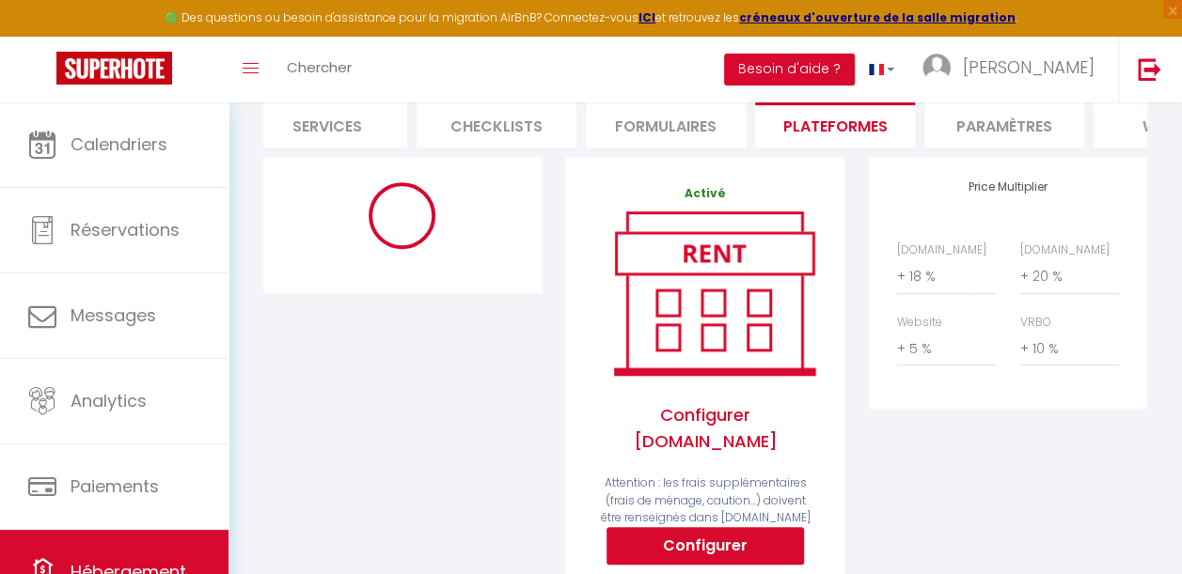
select select "365"
select select "EUR"
select select "16169-1299857823434581624"
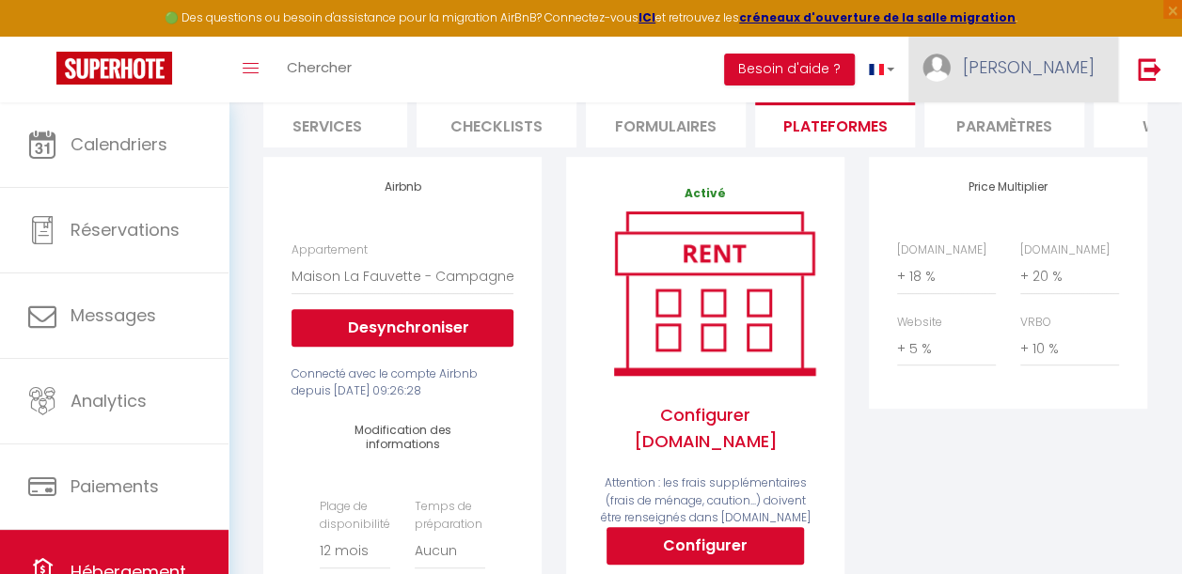
click at [1076, 75] on span "[PERSON_NAME]" at bounding box center [1029, 67] width 132 height 24
click at [1027, 130] on link "Paramètres" at bounding box center [1042, 131] width 139 height 32
select select "fr"
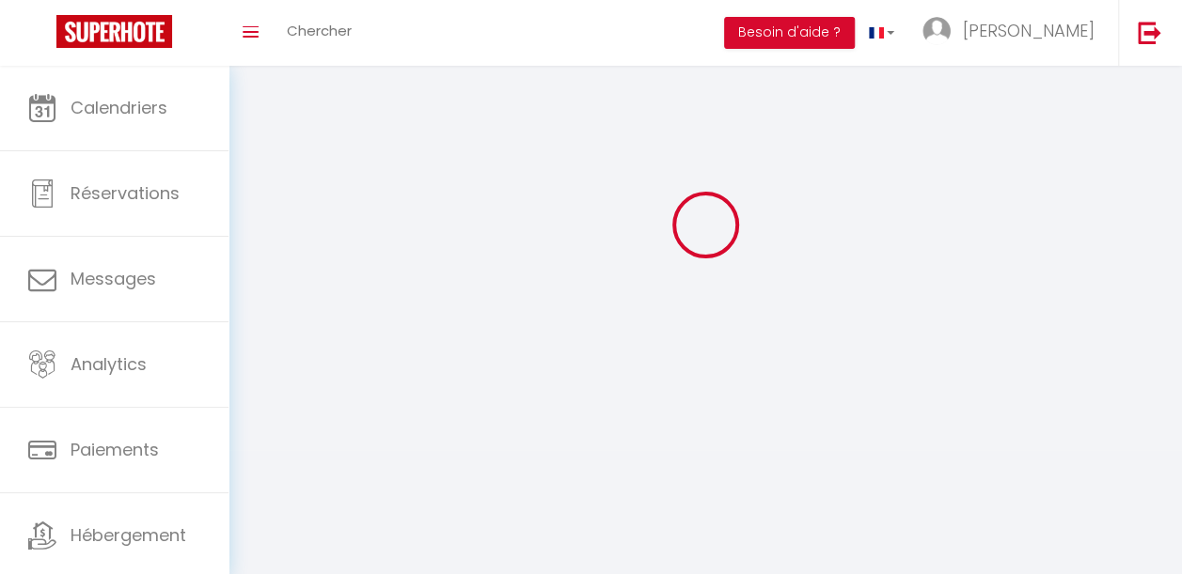
type input "[PERSON_NAME]"
type input "Muffatto"
type input "[PHONE_NUMBER]"
type input "[STREET_ADDRESS]"
type input "81600"
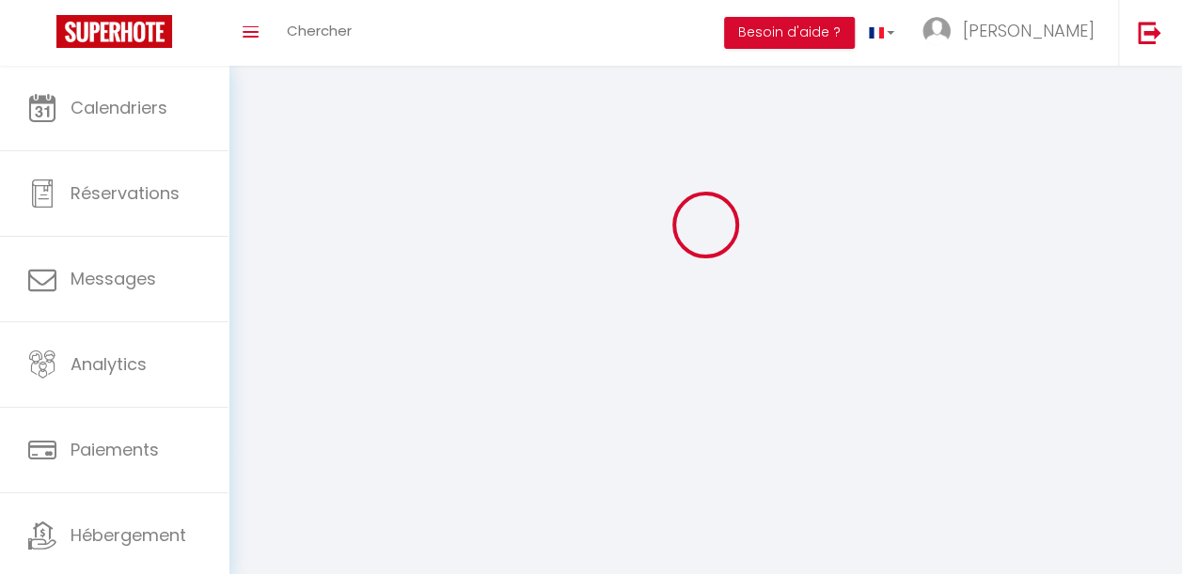
type input "GAILLAC"
type input "aXLsQUBaia8O8SuaHy16bOXEi"
type input "7gxhRQZoqBsFZEETSCOUd3a99"
type input "[URL][DOMAIN_NAME]"
select select "28"
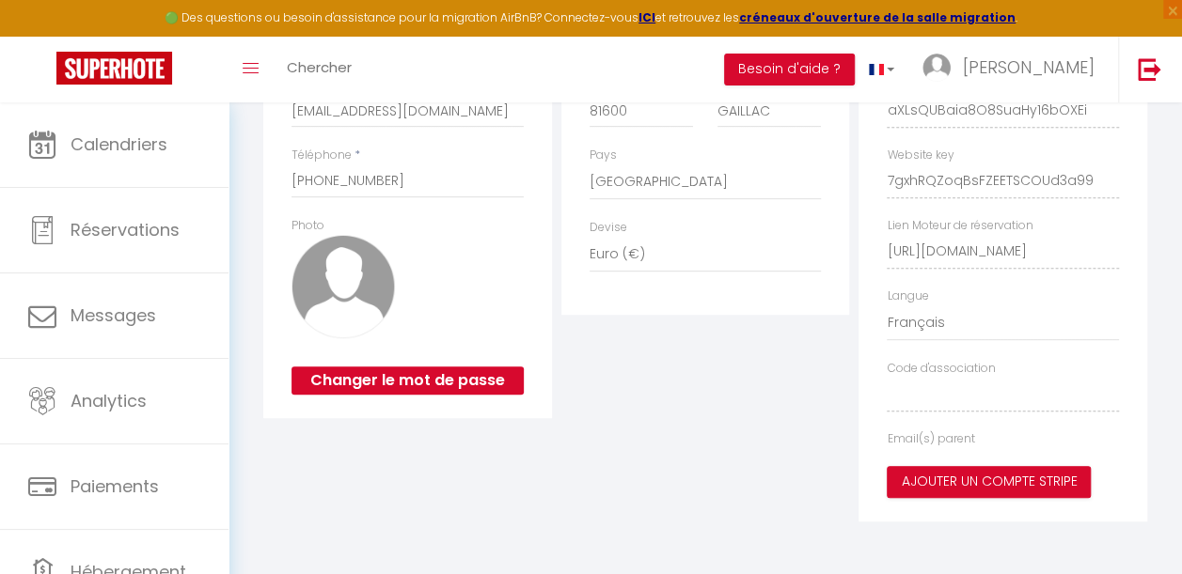
type input "aXLsQUBaia8O8SuaHy16bOXEi"
type input "7gxhRQZoqBsFZEETSCOUd3a99"
type input "[URL][DOMAIN_NAME]"
select select "fr"
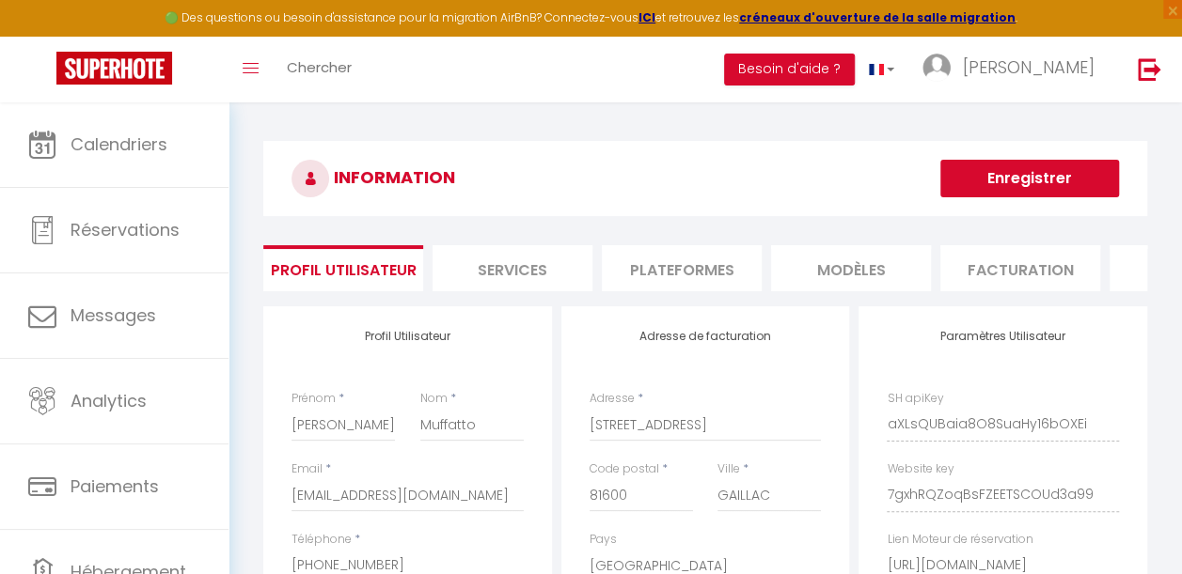
click at [691, 275] on li "Plateformes" at bounding box center [682, 268] width 160 height 46
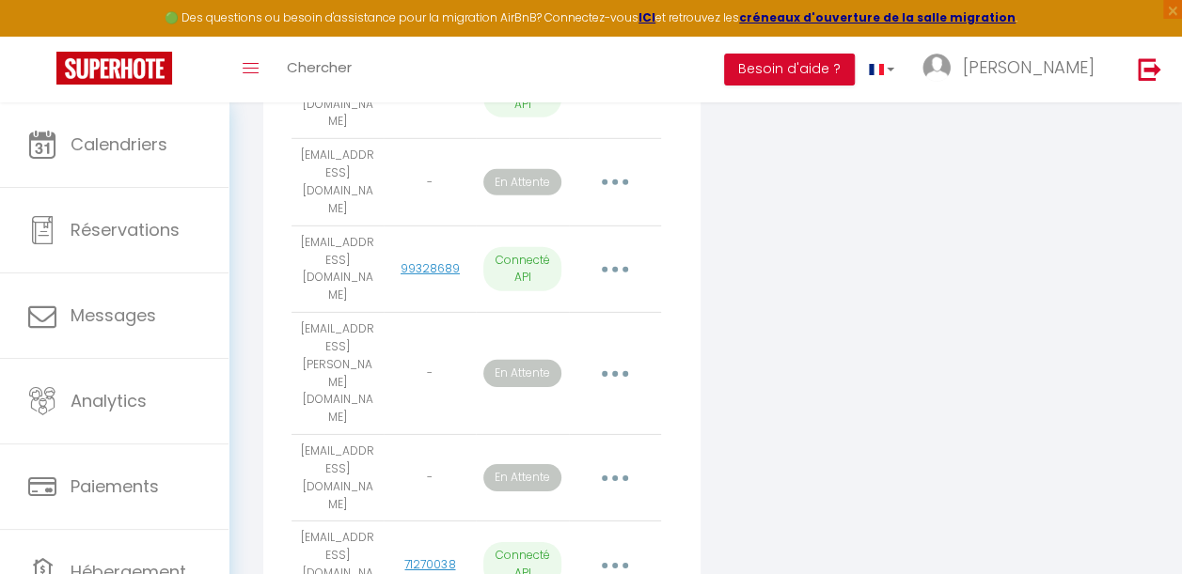
scroll to position [2721, 0]
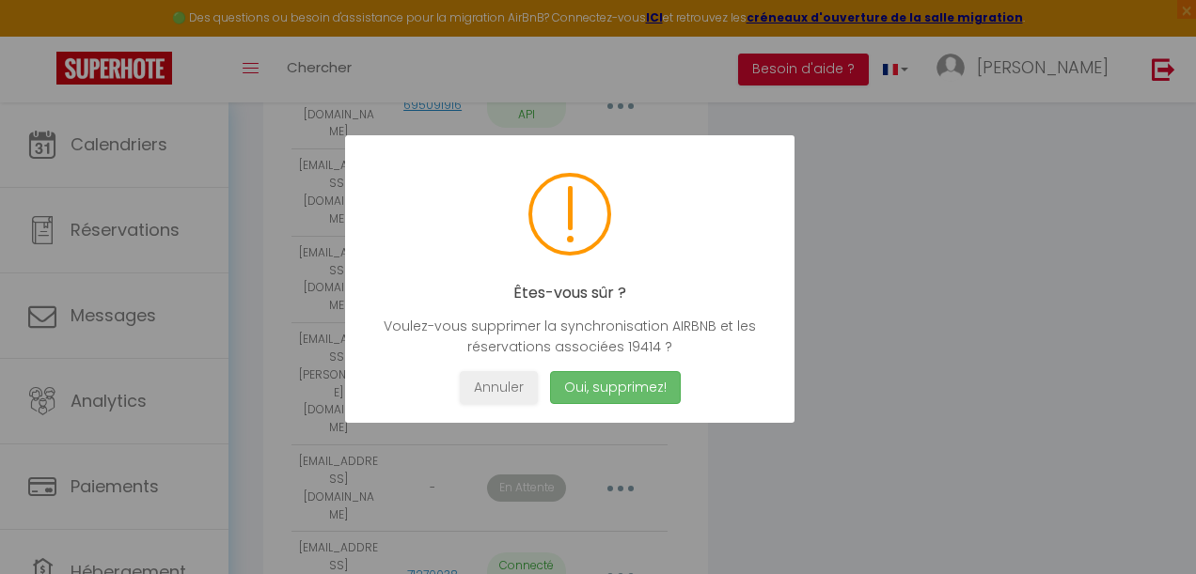
click at [609, 373] on button "Oui, supprimez!" at bounding box center [615, 387] width 131 height 33
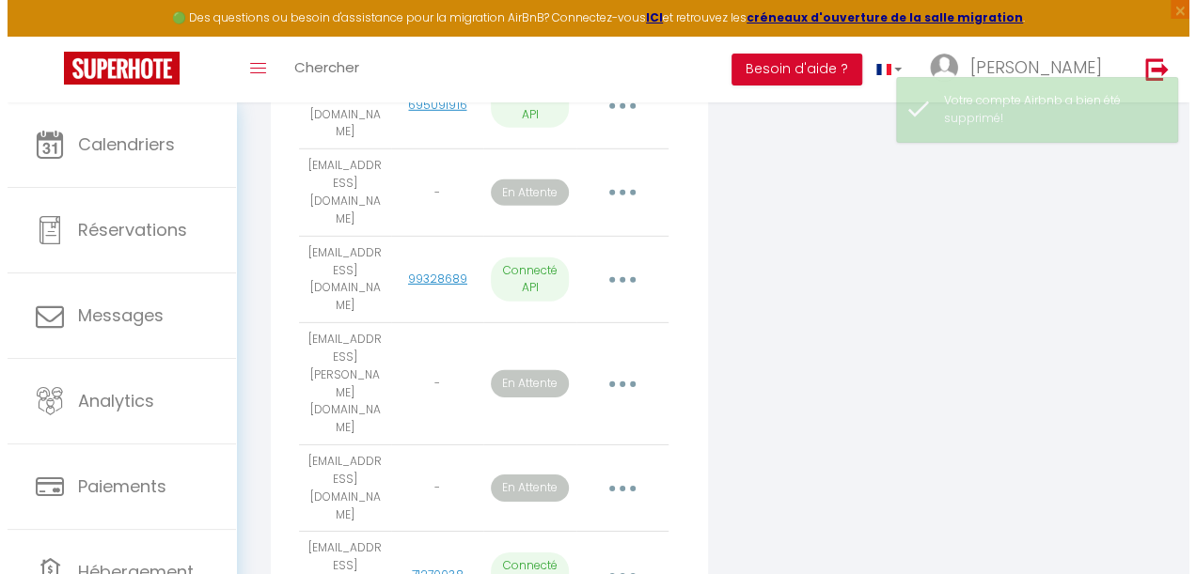
scroll to position [2666, 0]
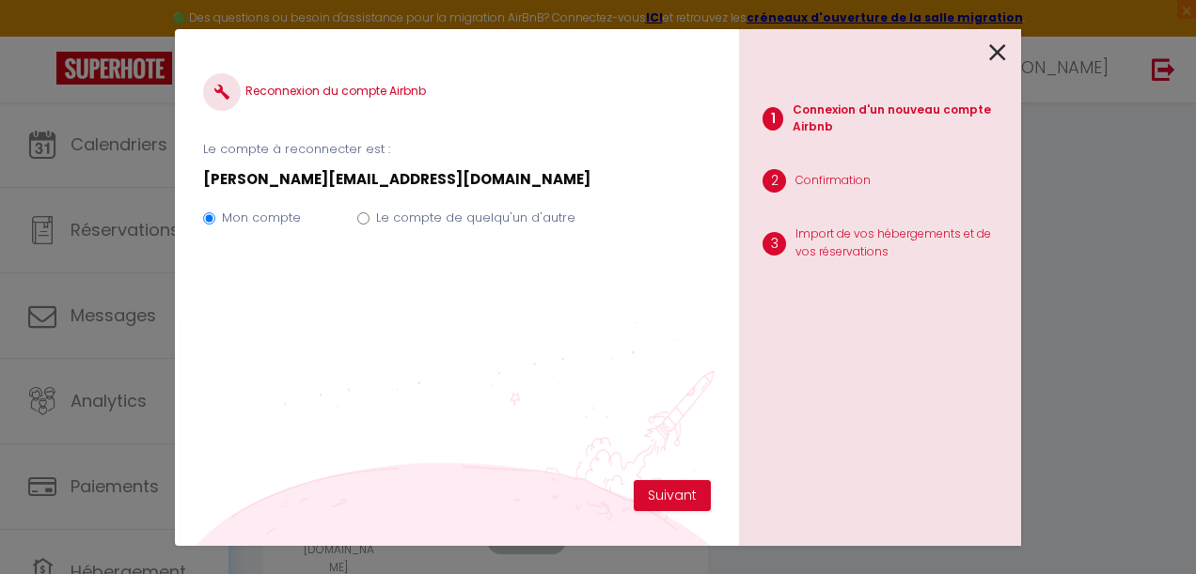
click at [421, 211] on label "Le compte de quelqu'un d'autre" at bounding box center [475, 218] width 199 height 19
click at [369, 212] on input "Le compte de quelqu'un d'autre" at bounding box center [363, 218] width 12 height 12
radio input "true"
radio input "false"
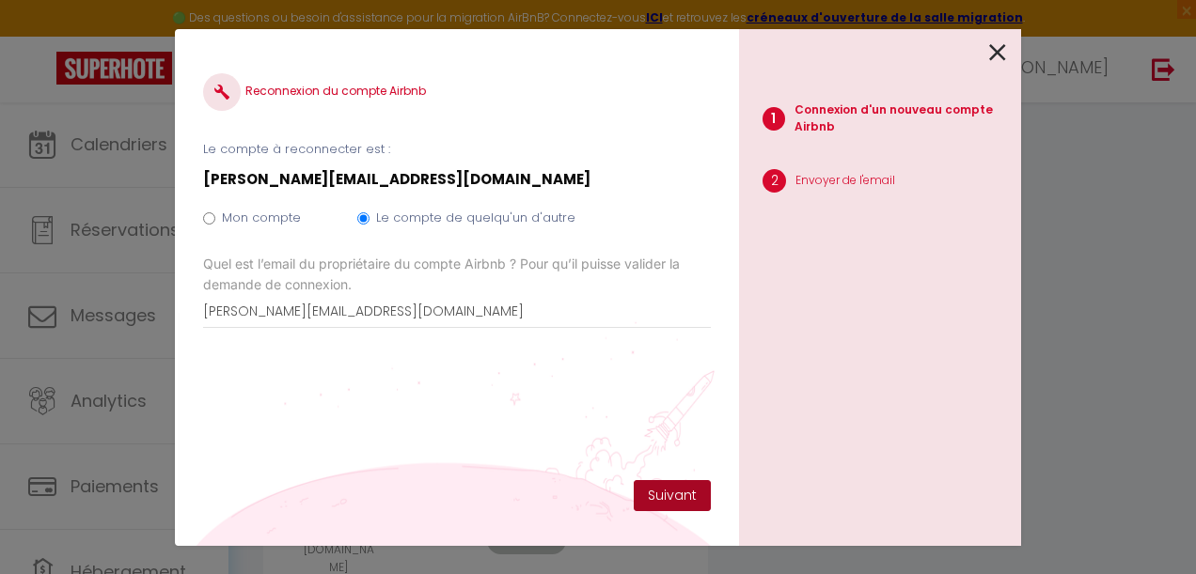
click at [668, 504] on button "Suivant" at bounding box center [672, 496] width 77 height 32
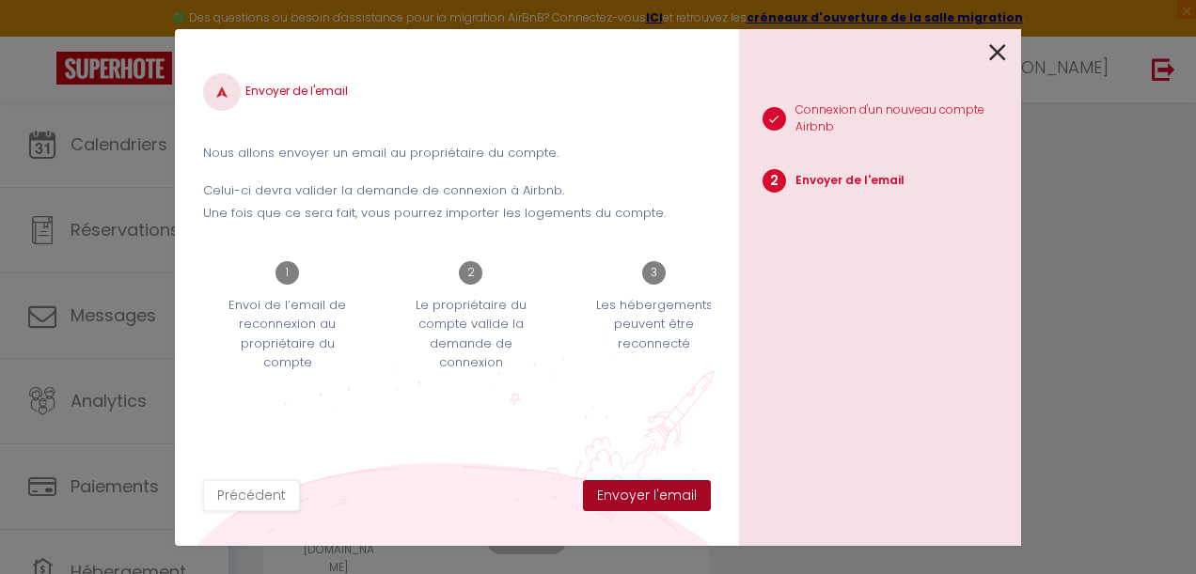
click at [664, 499] on button "Envoyer l'email" at bounding box center [647, 496] width 128 height 32
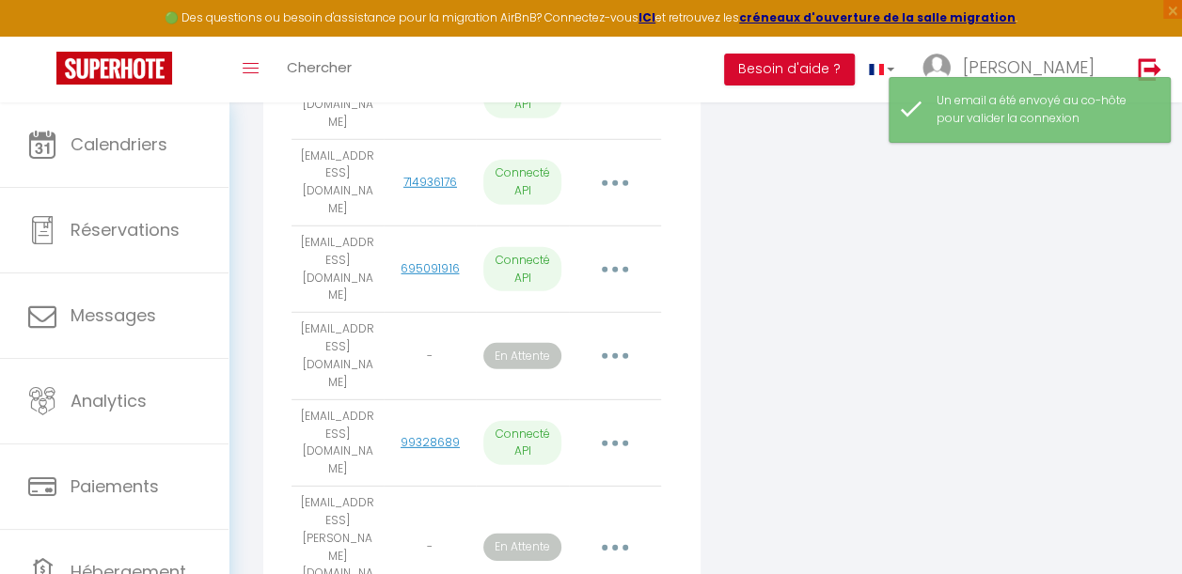
scroll to position [2536, 0]
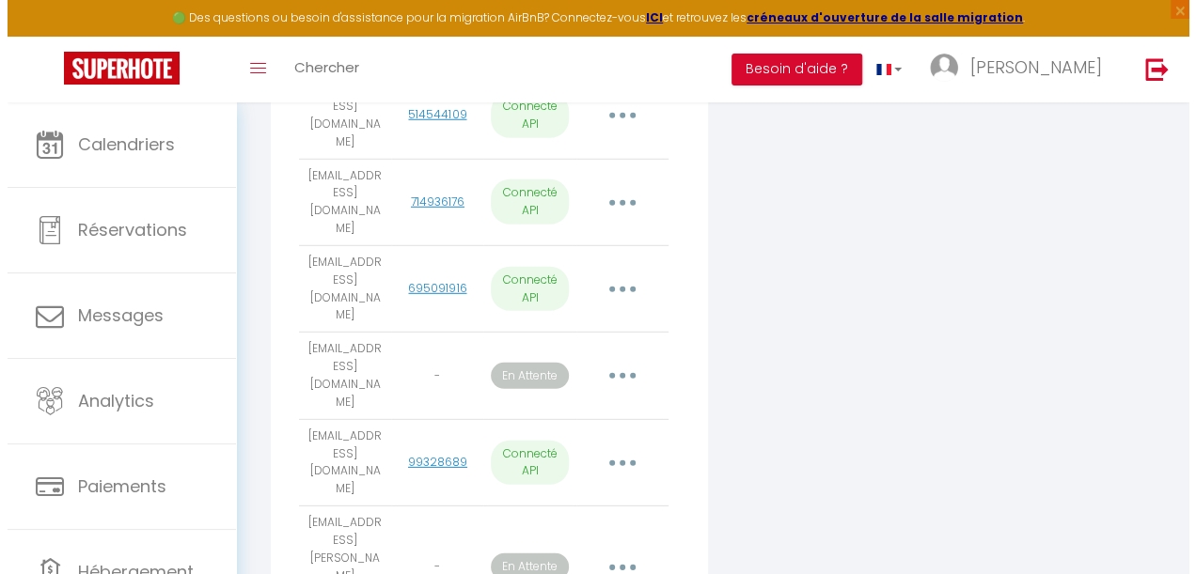
scroll to position [2484, 0]
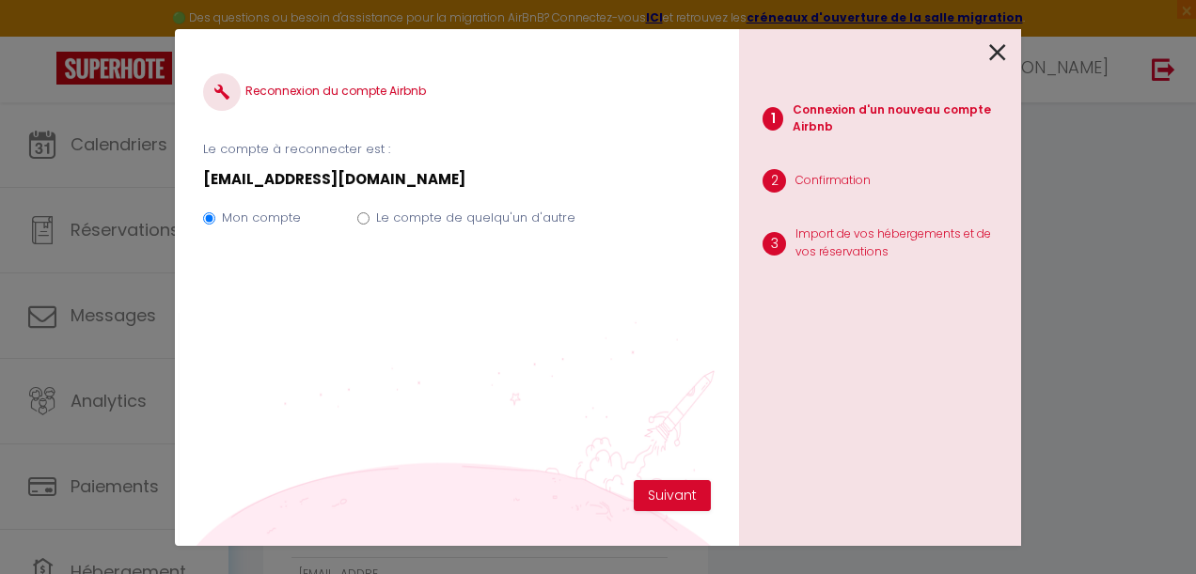
click at [496, 210] on label "Le compte de quelqu'un d'autre" at bounding box center [475, 218] width 199 height 19
click at [369, 212] on input "Le compte de quelqu'un d'autre" at bounding box center [363, 218] width 12 height 12
radio input "true"
radio input "false"
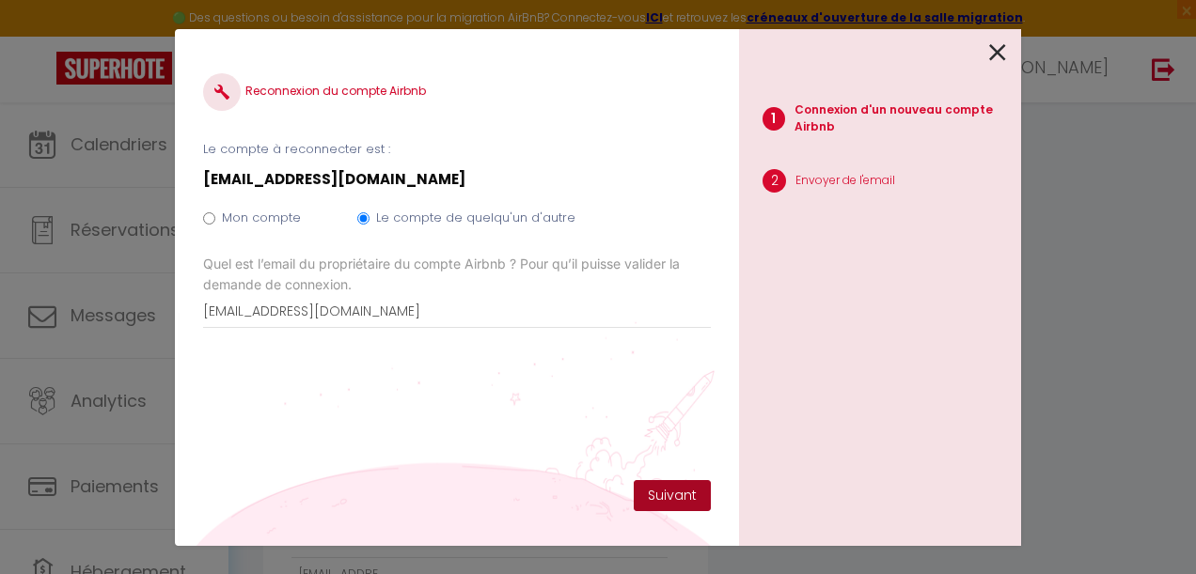
click at [673, 491] on button "Suivant" at bounding box center [672, 496] width 77 height 32
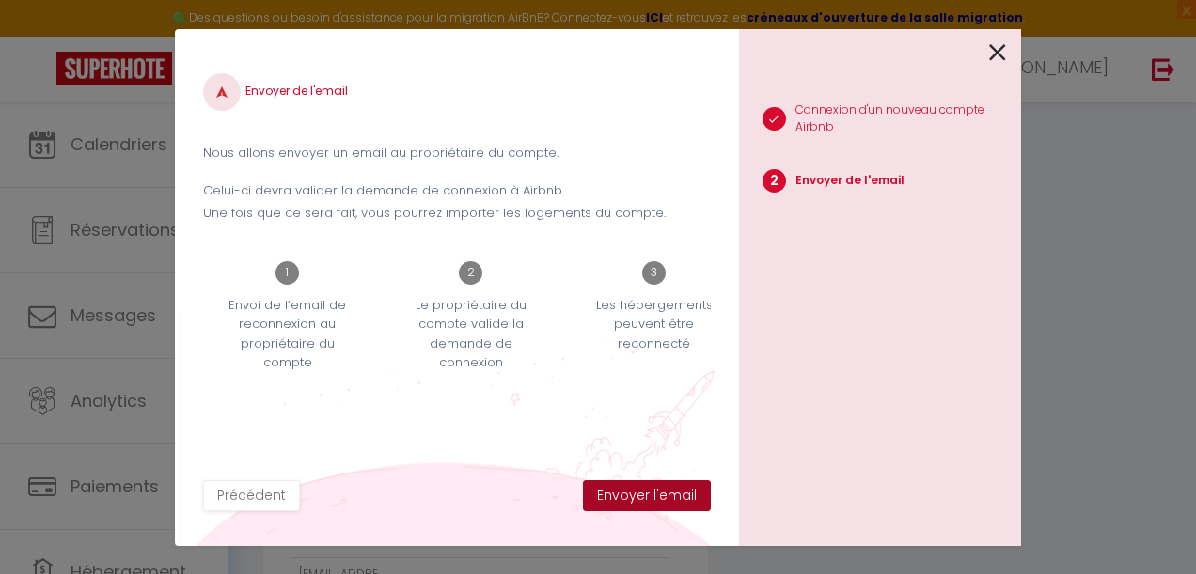
click at [691, 499] on button "Envoyer l'email" at bounding box center [647, 496] width 128 height 32
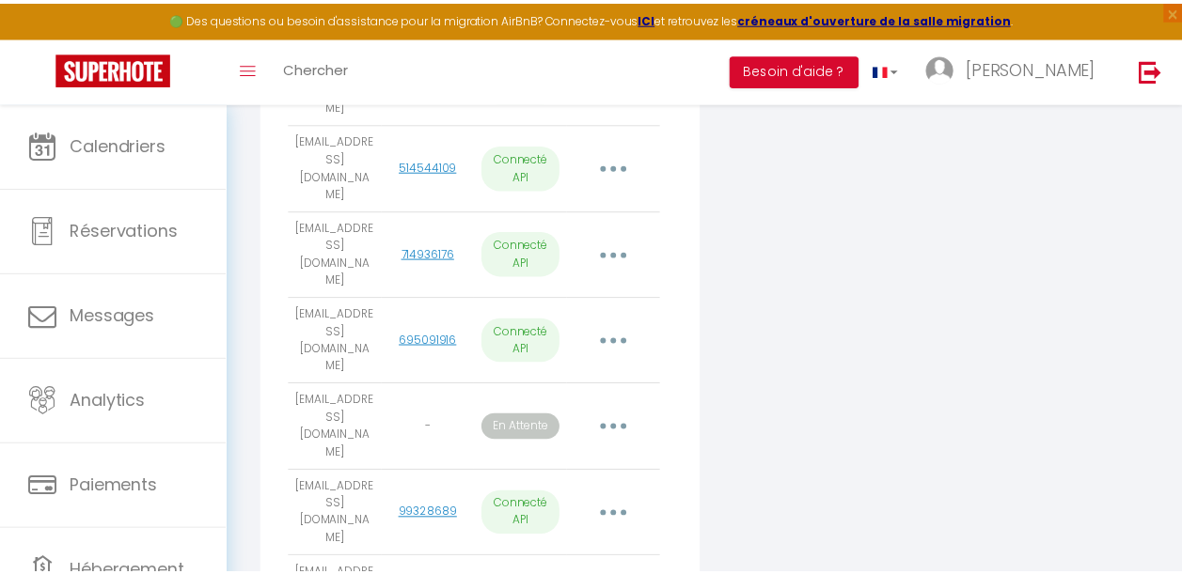
scroll to position [2536, 0]
